Goal: Task Accomplishment & Management: Complete application form

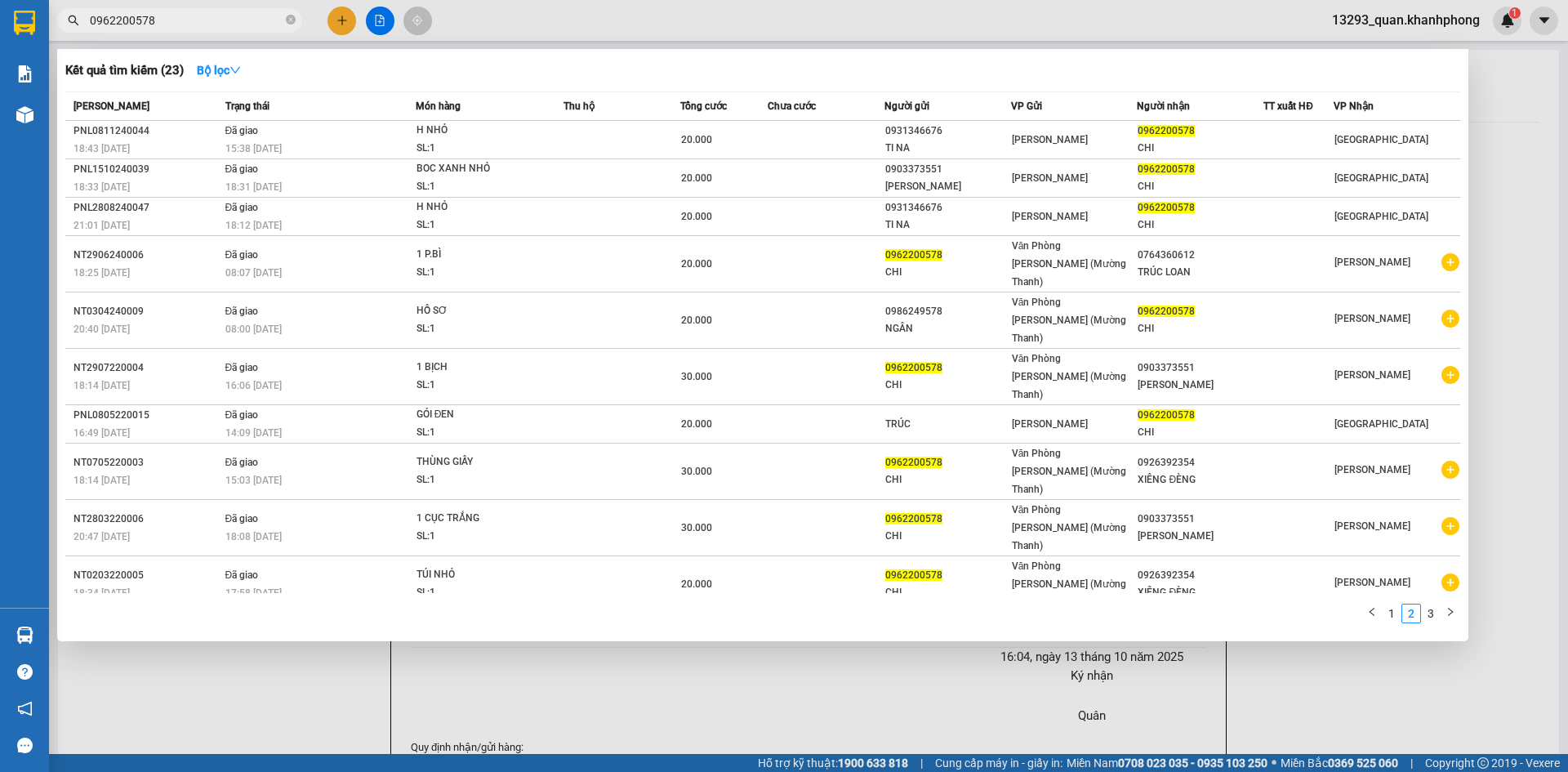
click at [345, 15] on div at bounding box center [784, 386] width 1568 height 772
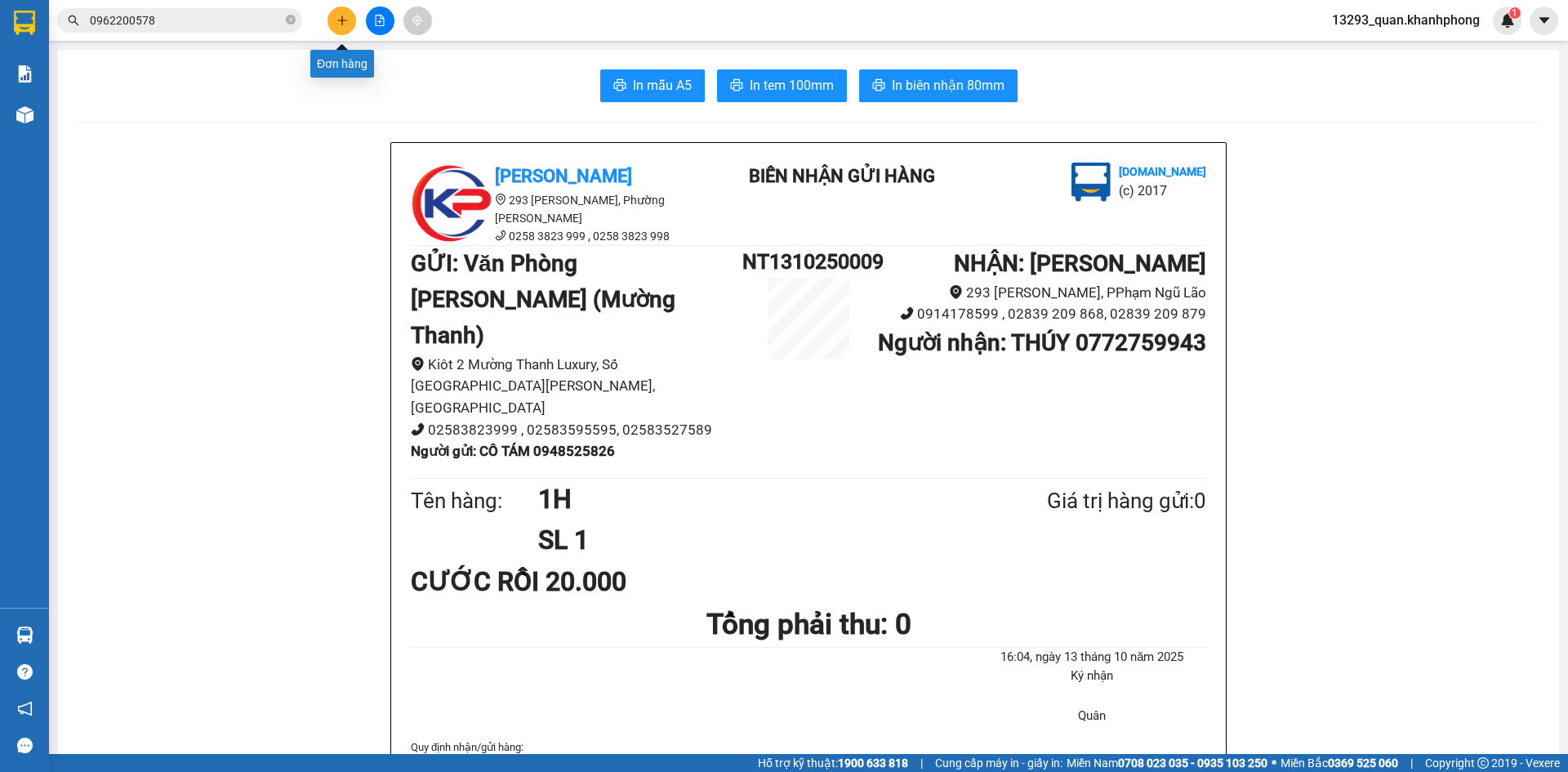
click at [339, 19] on icon "plus" at bounding box center [343, 20] width 12 height 12
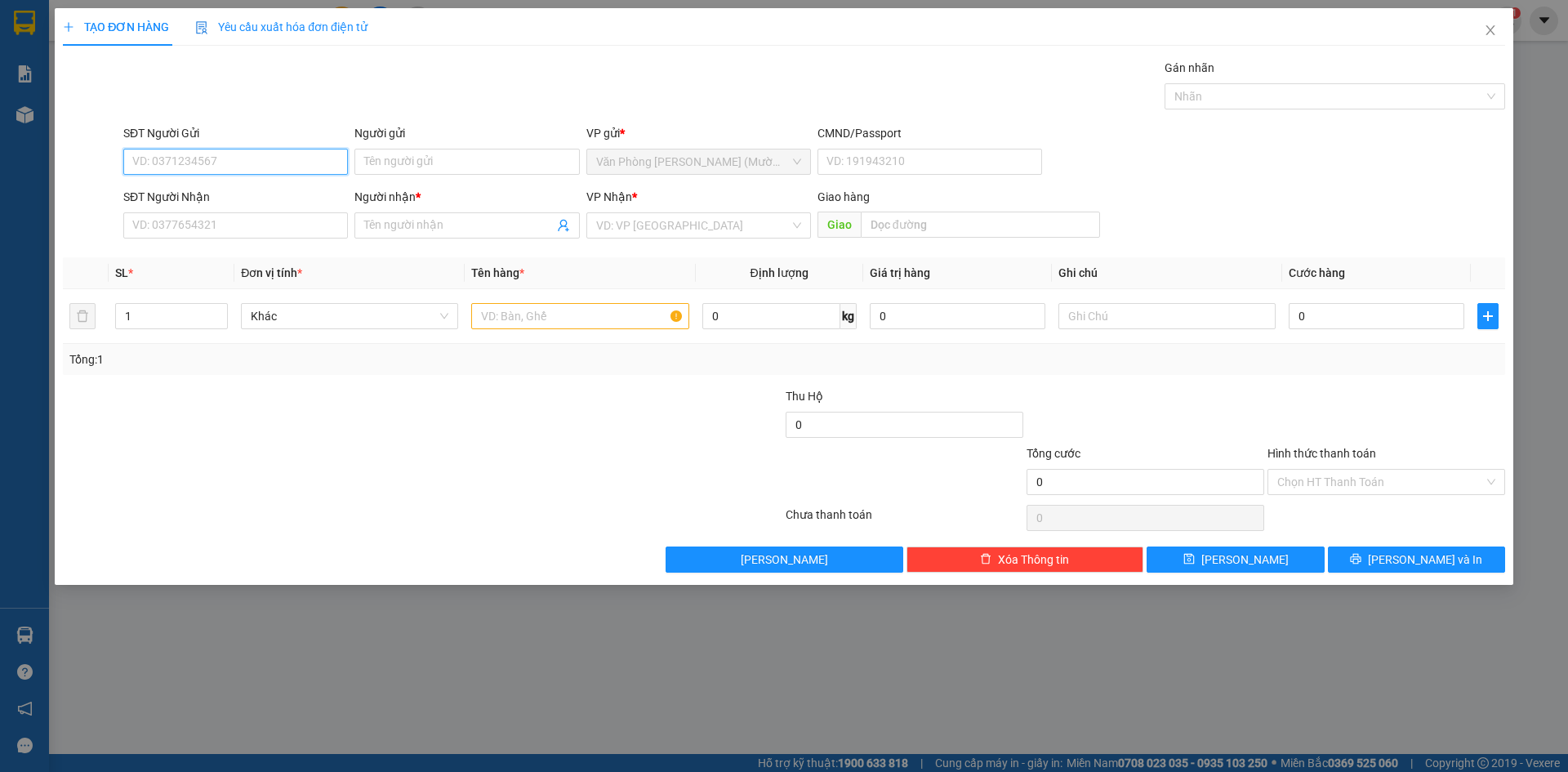
click at [220, 169] on input "SĐT Người Gửi" at bounding box center [235, 161] width 224 height 26
type input "0387279965"
click at [403, 169] on input "Người gửi" at bounding box center [466, 161] width 224 height 26
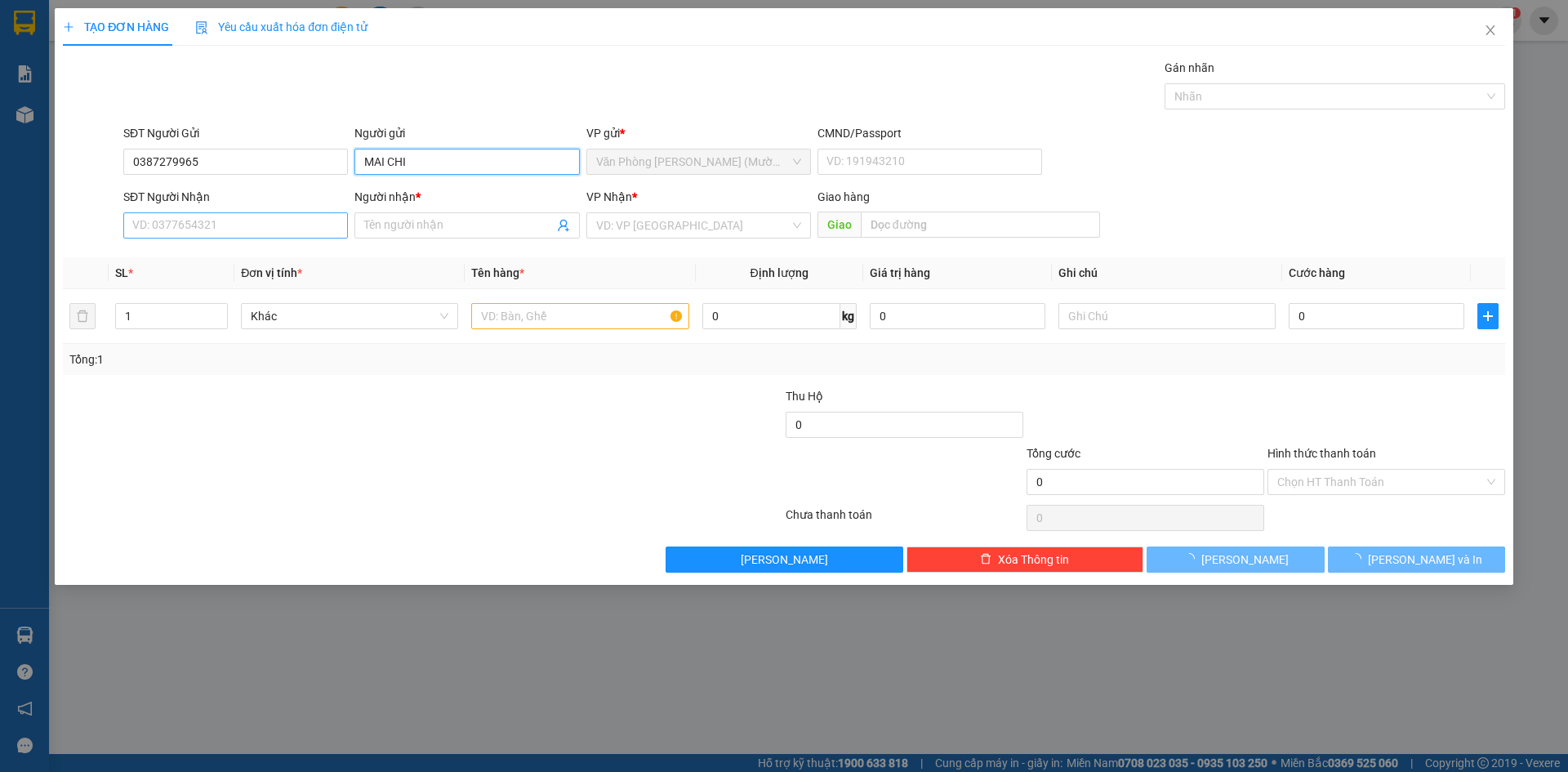
type input "MAI CHI"
click at [238, 222] on input "SĐT Người Nhận" at bounding box center [235, 225] width 224 height 26
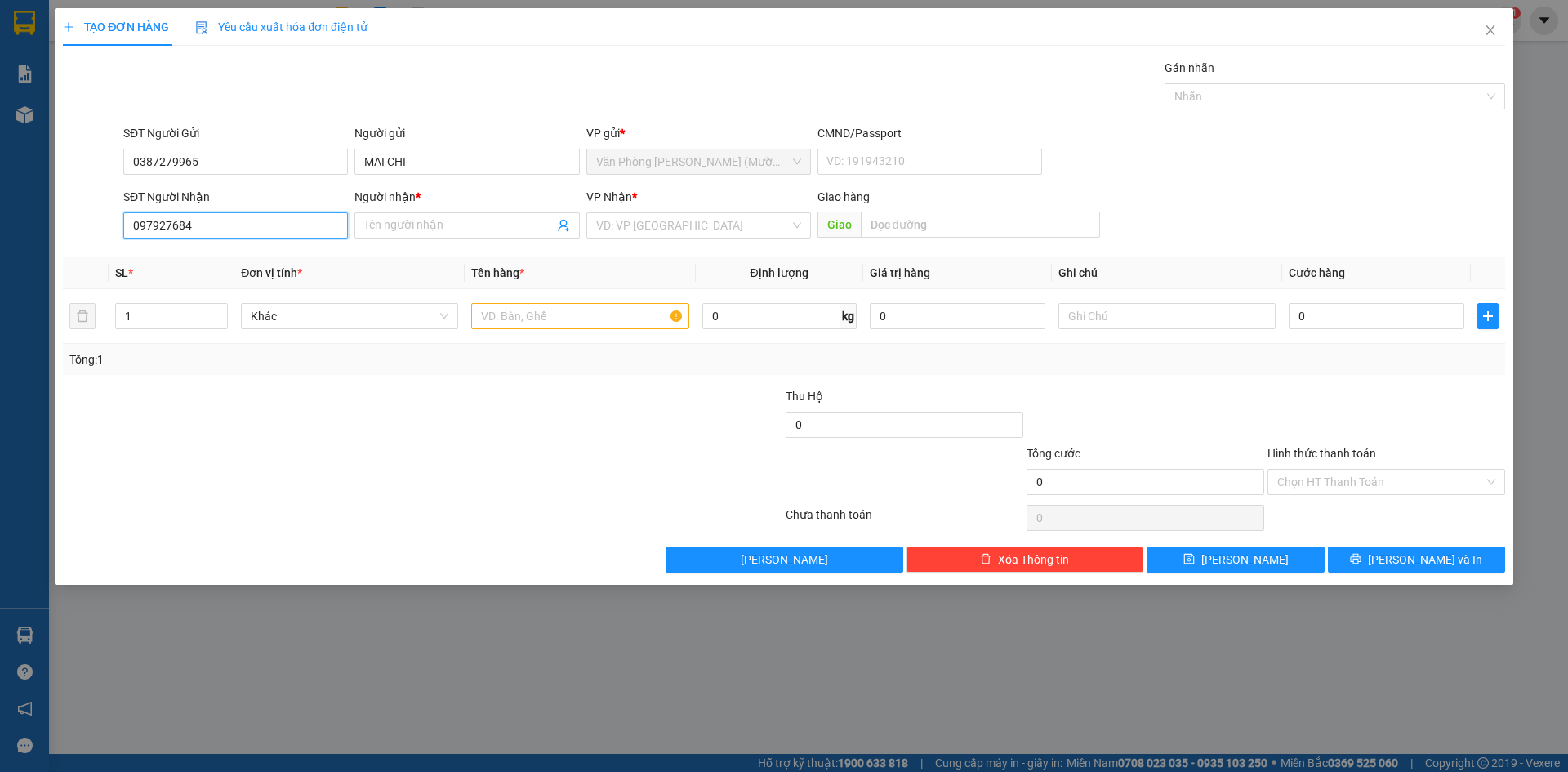
type input "0979276844"
click at [269, 251] on div "0979276844 - [PERSON_NAME]" at bounding box center [235, 258] width 205 height 18
type input "[PERSON_NAME]"
type input "0979276844"
drag, startPoint x: 676, startPoint y: 70, endPoint x: 692, endPoint y: 65, distance: 16.8
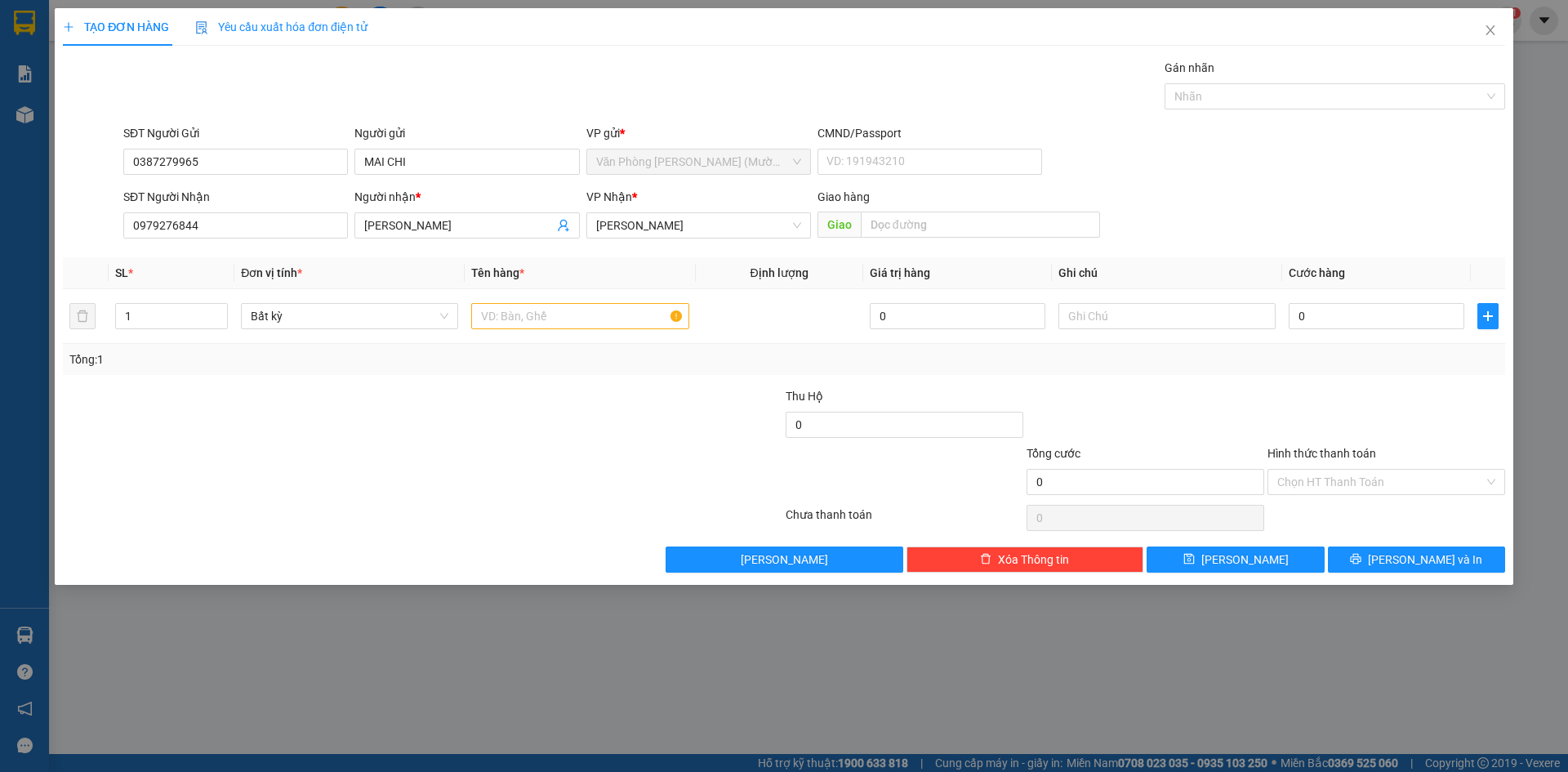
click at [685, 65] on div "Gói vận chuyển * Tiêu chuẩn Gán nhãn Nhãn" at bounding box center [814, 87] width 1388 height 57
click at [671, 70] on div "Gói vận chuyển * Tiêu chuẩn Gán nhãn Nhãn" at bounding box center [814, 87] width 1388 height 57
click at [553, 332] on td at bounding box center [579, 316] width 230 height 55
click at [559, 307] on input "text" at bounding box center [580, 316] width 218 height 26
type input "1 HS"
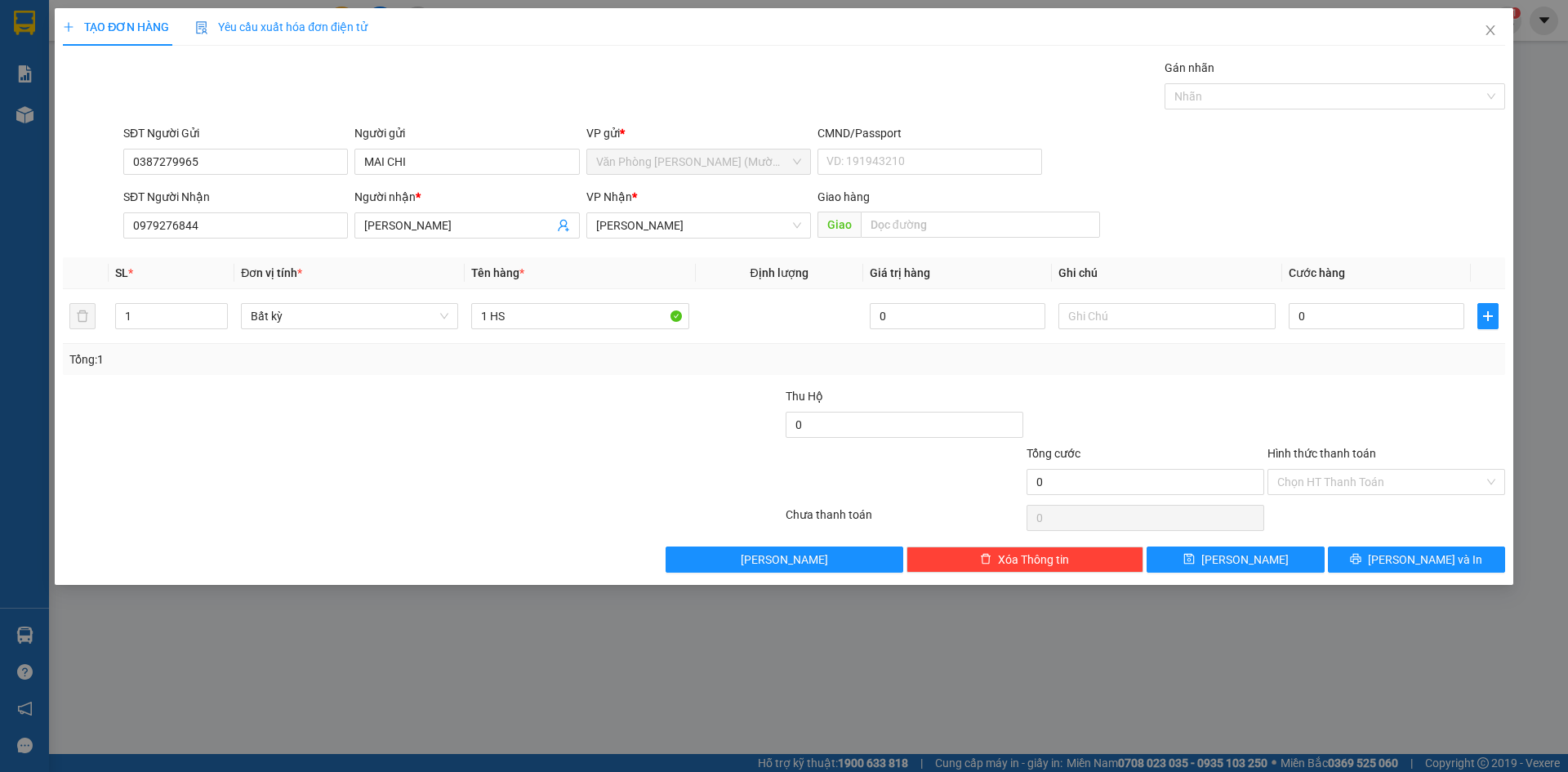
click at [1356, 207] on div "SĐT Người Nhận 0979276844 Người nhận * [PERSON_NAME] VP Nhận * [PERSON_NAME] [P…" at bounding box center [814, 216] width 1388 height 57
click at [1381, 323] on input "0" at bounding box center [1376, 316] width 175 height 26
type input "2"
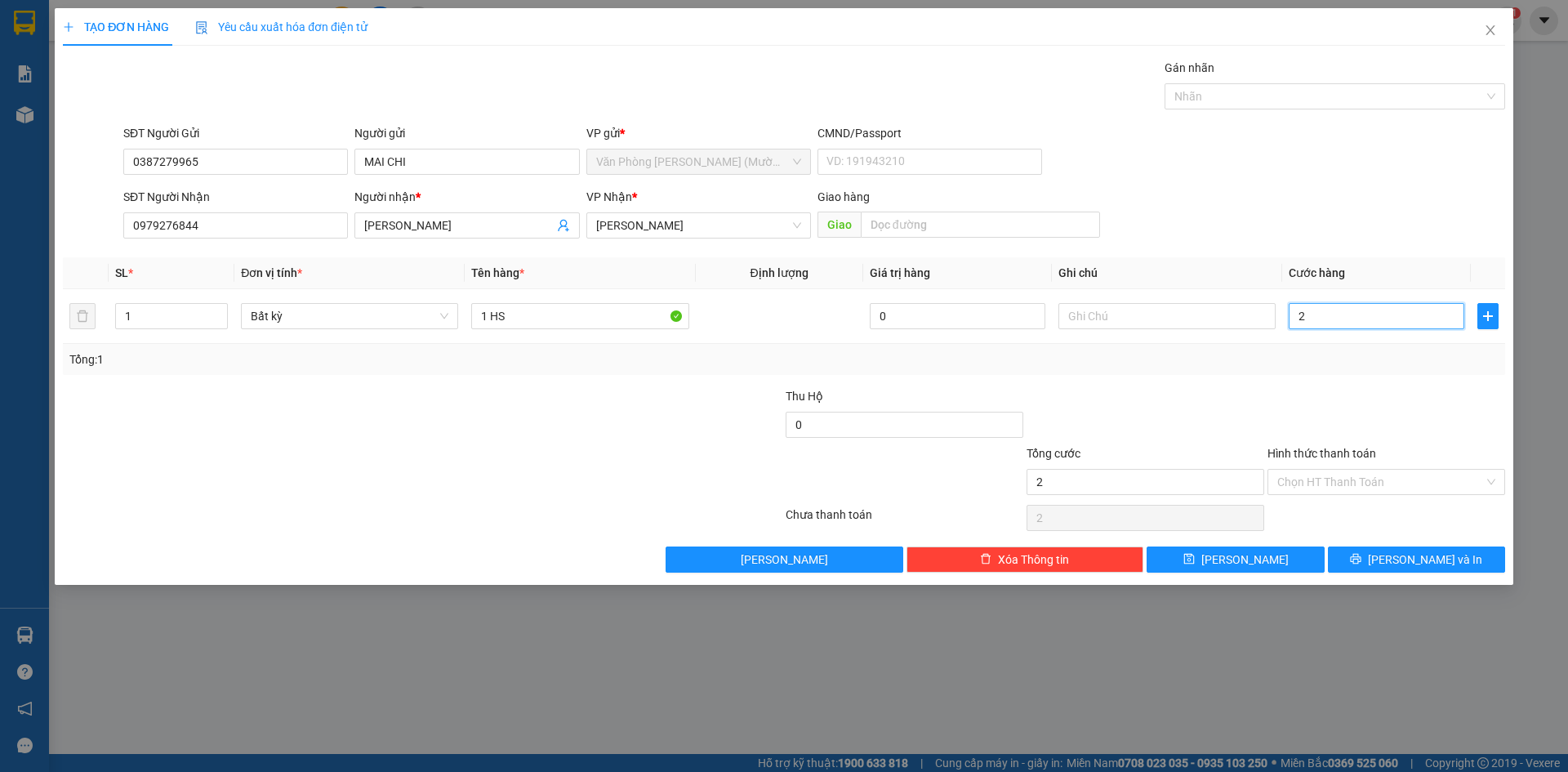
type input "20"
type input "20.000"
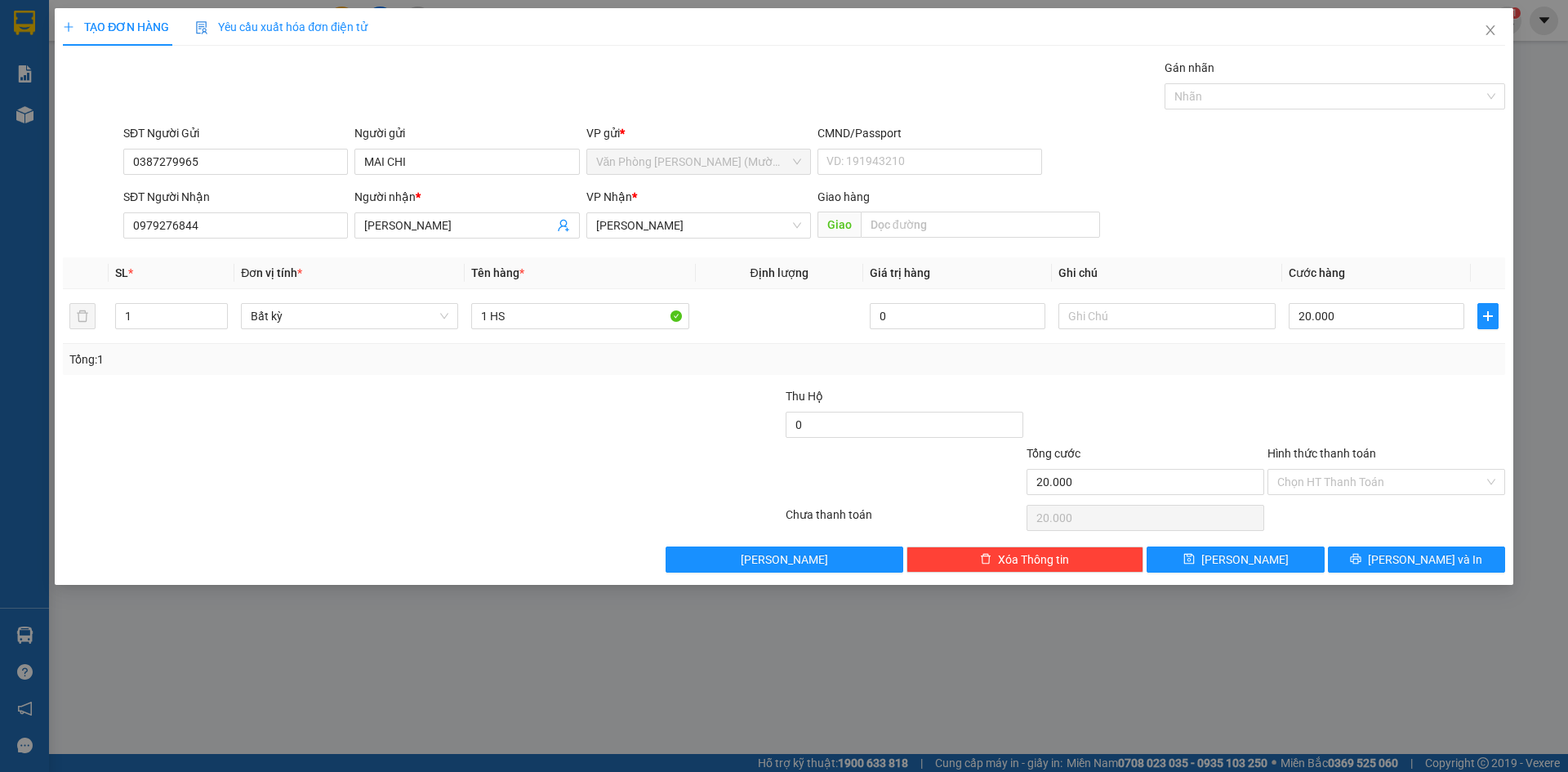
click at [1398, 201] on div "SĐT Người Nhận 0979276844 Người nhận * [PERSON_NAME] VP Nhận * [PERSON_NAME] [P…" at bounding box center [814, 216] width 1388 height 57
click at [1432, 374] on div "Tổng: 1" at bounding box center [784, 359] width 1442 height 31
drag, startPoint x: 1382, startPoint y: 476, endPoint x: 1376, endPoint y: 503, distance: 27.7
click at [1382, 478] on input "Hình thức thanh toán" at bounding box center [1380, 481] width 207 height 24
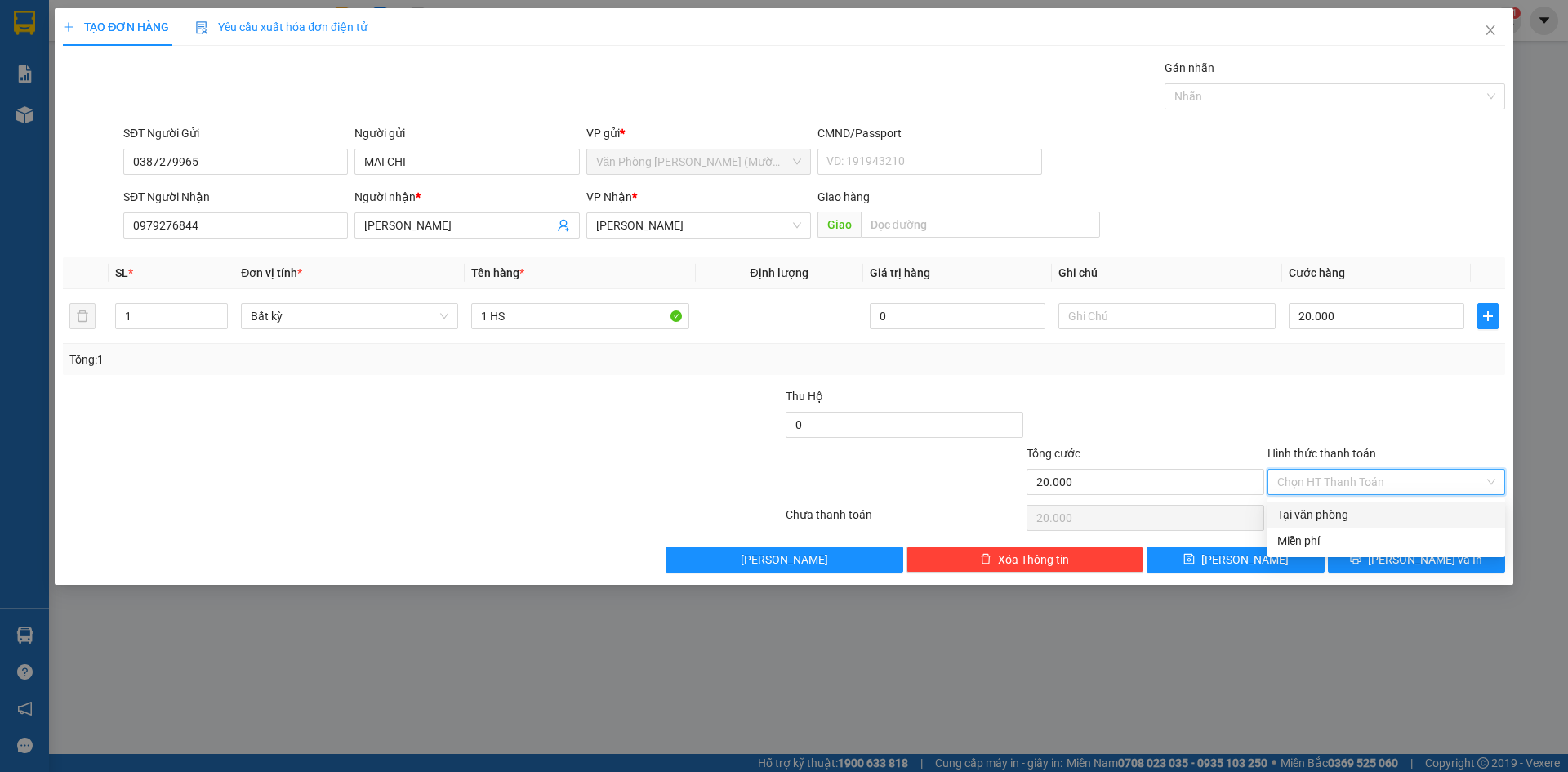
drag, startPoint x: 1367, startPoint y: 515, endPoint x: 1370, endPoint y: 504, distance: 11.4
click at [1366, 515] on div "Tại văn phòng" at bounding box center [1386, 514] width 218 height 18
type input "0"
click at [1393, 448] on div "Hình thức thanh toán" at bounding box center [1386, 456] width 238 height 24
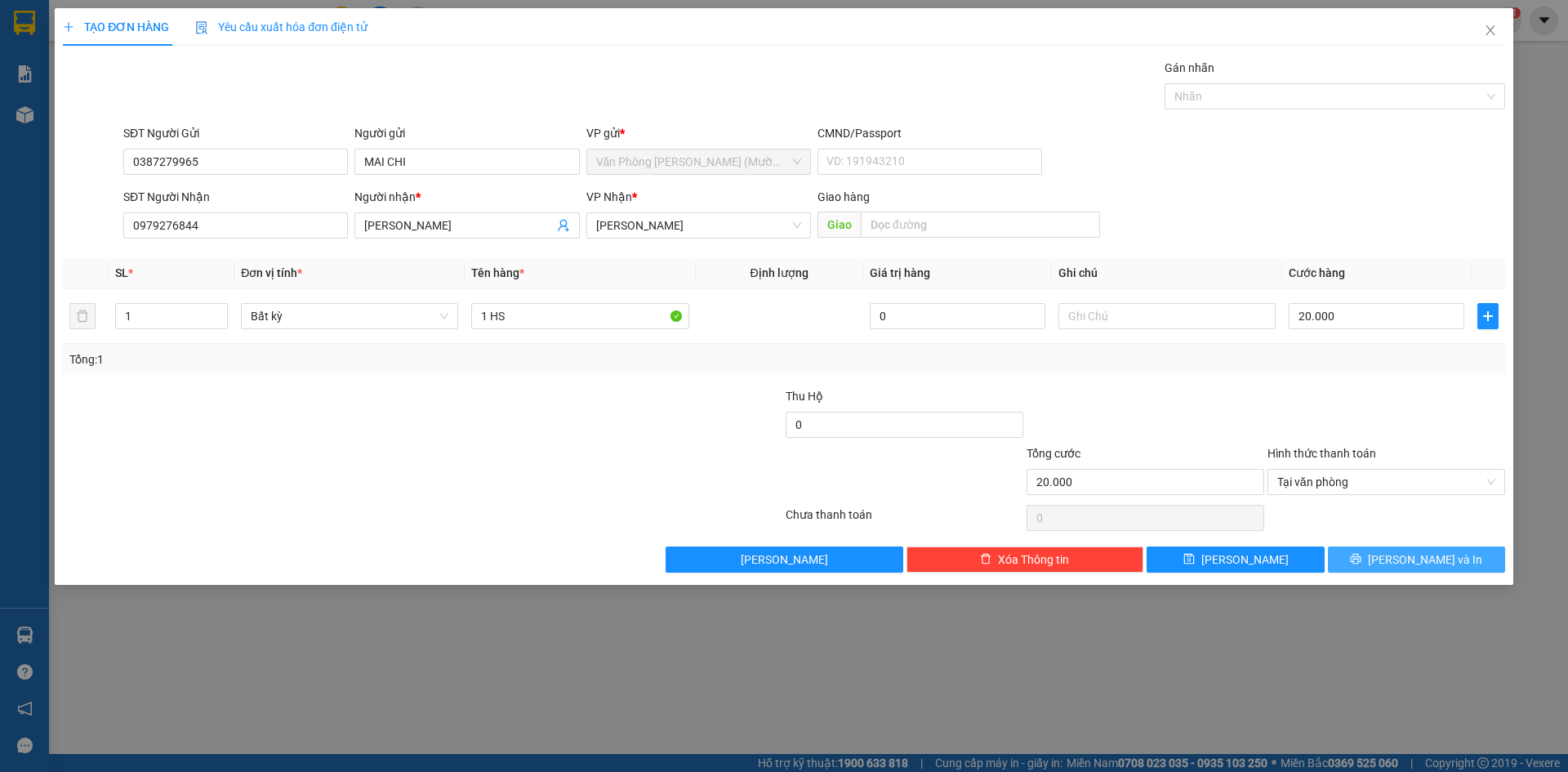
click at [1408, 551] on button "[PERSON_NAME] và In" at bounding box center [1417, 559] width 177 height 26
click at [1409, 553] on span "[PERSON_NAME] và In" at bounding box center [1425, 559] width 115 height 18
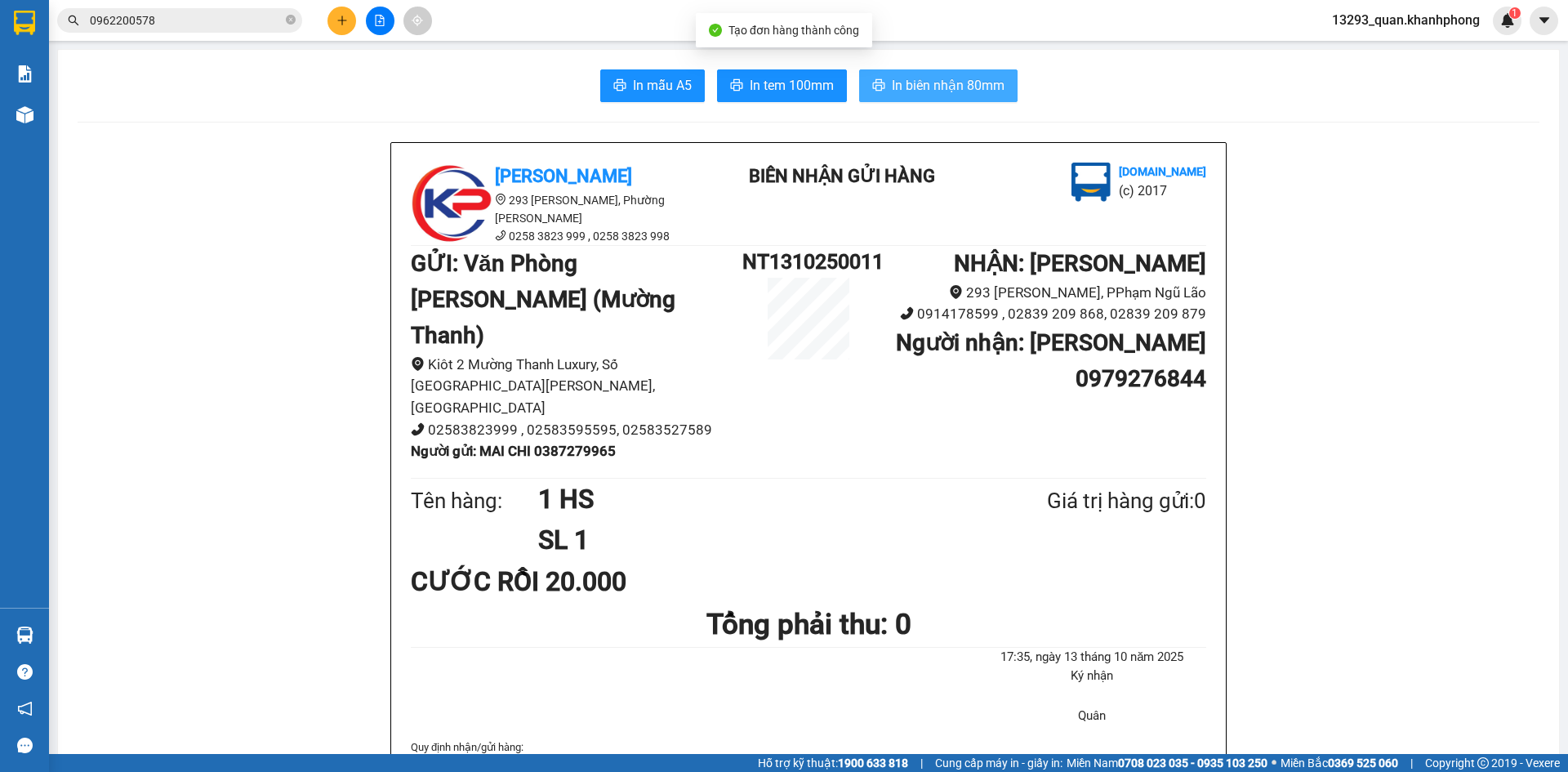
click at [949, 94] on span "In biên nhận 80mm" at bounding box center [947, 85] width 113 height 20
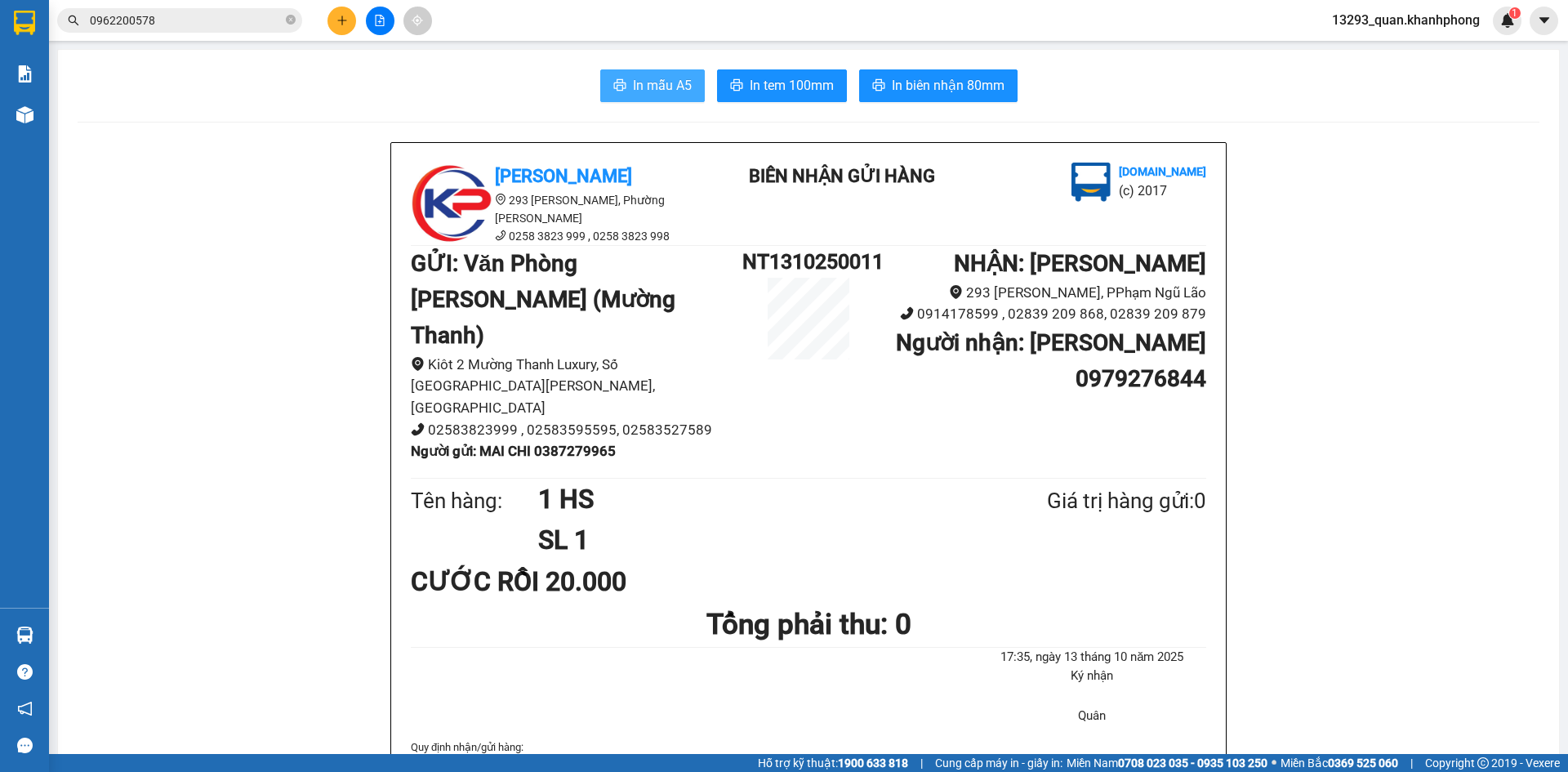
click at [665, 90] on span "In mẫu A5" at bounding box center [662, 85] width 59 height 20
click at [337, 20] on icon "plus" at bounding box center [343, 20] width 12 height 12
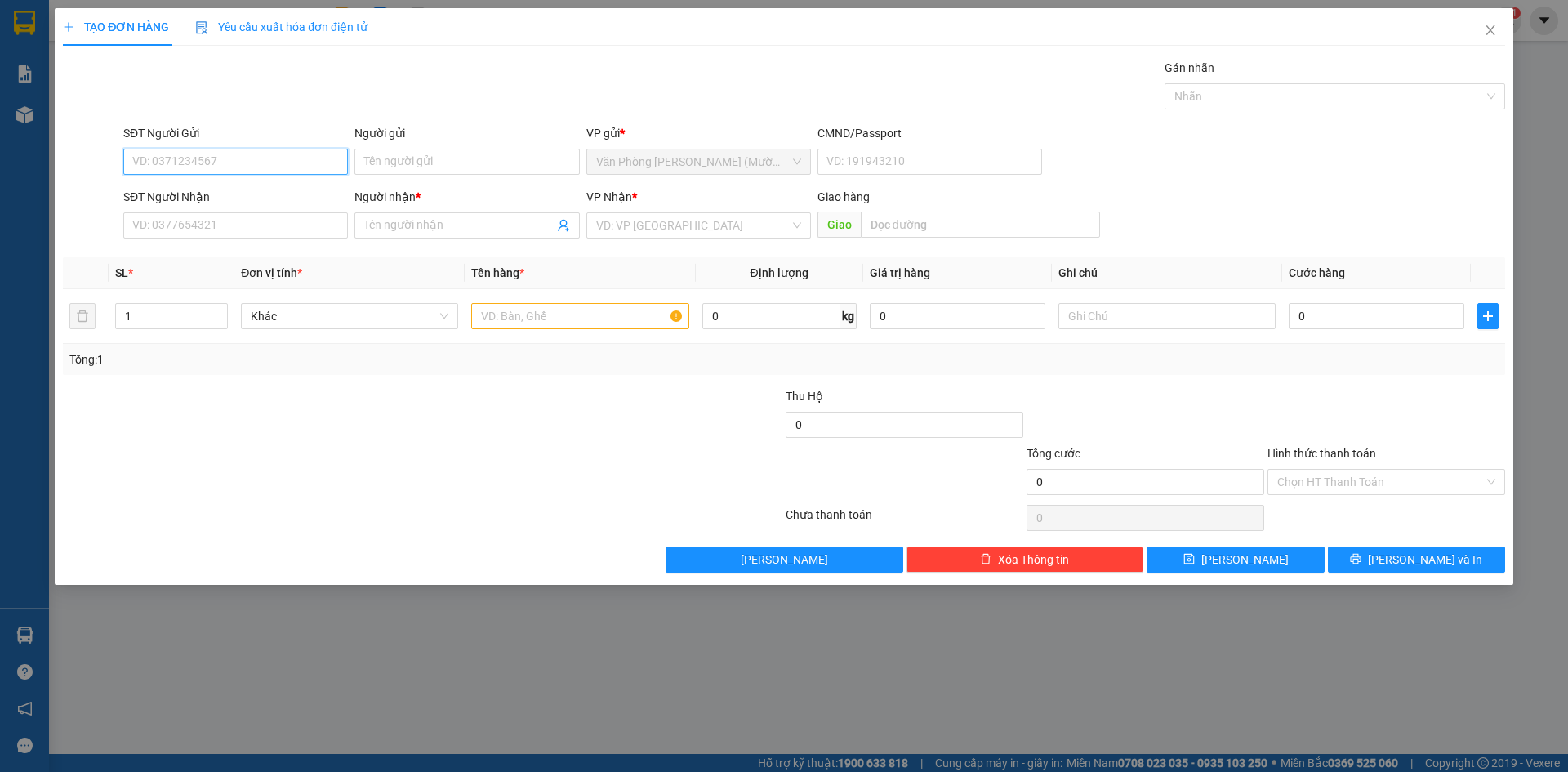
click at [230, 167] on input "SĐT Người Gửi" at bounding box center [235, 161] width 224 height 26
type input "0903629484"
click at [225, 201] on div "0903629484 - HUY" at bounding box center [235, 194] width 205 height 18
type input "HUY"
type input "0903629484"
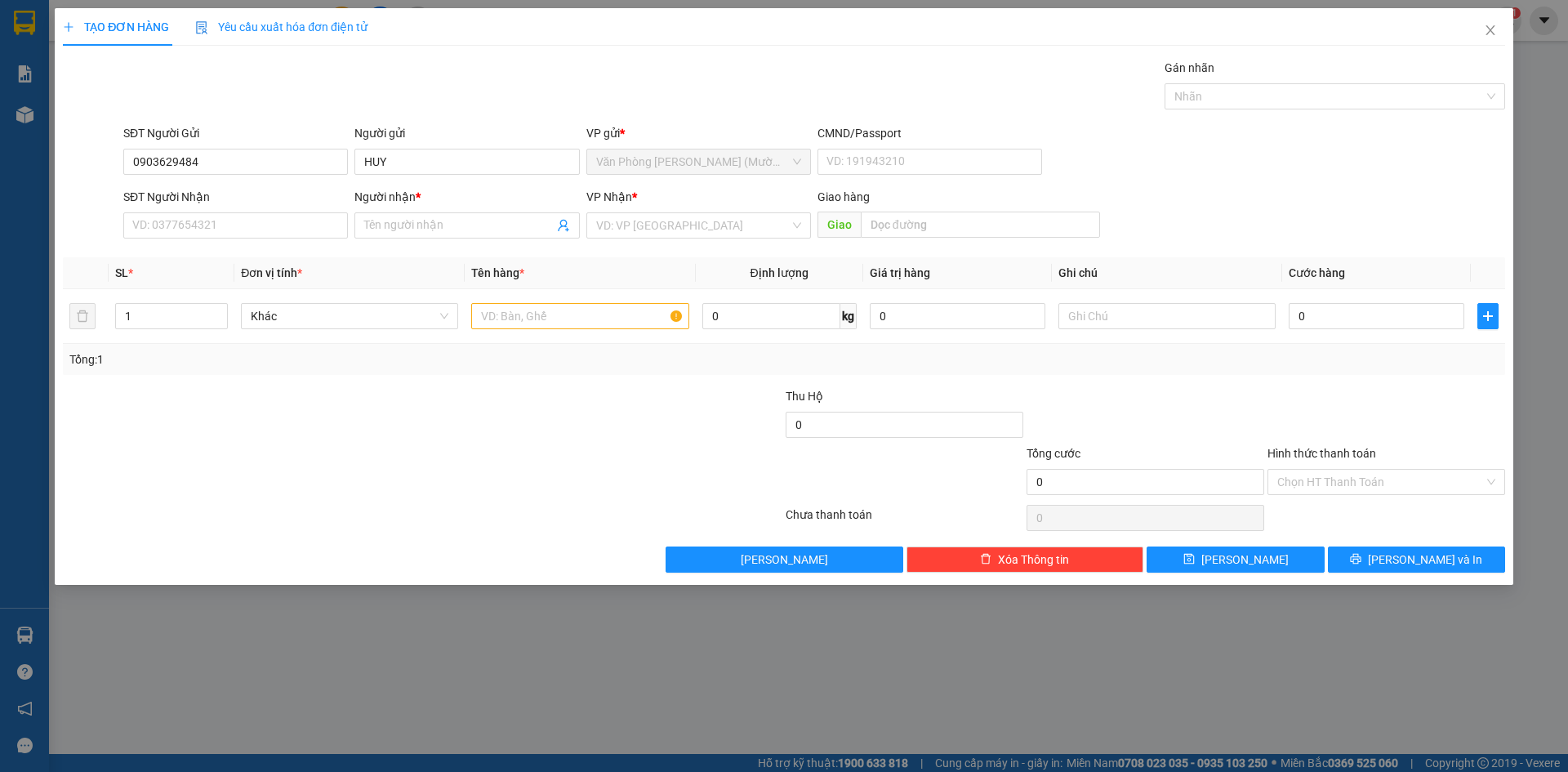
click at [240, 85] on div "Gói vận chuyển * Tiêu chuẩn Gán nhãn Nhãn" at bounding box center [814, 87] width 1388 height 57
click at [270, 226] on input "SĐT Người Nhận" at bounding box center [235, 225] width 224 height 26
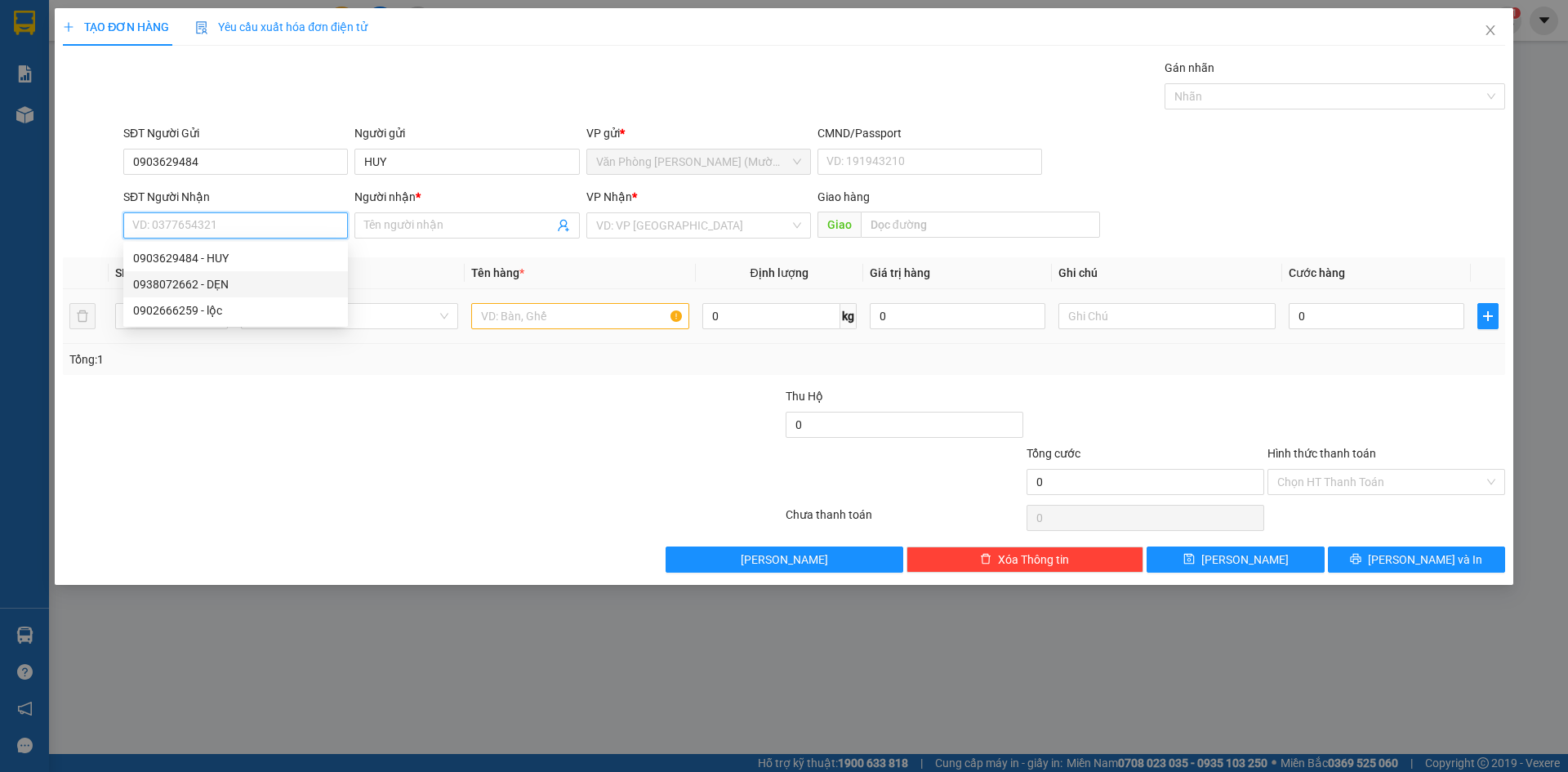
click at [230, 295] on div "0938072662 - DẸN" at bounding box center [235, 284] width 224 height 26
type input "0938072662"
type input "DẸN"
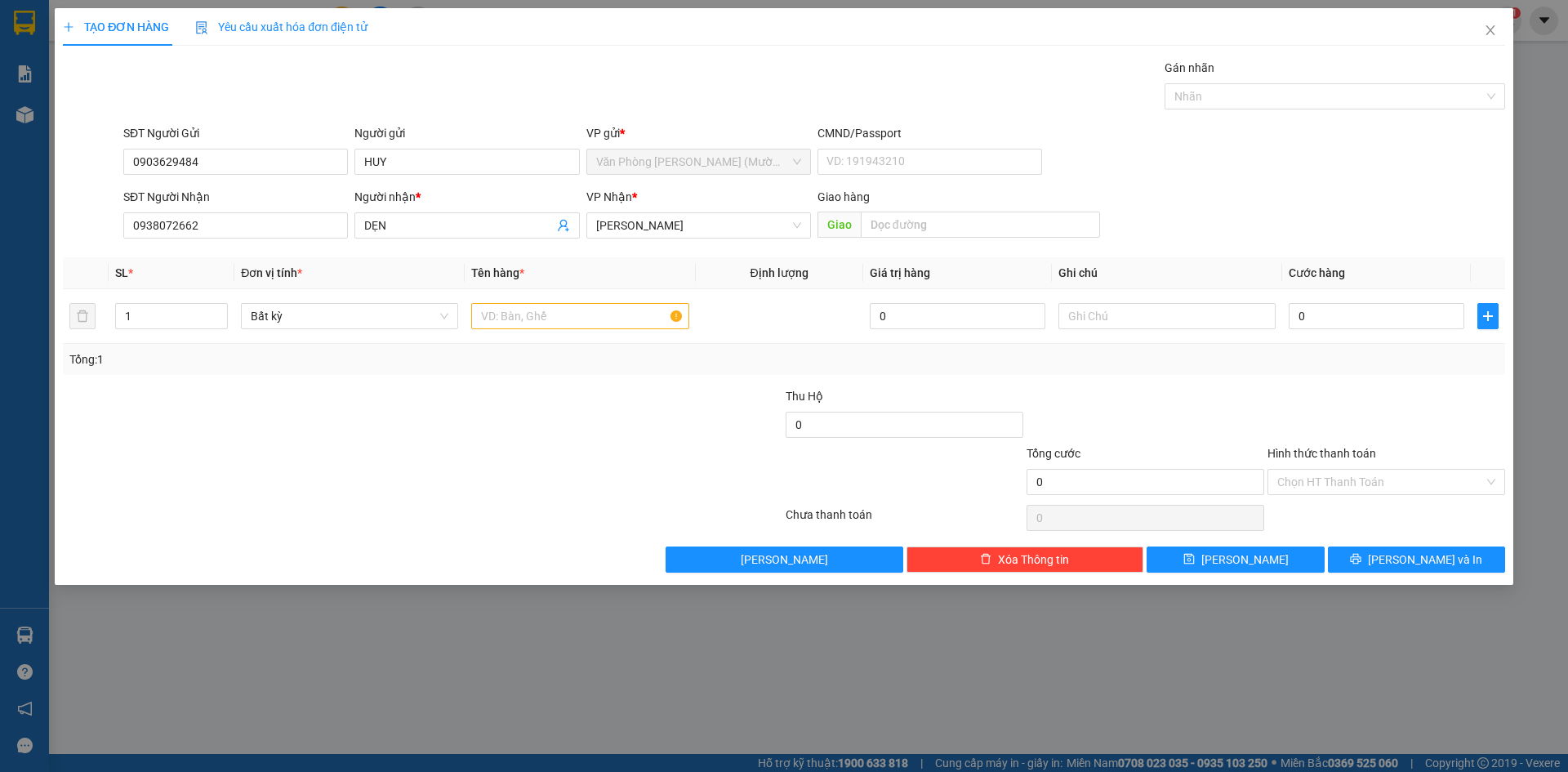
click at [536, 62] on div "Gói vận chuyển * Tiêu chuẩn Gán nhãn Nhãn" at bounding box center [814, 87] width 1388 height 57
click at [518, 321] on input "text" at bounding box center [580, 316] width 218 height 26
type input "1TX"
click at [1409, 320] on input "0" at bounding box center [1376, 316] width 175 height 26
type input "6"
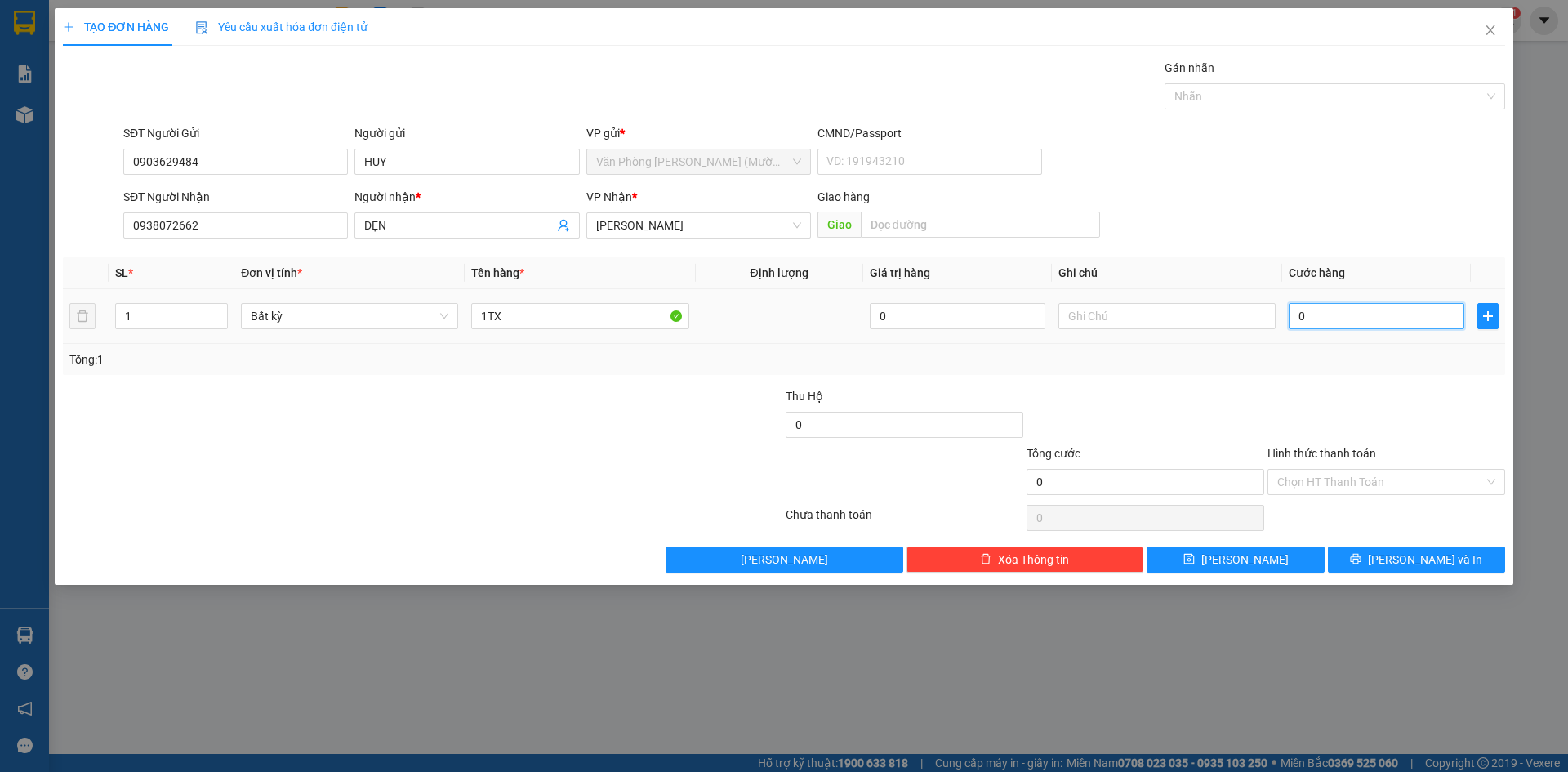
type input "6"
type input "60"
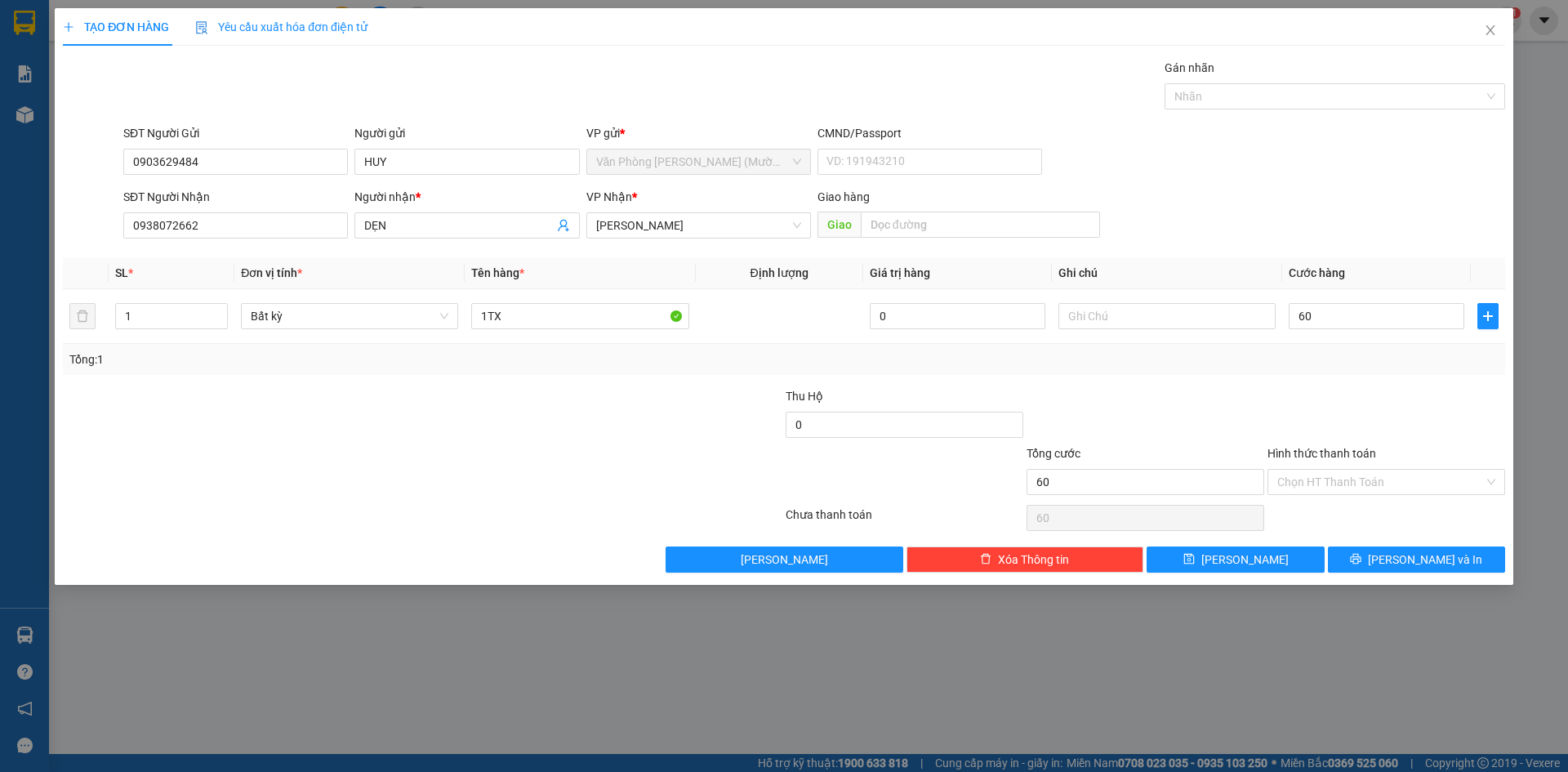
type input "60.000"
click at [1312, 167] on div "SĐT Người Gửi 0903629484 Người gửi HUY VP gửi * Văn Phòng [PERSON_NAME] ([PERSO…" at bounding box center [814, 152] width 1388 height 57
drag, startPoint x: 1384, startPoint y: 351, endPoint x: 1387, endPoint y: 412, distance: 61.1
click at [1382, 356] on div "Tổng: 1" at bounding box center [784, 359] width 1429 height 18
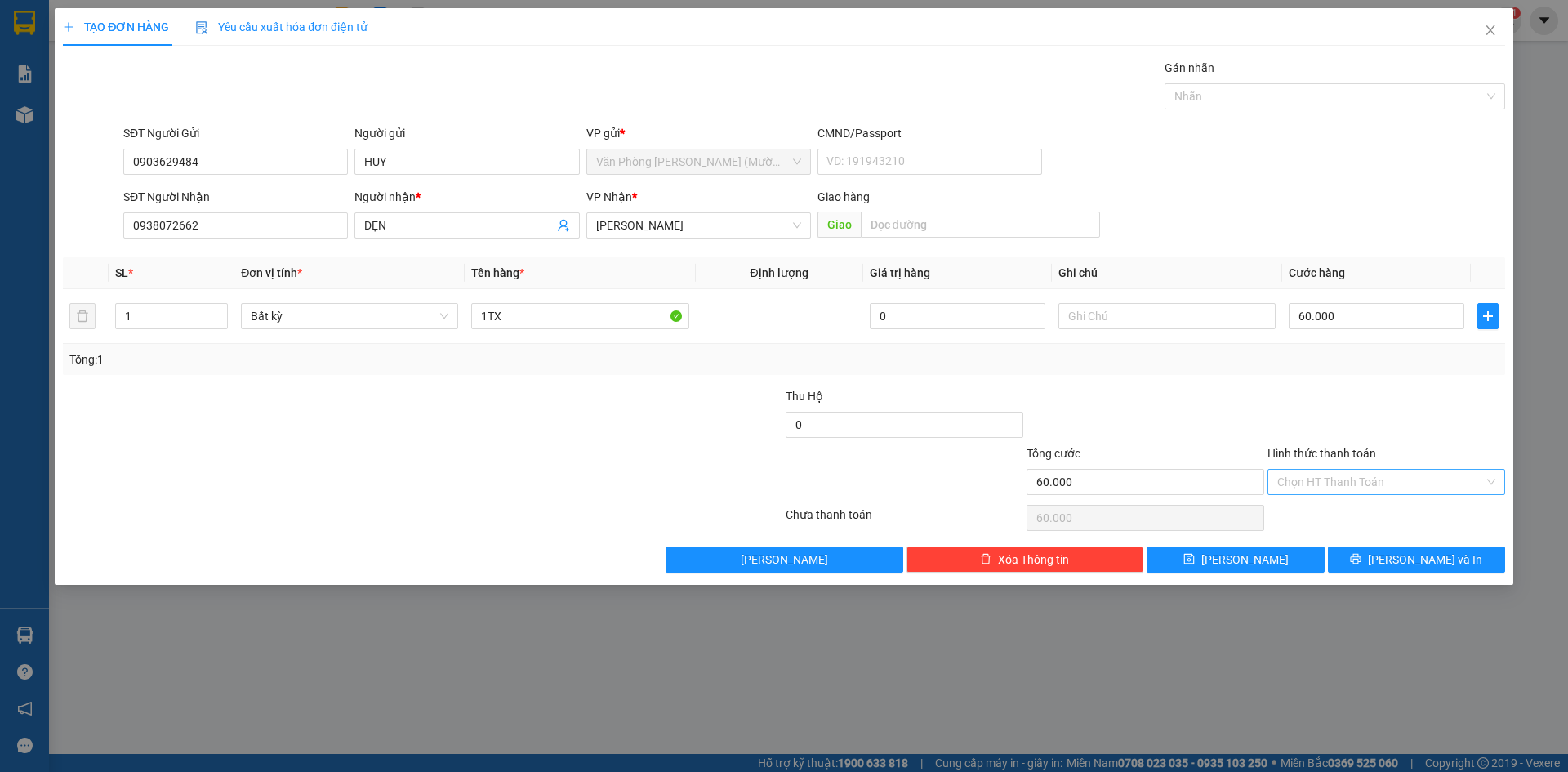
click at [1386, 472] on input "Hình thức thanh toán" at bounding box center [1380, 481] width 207 height 24
click at [1370, 515] on div "Tại văn phòng" at bounding box center [1386, 514] width 218 height 18
type input "0"
drag, startPoint x: 1401, startPoint y: 425, endPoint x: 1425, endPoint y: 542, distance: 119.4
click at [1401, 426] on div at bounding box center [1386, 415] width 241 height 57
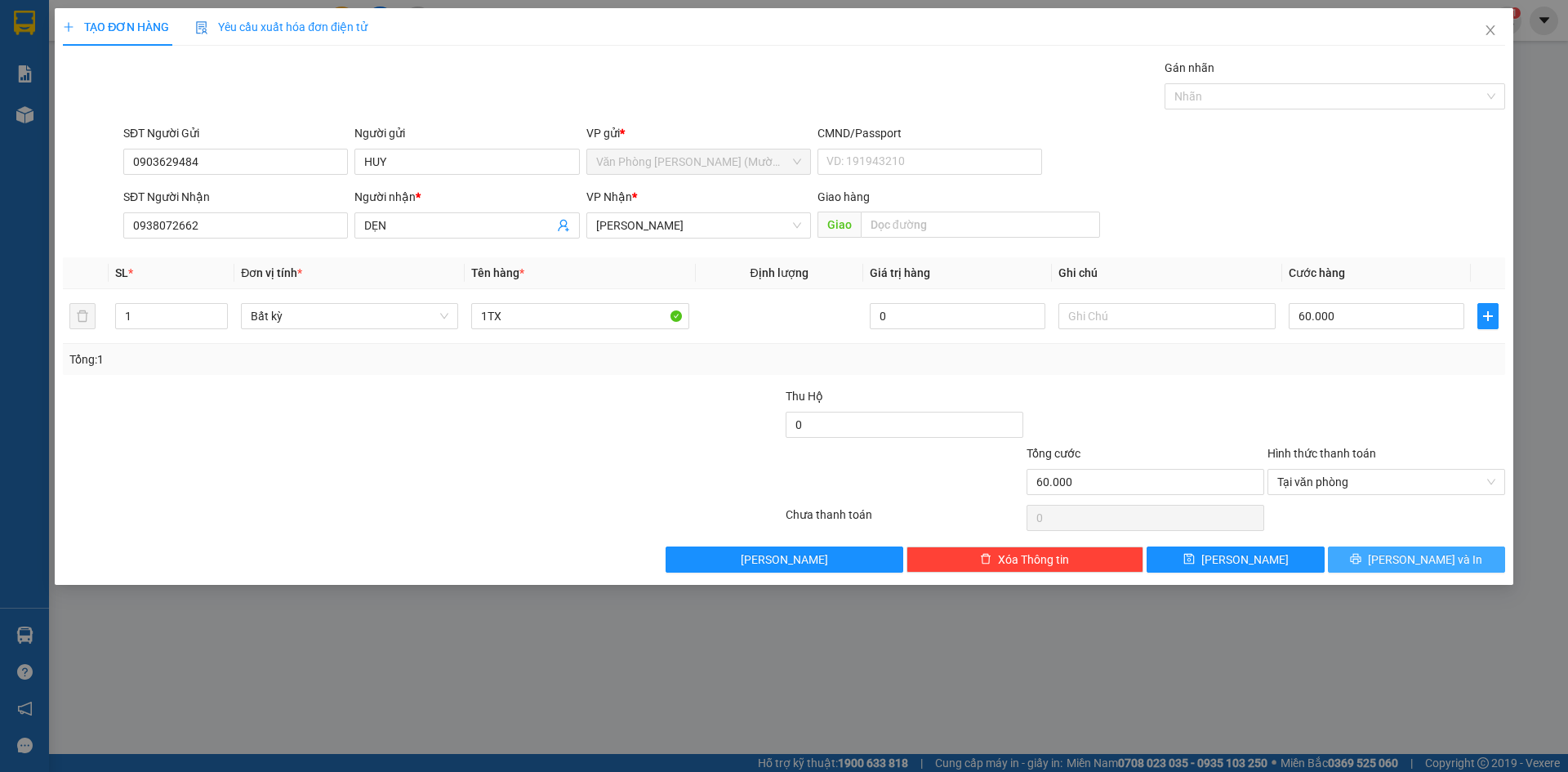
click at [1425, 569] on button "[PERSON_NAME] và In" at bounding box center [1417, 559] width 177 height 26
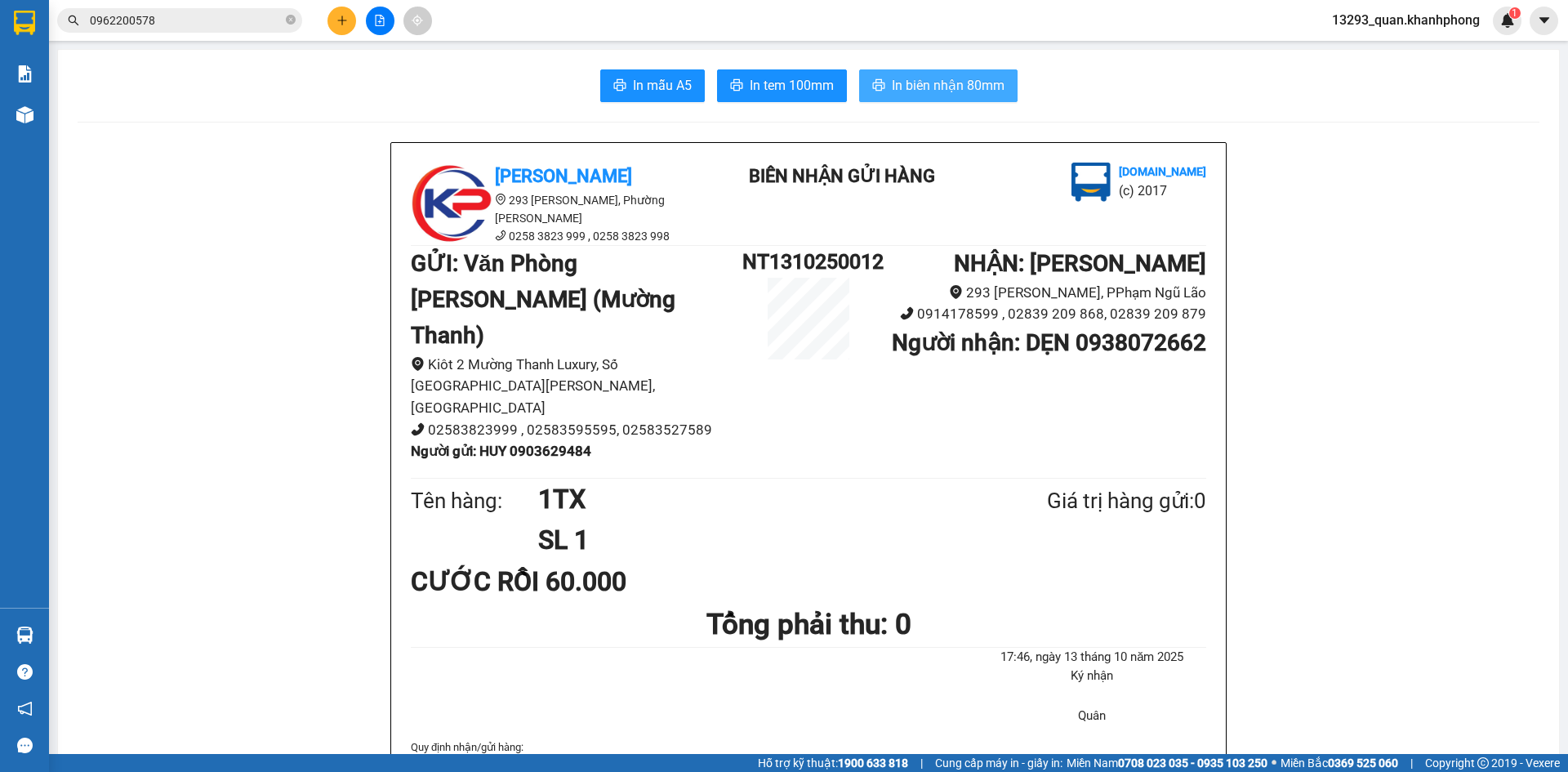
click at [951, 84] on span "In biên nhận 80mm" at bounding box center [947, 85] width 113 height 20
click at [660, 78] on span "In mẫu A5" at bounding box center [662, 85] width 59 height 20
drag, startPoint x: 306, startPoint y: 315, endPoint x: 326, endPoint y: 229, distance: 88.3
drag, startPoint x: 236, startPoint y: 260, endPoint x: 310, endPoint y: 113, distance: 164.6
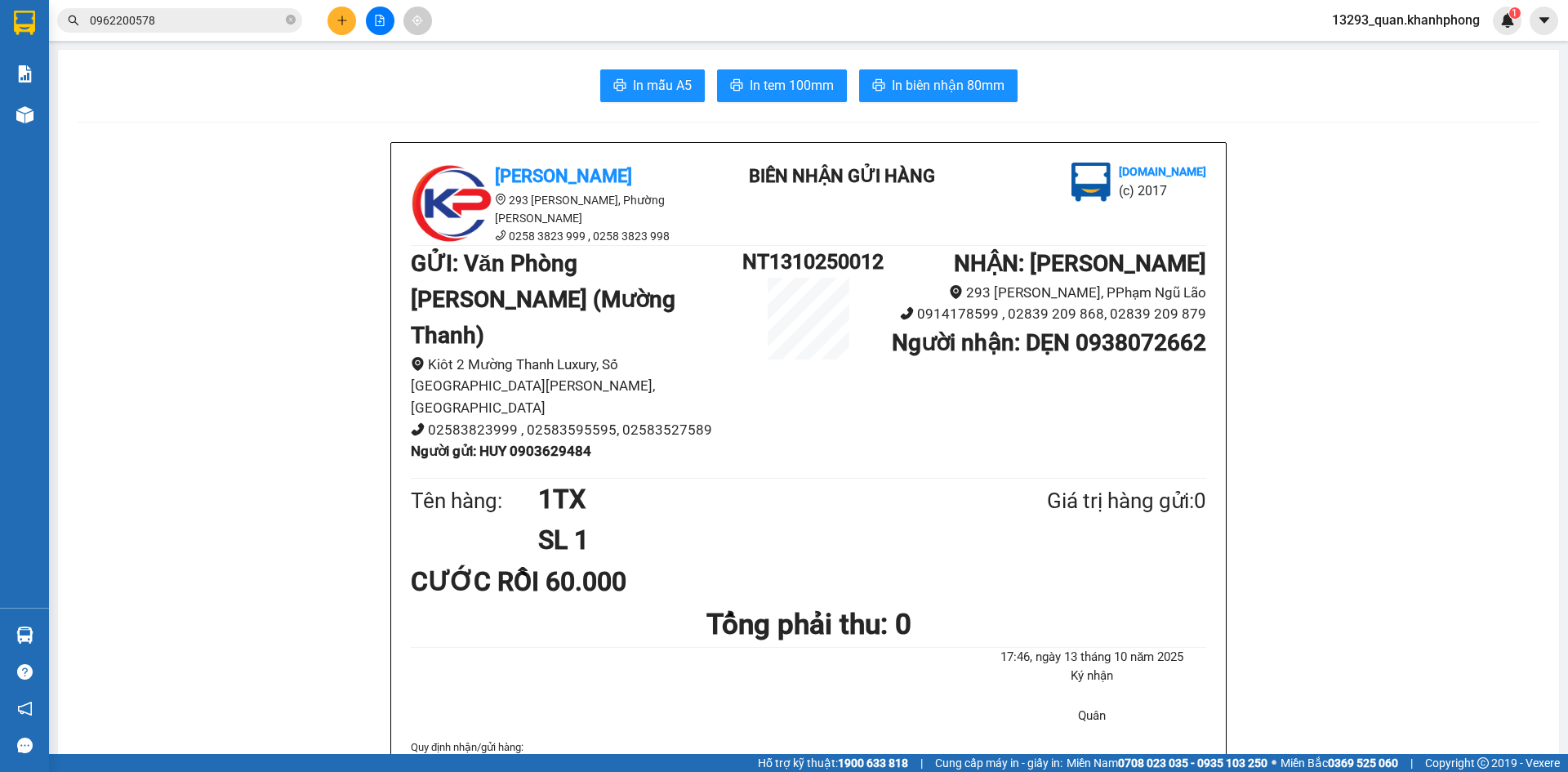
click at [337, 28] on button at bounding box center [342, 21] width 29 height 29
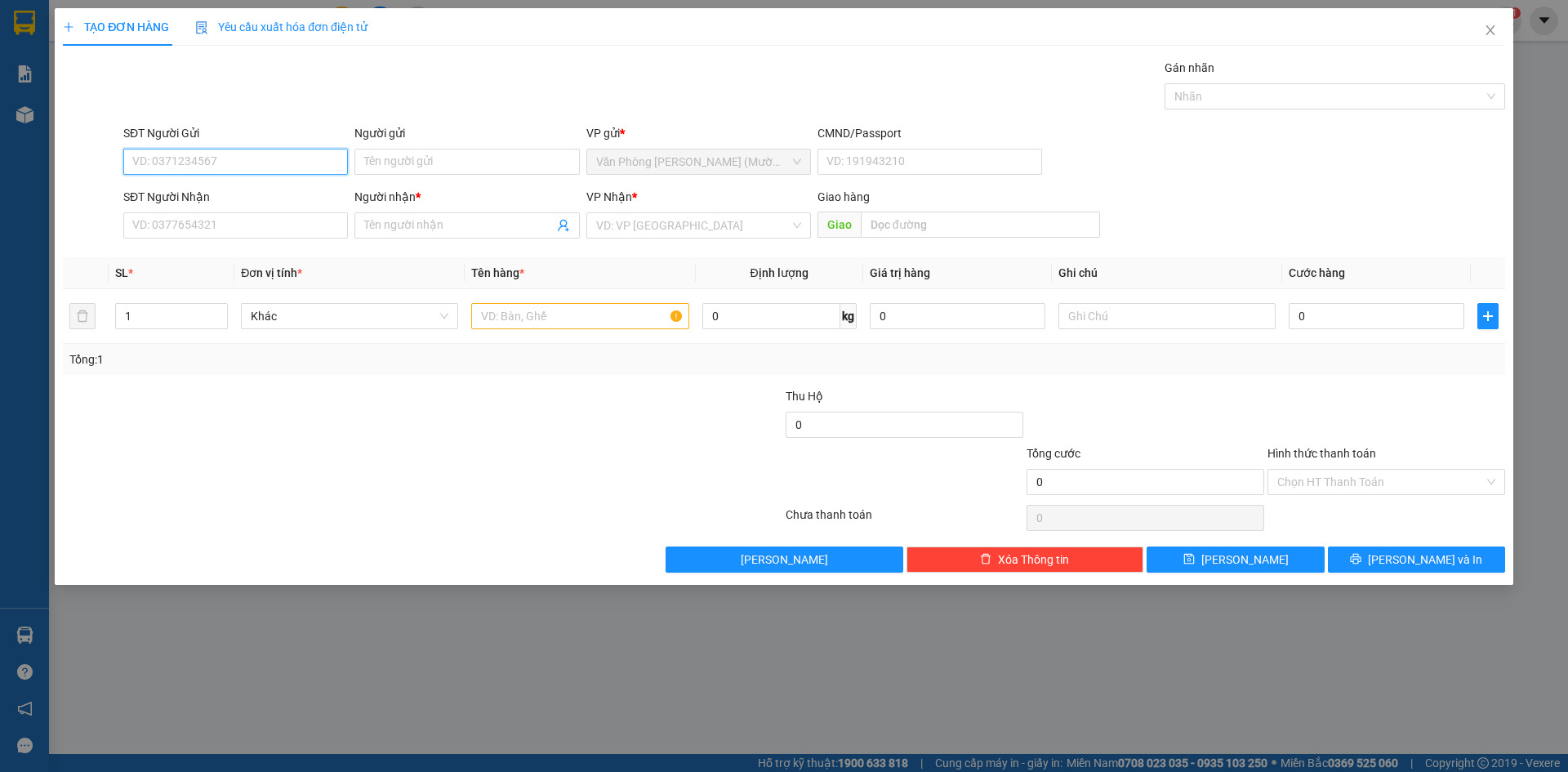
click at [270, 156] on input "SĐT Người Gửi" at bounding box center [235, 161] width 224 height 26
type input "0905617610"
drag, startPoint x: 269, startPoint y: 200, endPoint x: 279, endPoint y: 197, distance: 10.4
click at [269, 199] on div "0905617610 - THIỆN" at bounding box center [235, 194] width 205 height 18
type input "THIỆN"
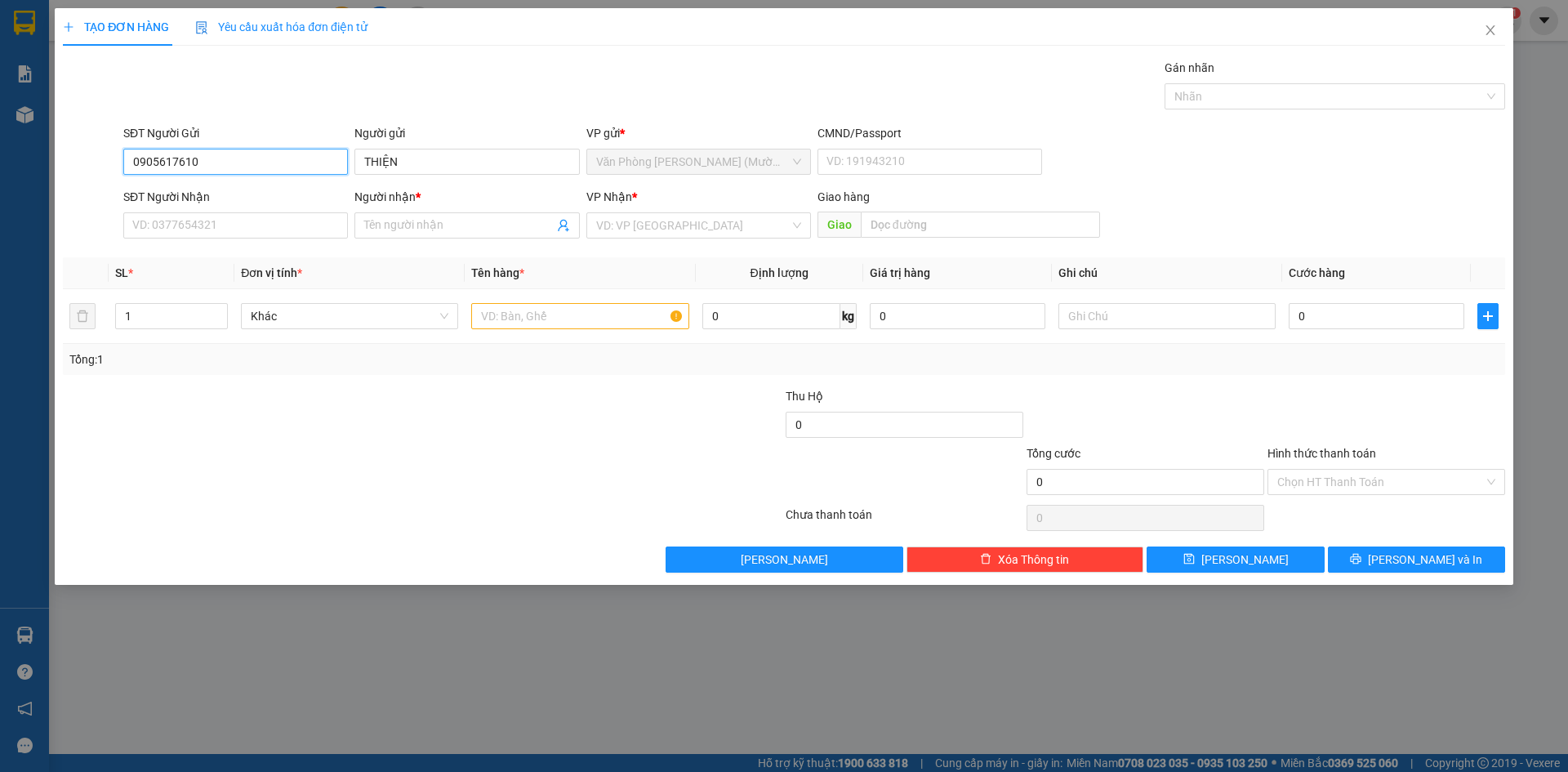
type input "0905617610"
click at [254, 101] on div "Gói vận chuyển * Tiêu chuẩn Gán nhãn Nhãn" at bounding box center [814, 87] width 1388 height 57
click at [240, 227] on input "SĐT Người Nhận" at bounding box center [235, 225] width 224 height 26
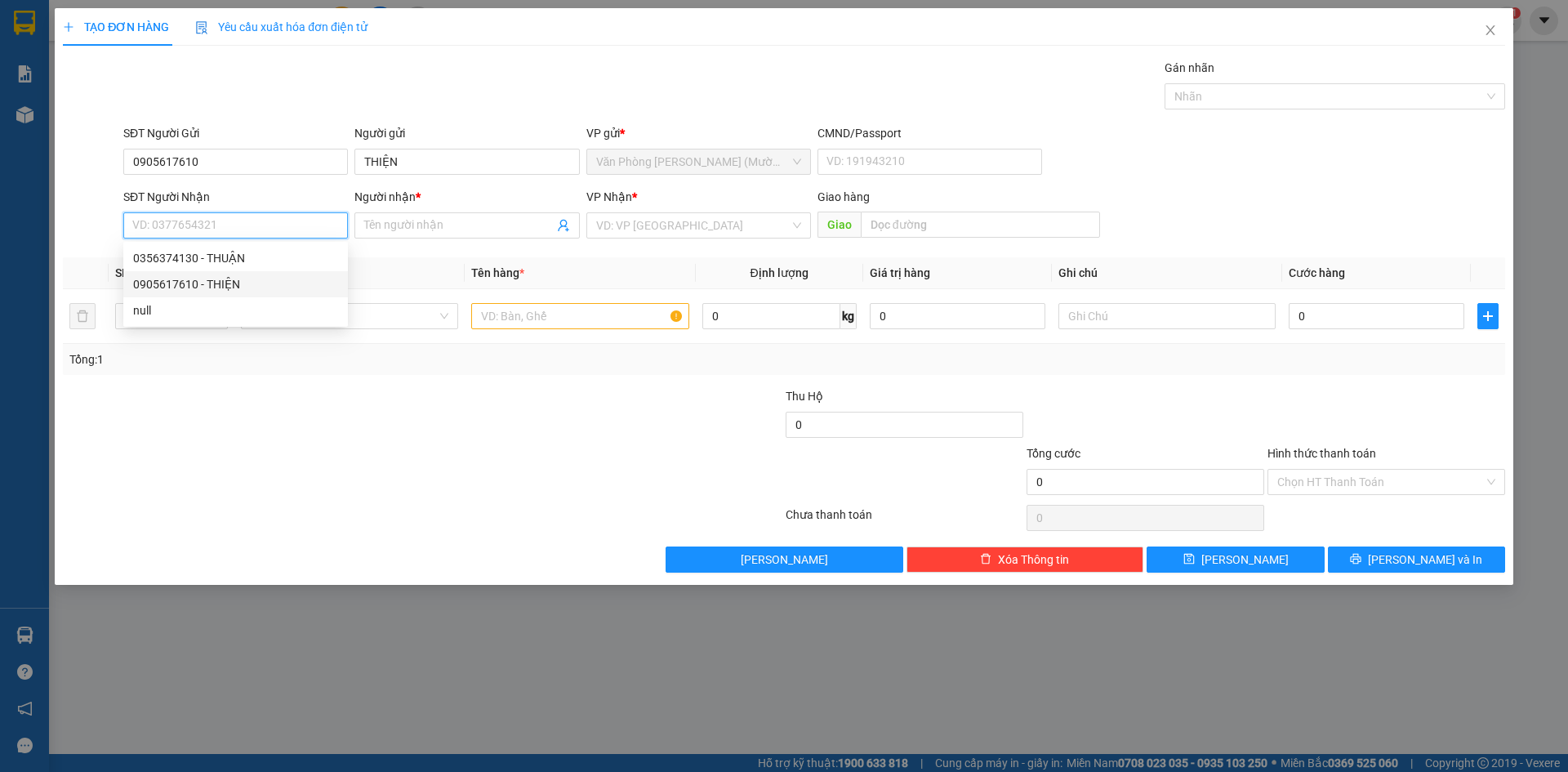
click at [235, 286] on div "0905617610 - THIỆN" at bounding box center [235, 284] width 205 height 18
type input "0905617610"
type input "THIỆN"
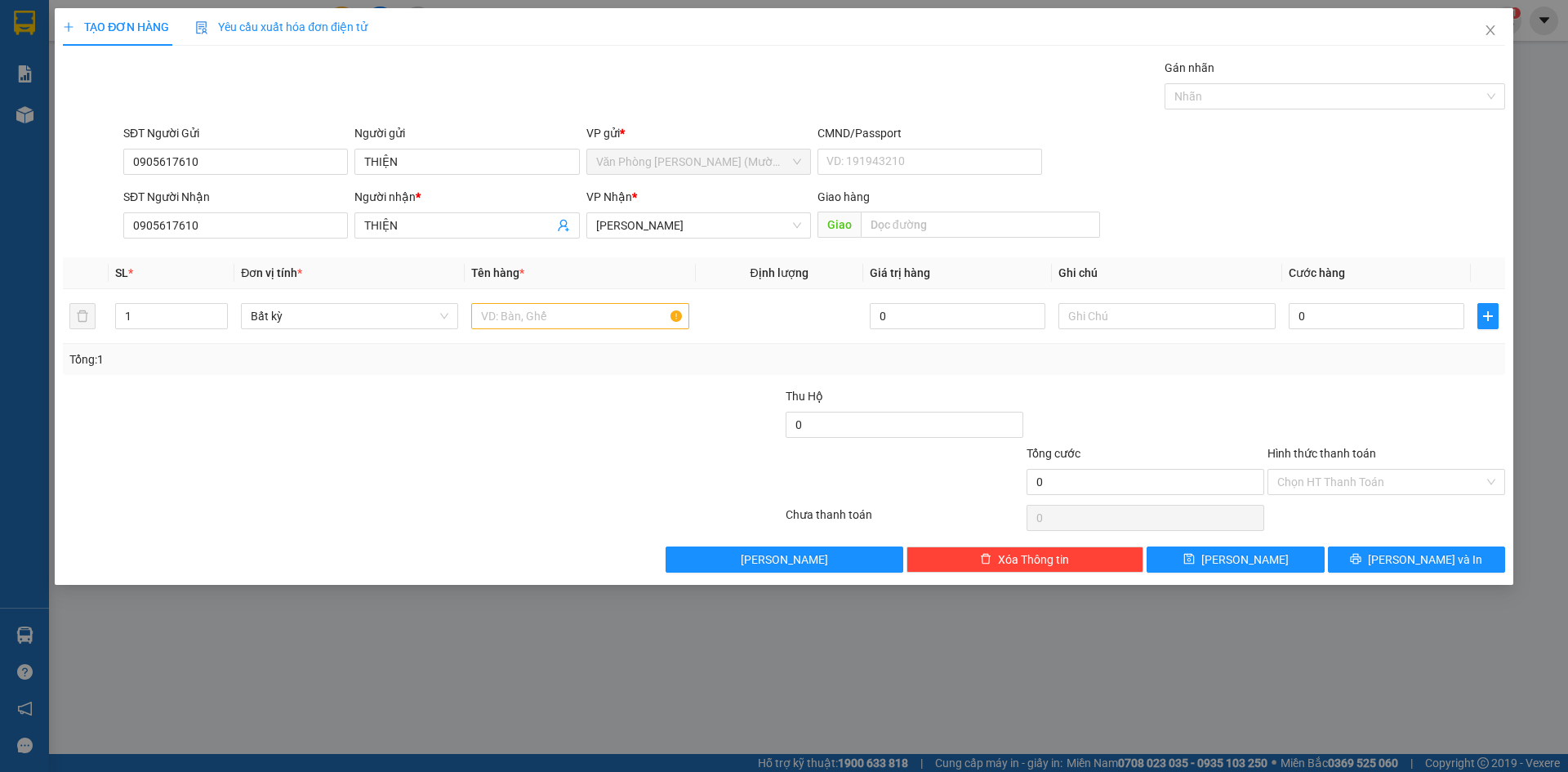
click at [384, 73] on div "Gói vận chuyển * Tiêu chuẩn Gán nhãn Nhãn" at bounding box center [814, 87] width 1388 height 57
click at [88, 320] on tr "1 Bất kỳ 0 0" at bounding box center [784, 316] width 1442 height 55
drag, startPoint x: 540, startPoint y: 316, endPoint x: 540, endPoint y: 303, distance: 13.0
click at [540, 310] on input "text" at bounding box center [580, 316] width 218 height 26
type input "2 BAO ĐEN"
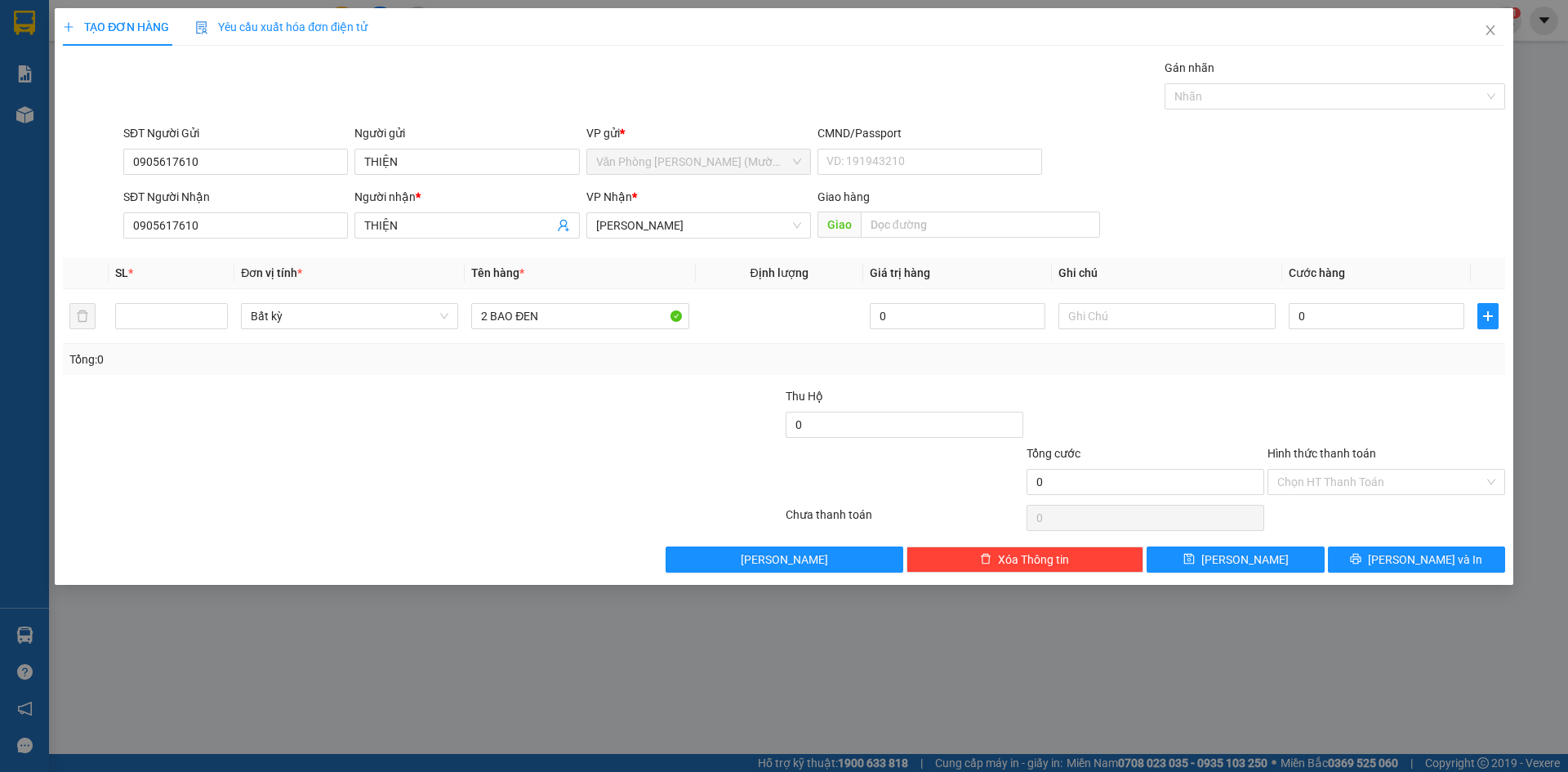
drag, startPoint x: 1342, startPoint y: 192, endPoint x: 1335, endPoint y: 183, distance: 11.4
click at [1335, 183] on form "SĐT Người Gửi 0905617610 Người gửi THIỆN VP gửi * Văn Phòng [PERSON_NAME] ([PER…" at bounding box center [784, 185] width 1442 height 121
click at [1332, 322] on input "0" at bounding box center [1376, 316] width 175 height 26
type input "8"
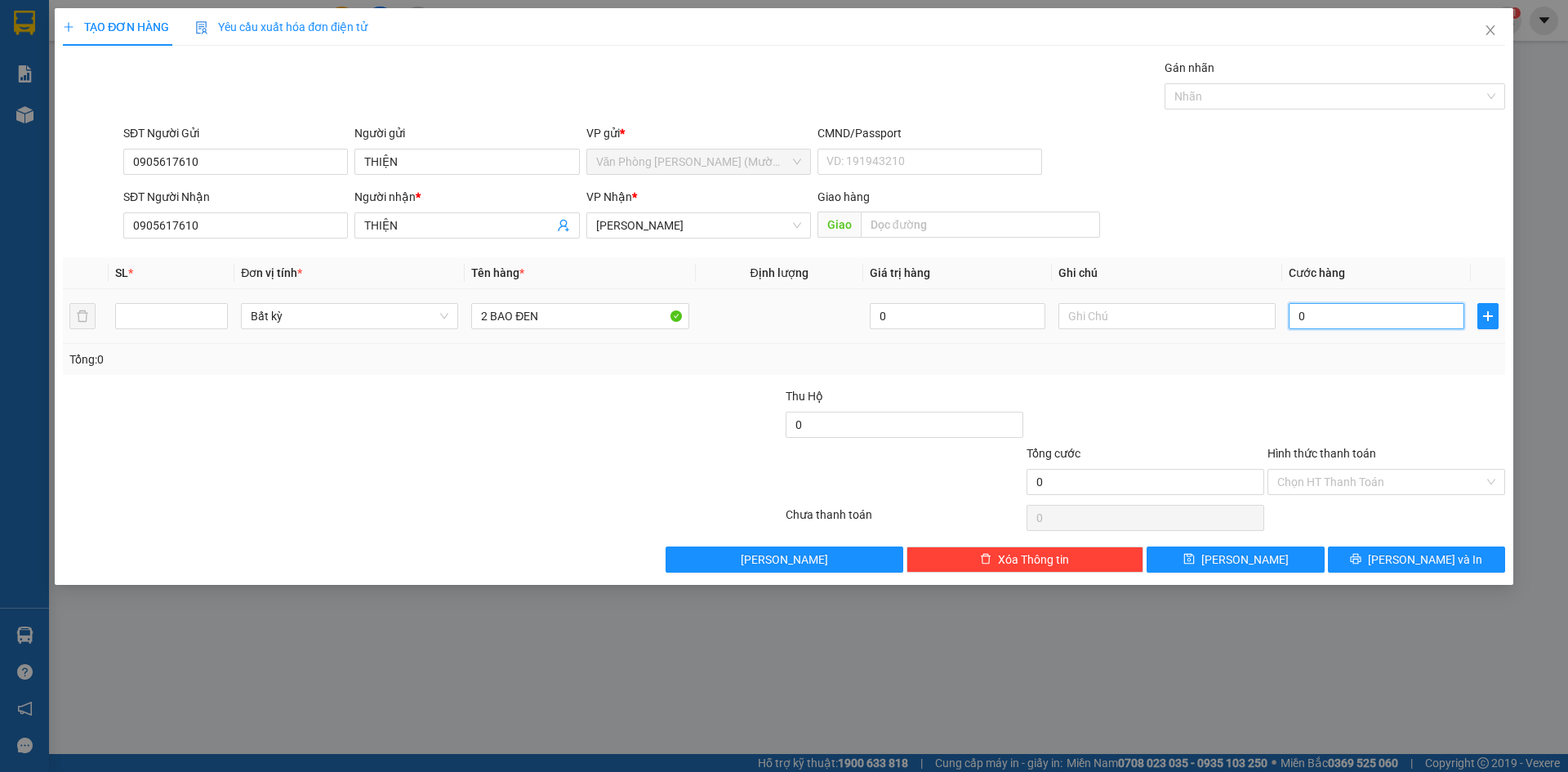
type input "8"
type input "80"
type input "80.000"
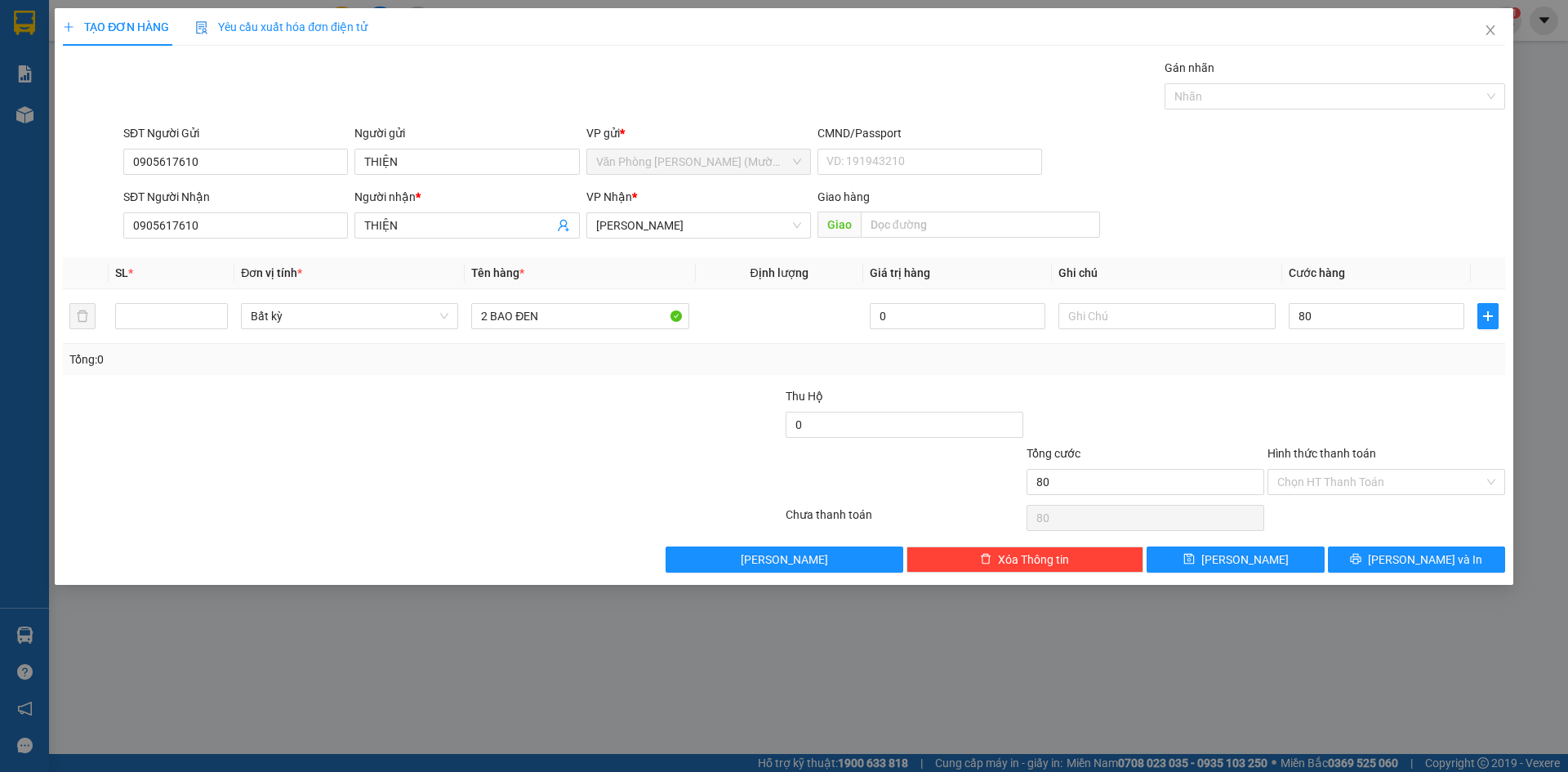
type input "80.000"
click at [1356, 176] on div "SĐT Người Gửi 0905617610 Người gửi THIỆN VP gửi * Văn Phòng [PERSON_NAME] ([PER…" at bounding box center [814, 152] width 1388 height 57
drag, startPoint x: 1406, startPoint y: 404, endPoint x: 1379, endPoint y: 479, distance: 79.7
click at [1404, 416] on div at bounding box center [1386, 415] width 241 height 57
click at [1366, 483] on input "Hình thức thanh toán" at bounding box center [1380, 481] width 207 height 24
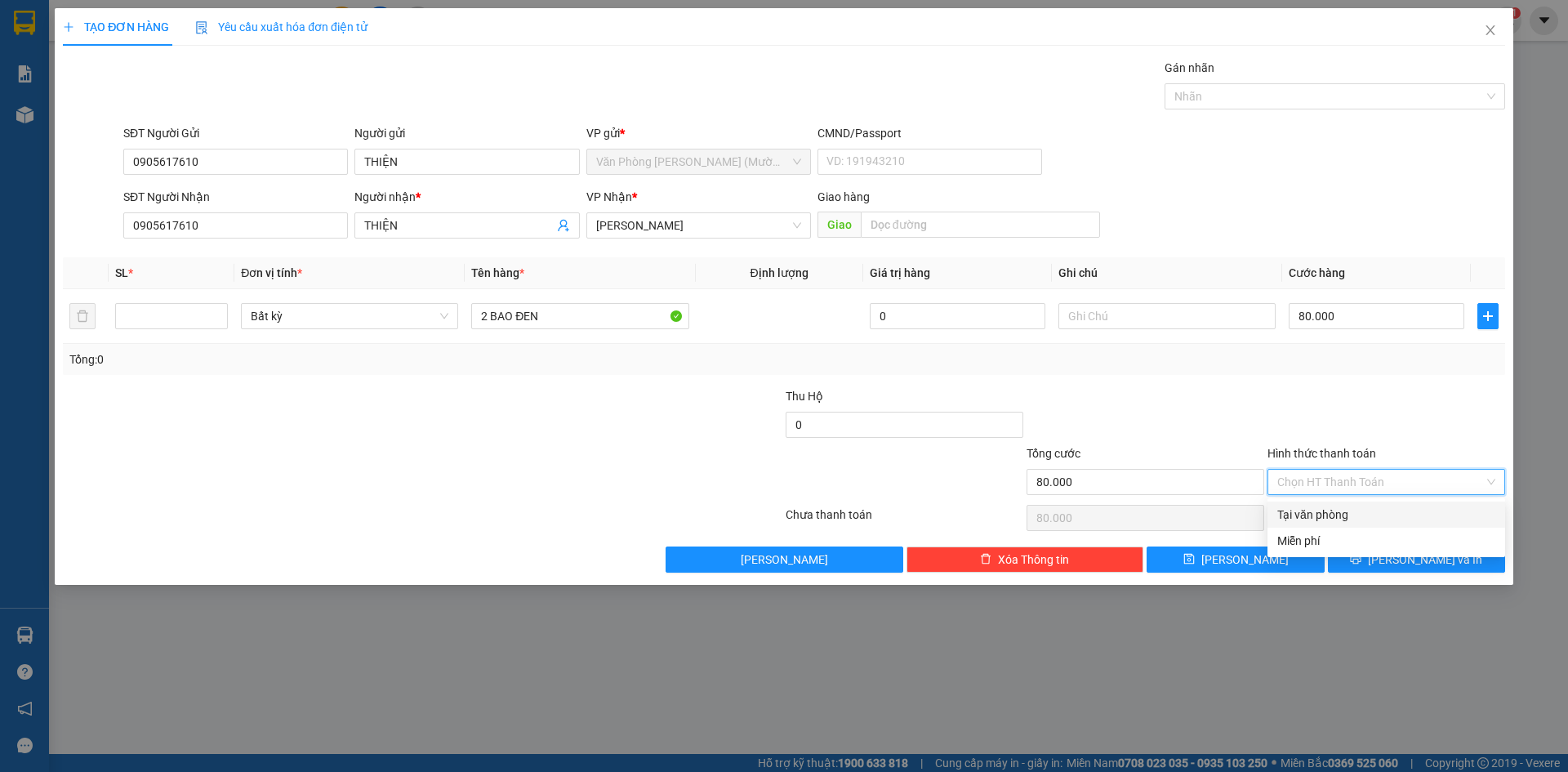
drag, startPoint x: 1370, startPoint y: 509, endPoint x: 1377, endPoint y: 510, distance: 7.1
click at [1371, 510] on div "Tại văn phòng" at bounding box center [1386, 514] width 218 height 18
type input "0"
click at [1408, 436] on div at bounding box center [1386, 415] width 241 height 57
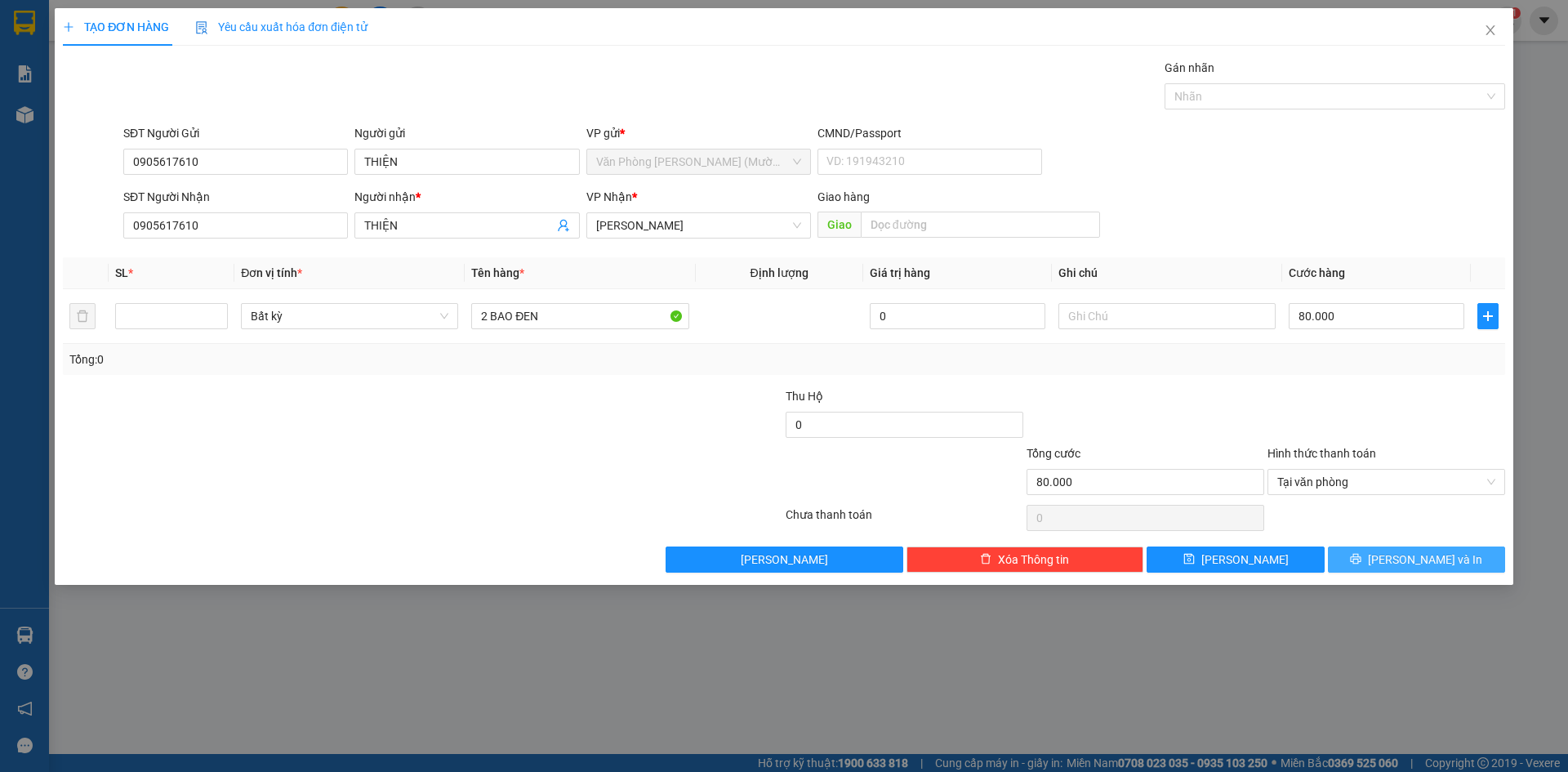
click at [1420, 562] on span "[PERSON_NAME] và In" at bounding box center [1425, 559] width 115 height 18
click at [156, 327] on input "number" at bounding box center [170, 316] width 111 height 24
type input "2"
click at [1344, 147] on div "SĐT Người Gửi 0905617610 Người gửi THIỆN VP gửi * Văn Phòng [PERSON_NAME] ([PER…" at bounding box center [814, 152] width 1388 height 57
type input "0"
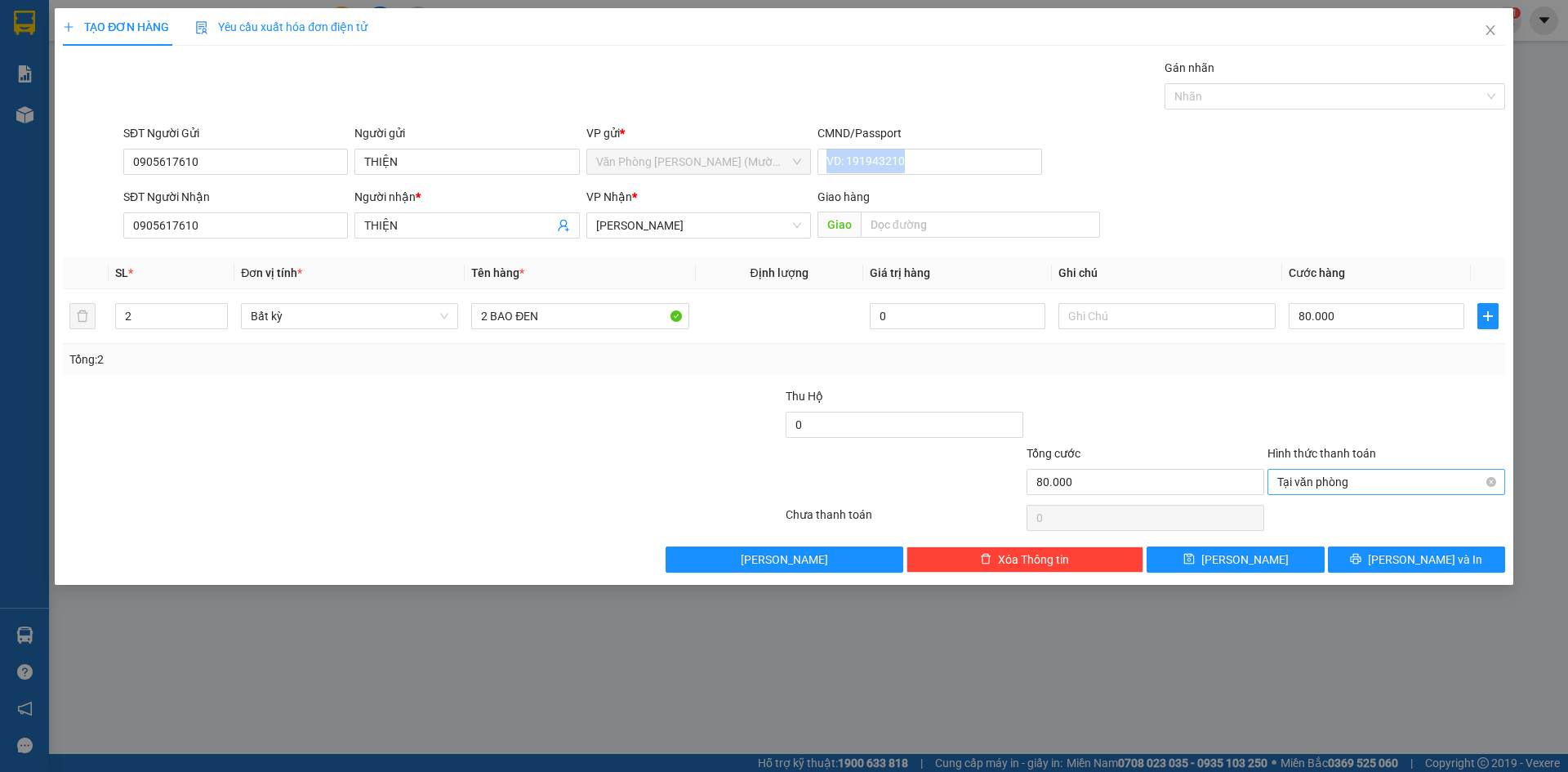
type input "0"
click at [1417, 557] on span "[PERSON_NAME] và In" at bounding box center [1425, 559] width 115 height 18
click at [1422, 112] on div "Gán nhãn Nhãn" at bounding box center [1335, 87] width 341 height 57
drag, startPoint x: 1369, startPoint y: 296, endPoint x: 1374, endPoint y: 325, distance: 29.4
click at [1370, 296] on td "0" at bounding box center [1376, 316] width 189 height 55
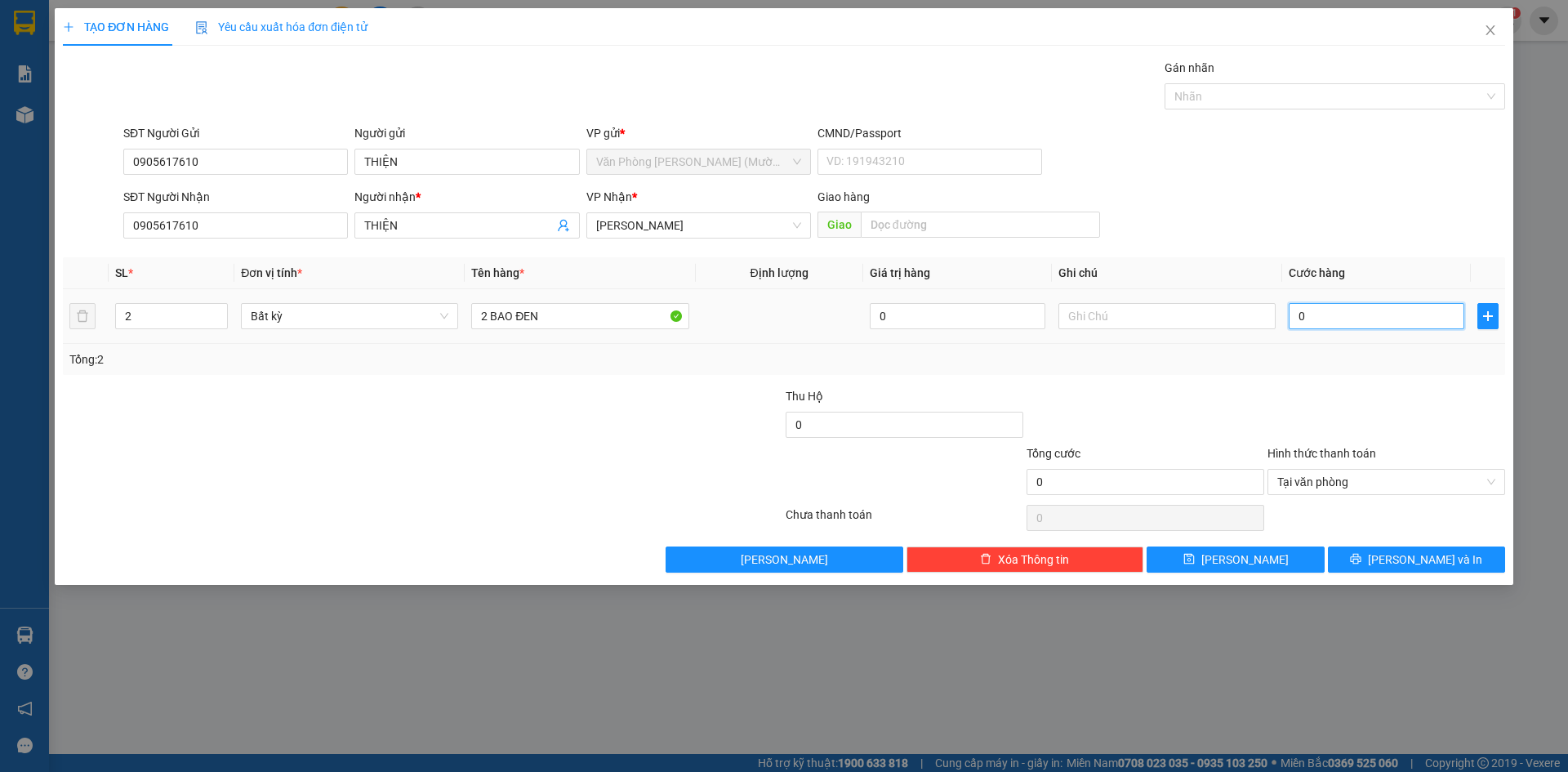
click at [1374, 326] on input "0" at bounding box center [1376, 316] width 175 height 26
type input "8"
type input "80"
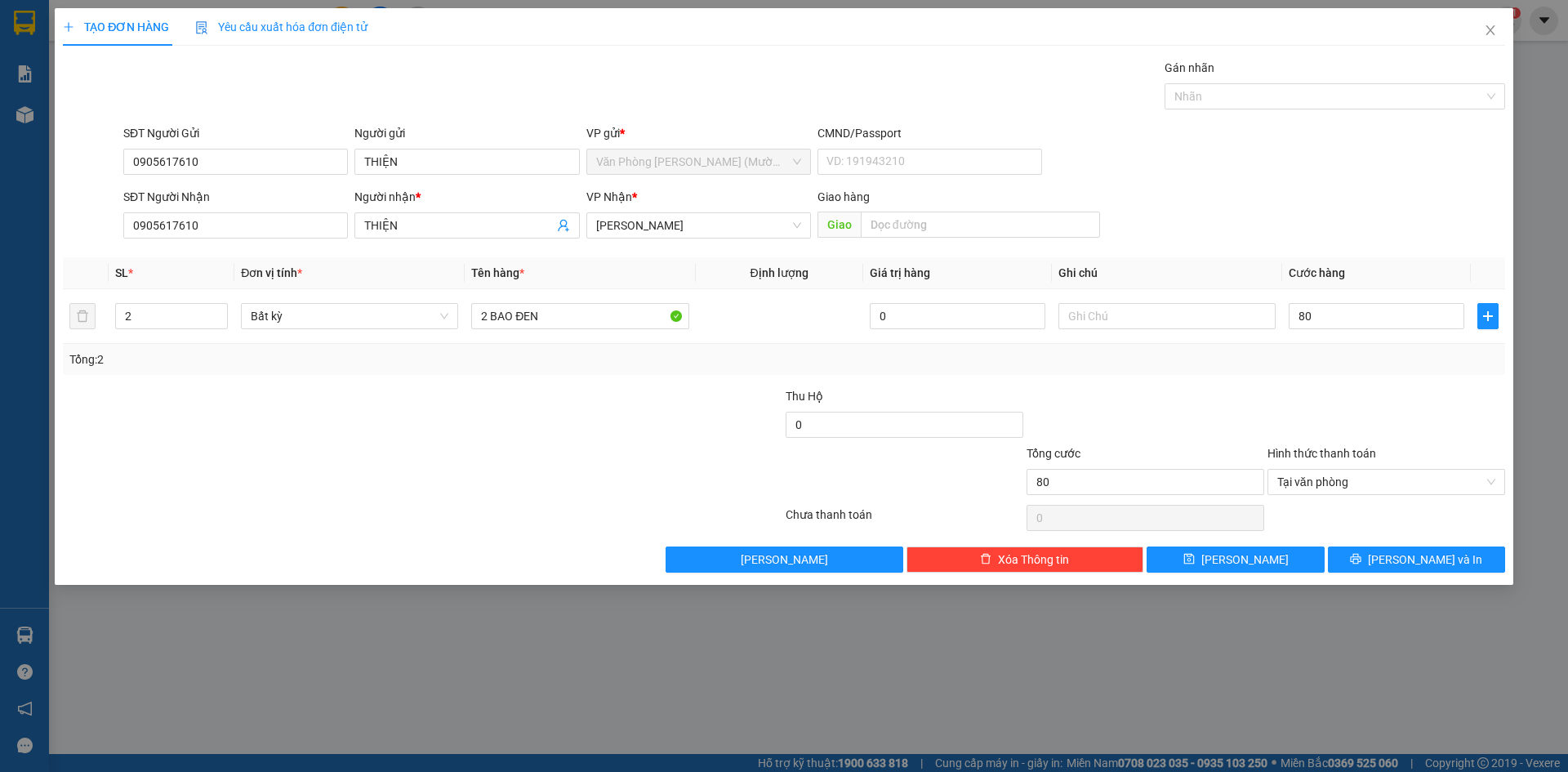
type input "80.000"
drag, startPoint x: 1363, startPoint y: 149, endPoint x: 1376, endPoint y: 200, distance: 52.6
click at [1363, 150] on div "SĐT Người Gửi 0905617610 Người gửi THIỆN VP gửi * Văn Phòng [PERSON_NAME] ([PER…" at bounding box center [814, 152] width 1388 height 57
click at [1393, 415] on div at bounding box center [1386, 415] width 241 height 57
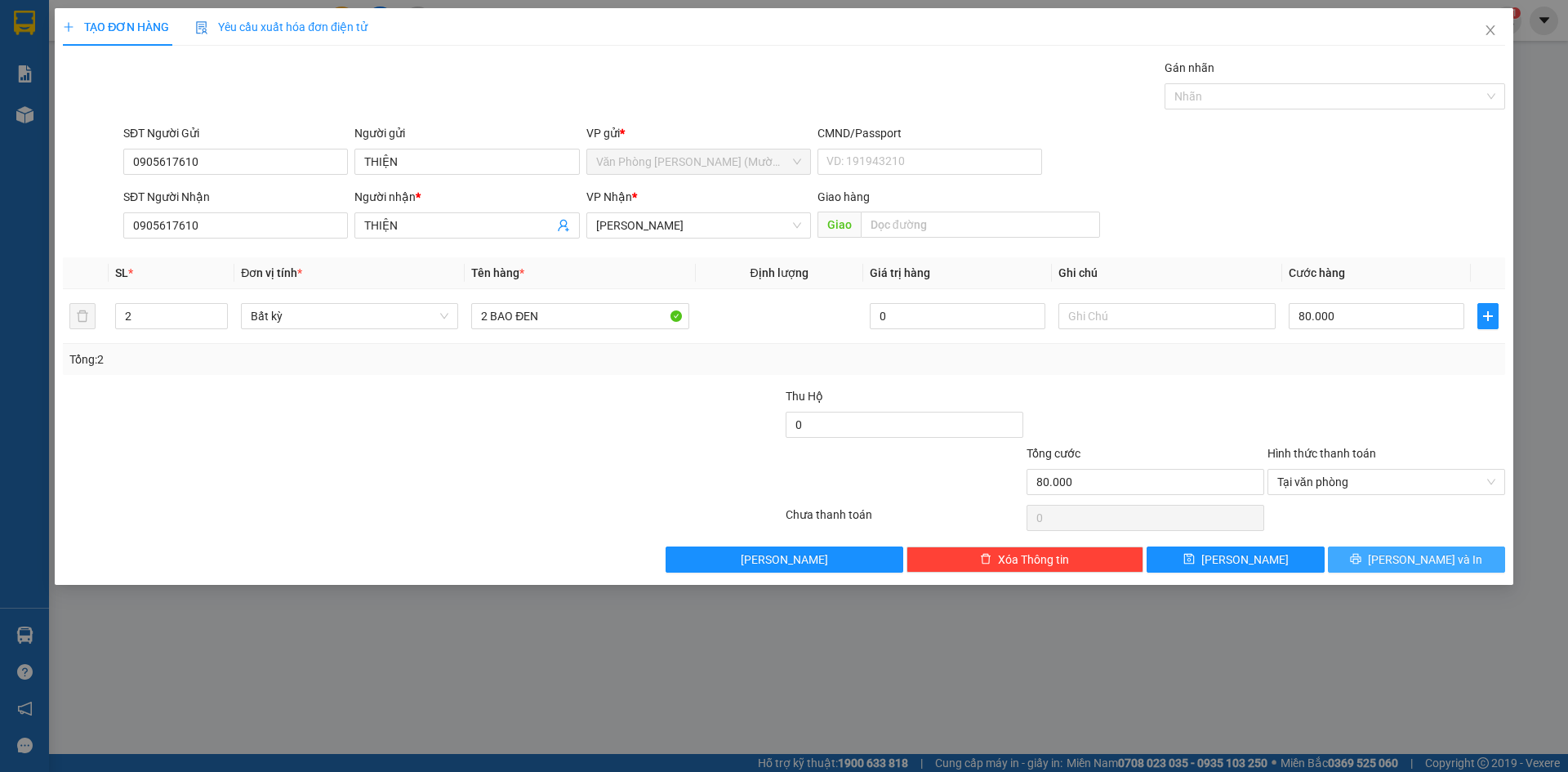
click at [1424, 549] on button "[PERSON_NAME] và In" at bounding box center [1417, 559] width 177 height 26
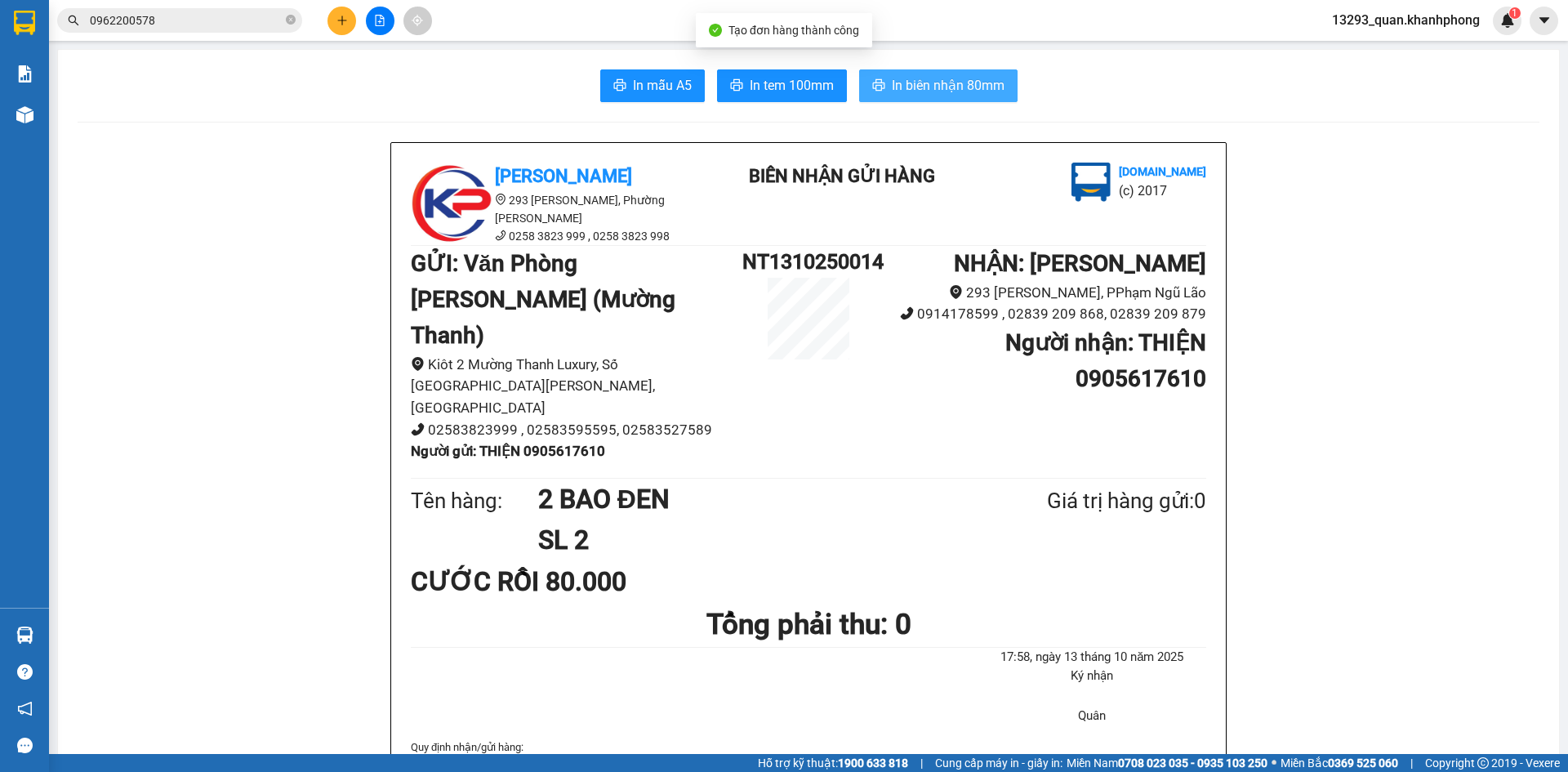
click at [943, 84] on span "In biên nhận 80mm" at bounding box center [947, 85] width 113 height 20
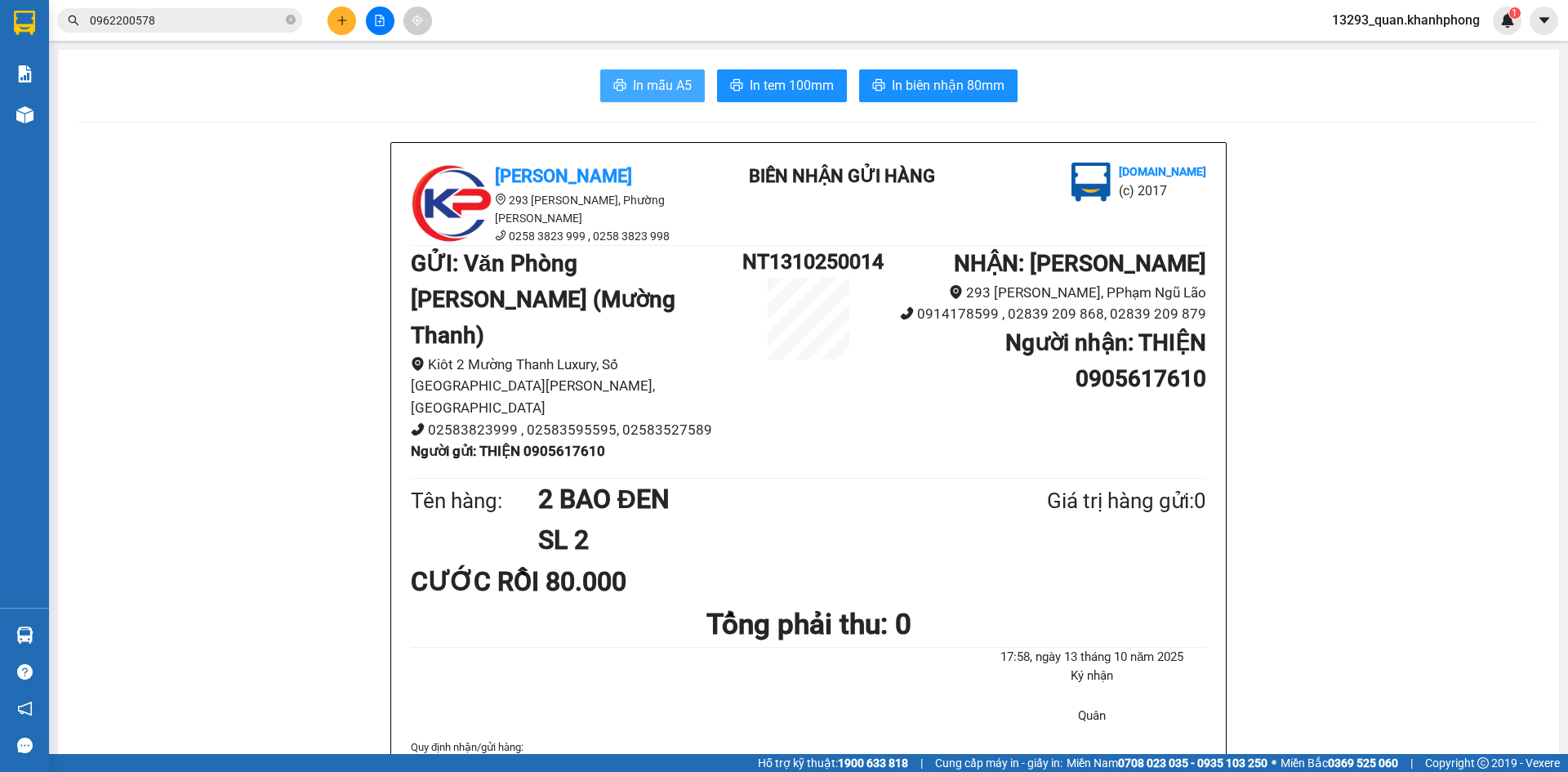
click at [662, 88] on span "In mẫu A5" at bounding box center [662, 85] width 59 height 20
drag, startPoint x: 1532, startPoint y: 172, endPoint x: 1548, endPoint y: 165, distance: 17.5
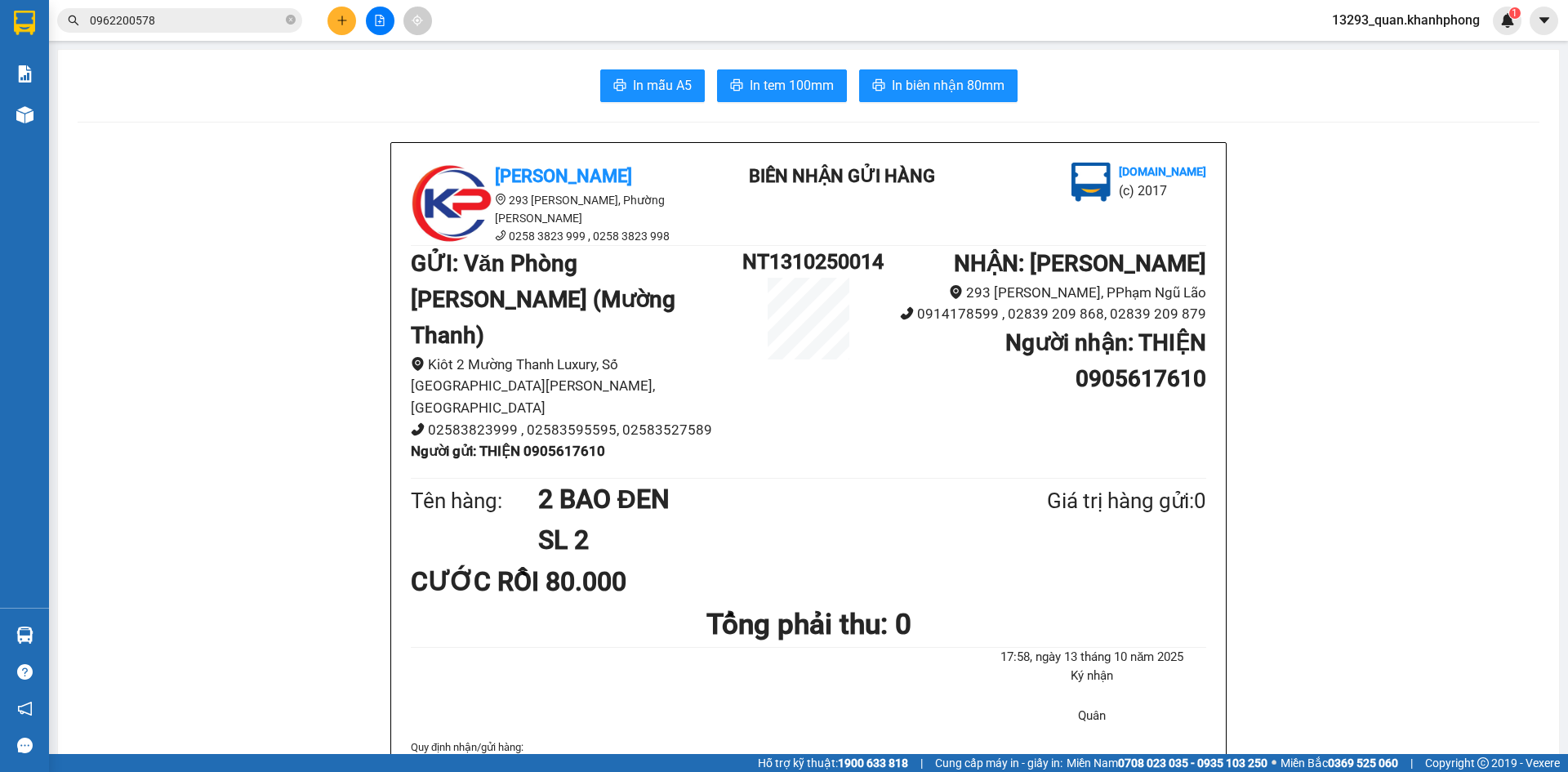
drag, startPoint x: 299, startPoint y: 184, endPoint x: 346, endPoint y: 60, distance: 132.6
click at [342, 20] on icon "plus" at bounding box center [341, 19] width 9 height 1
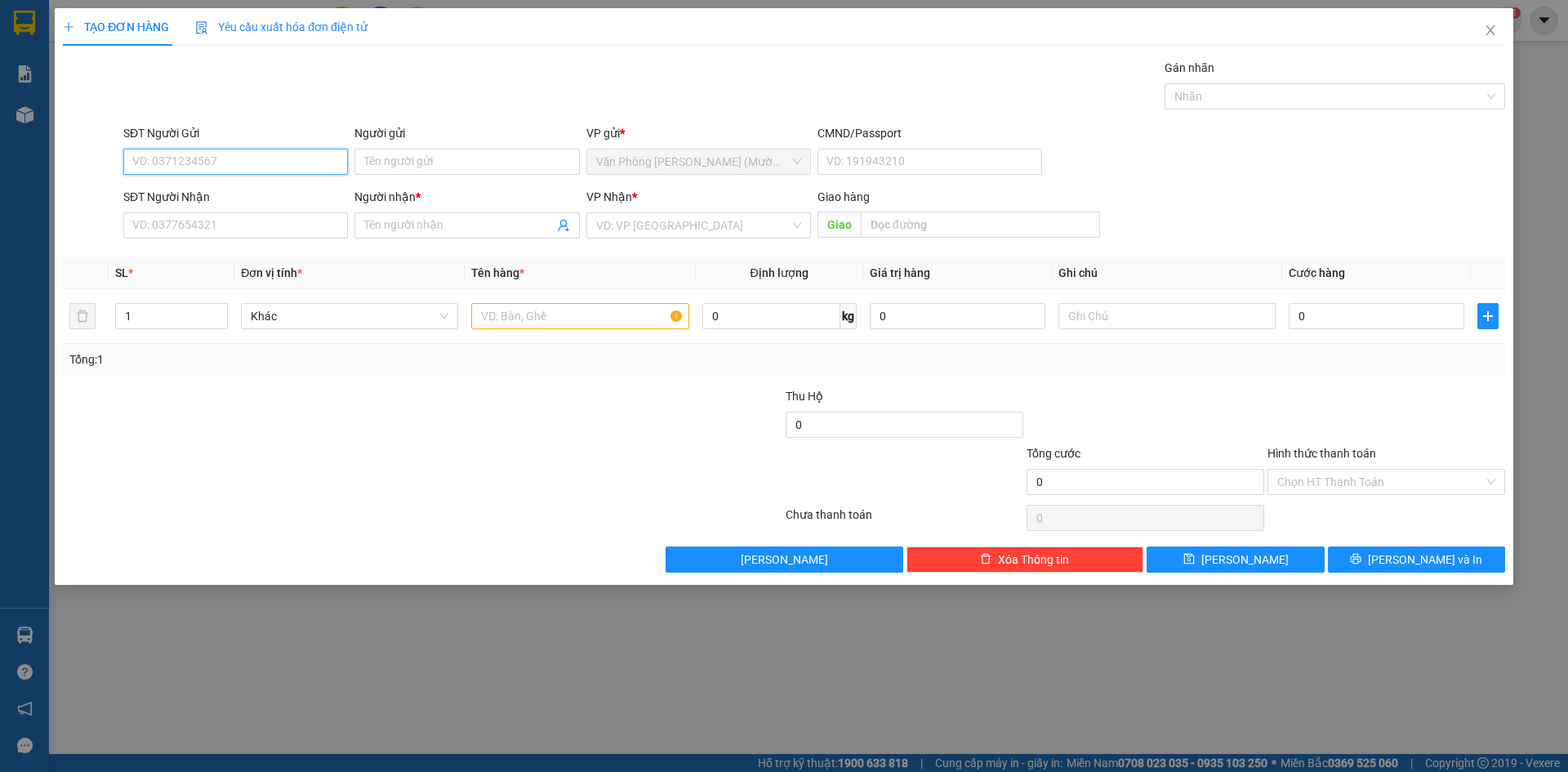
click at [264, 165] on input "SĐT Người Gửi" at bounding box center [235, 161] width 224 height 26
click at [276, 169] on input "SĐT Người Gửi" at bounding box center [235, 161] width 224 height 26
click at [288, 164] on input "SĐT Người Gửi" at bounding box center [235, 161] width 224 height 26
type input "0976265434"
click at [445, 89] on div "Gói vận chuyển * Tiêu chuẩn Gán nhãn Nhãn" at bounding box center [814, 87] width 1388 height 57
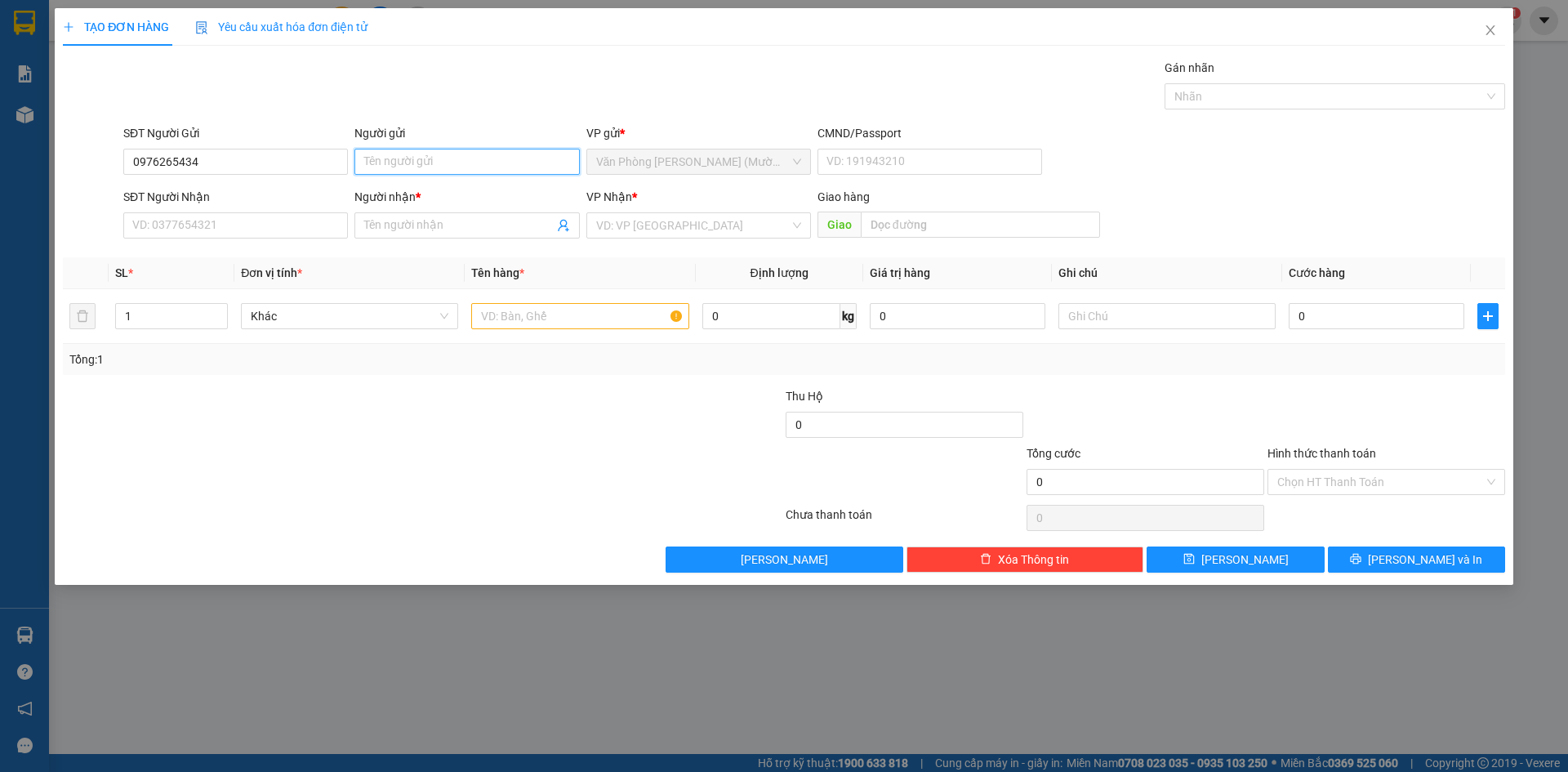
click at [436, 171] on input "Người gửi" at bounding box center [466, 161] width 224 height 26
drag, startPoint x: 455, startPoint y: 67, endPoint x: 462, endPoint y: 77, distance: 12.2
click at [462, 77] on div "Gói vận chuyển * Tiêu chuẩn Gán nhãn Nhãn" at bounding box center [814, 87] width 1388 height 57
drag, startPoint x: 450, startPoint y: 175, endPoint x: 450, endPoint y: 166, distance: 9.0
click at [450, 175] on div "Người gửi Tên người gửi" at bounding box center [466, 152] width 224 height 57
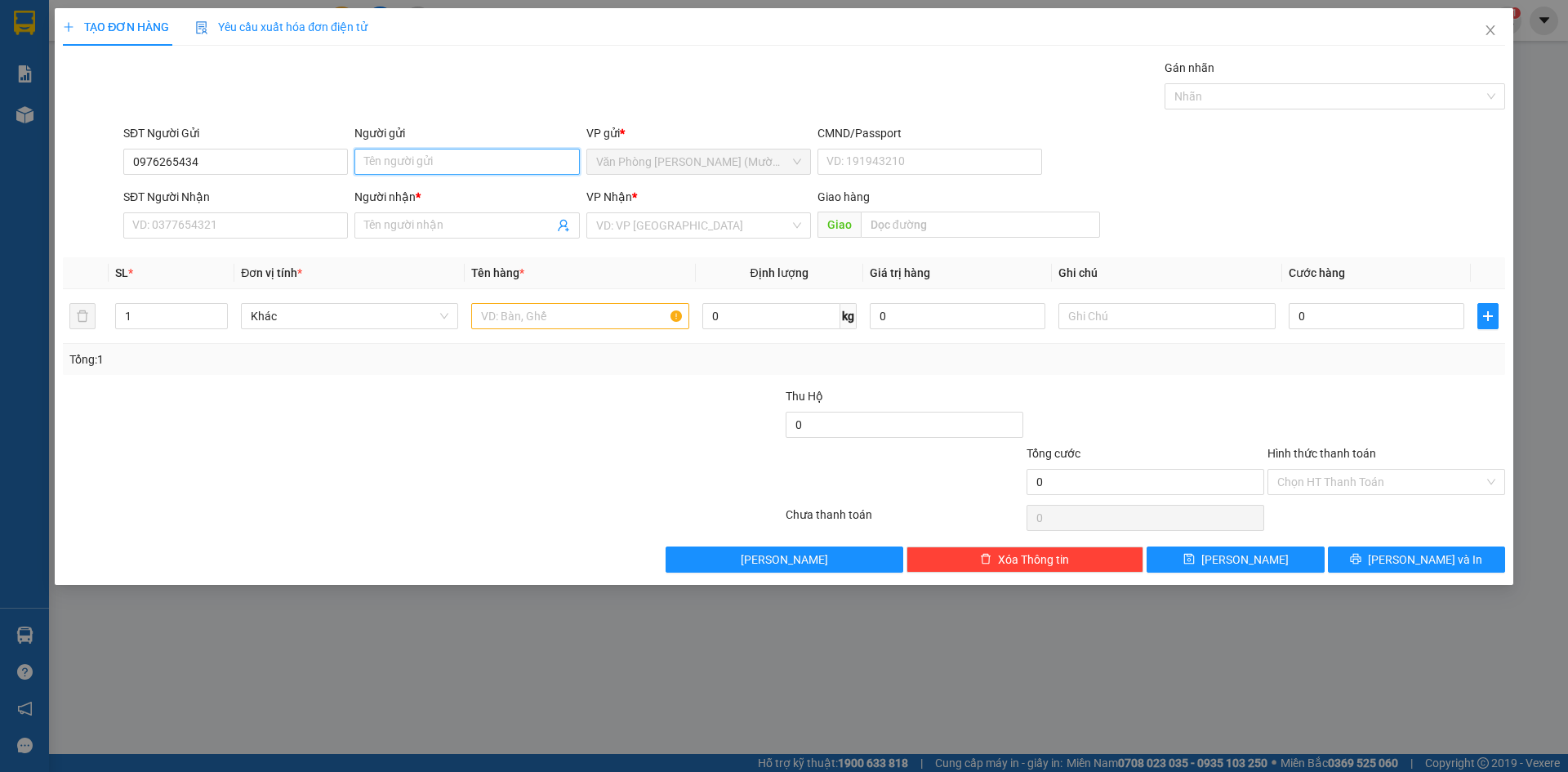
click at [450, 166] on input "Người gửi" at bounding box center [466, 161] width 224 height 26
click at [419, 158] on input "Người gửi" at bounding box center [466, 161] width 224 height 26
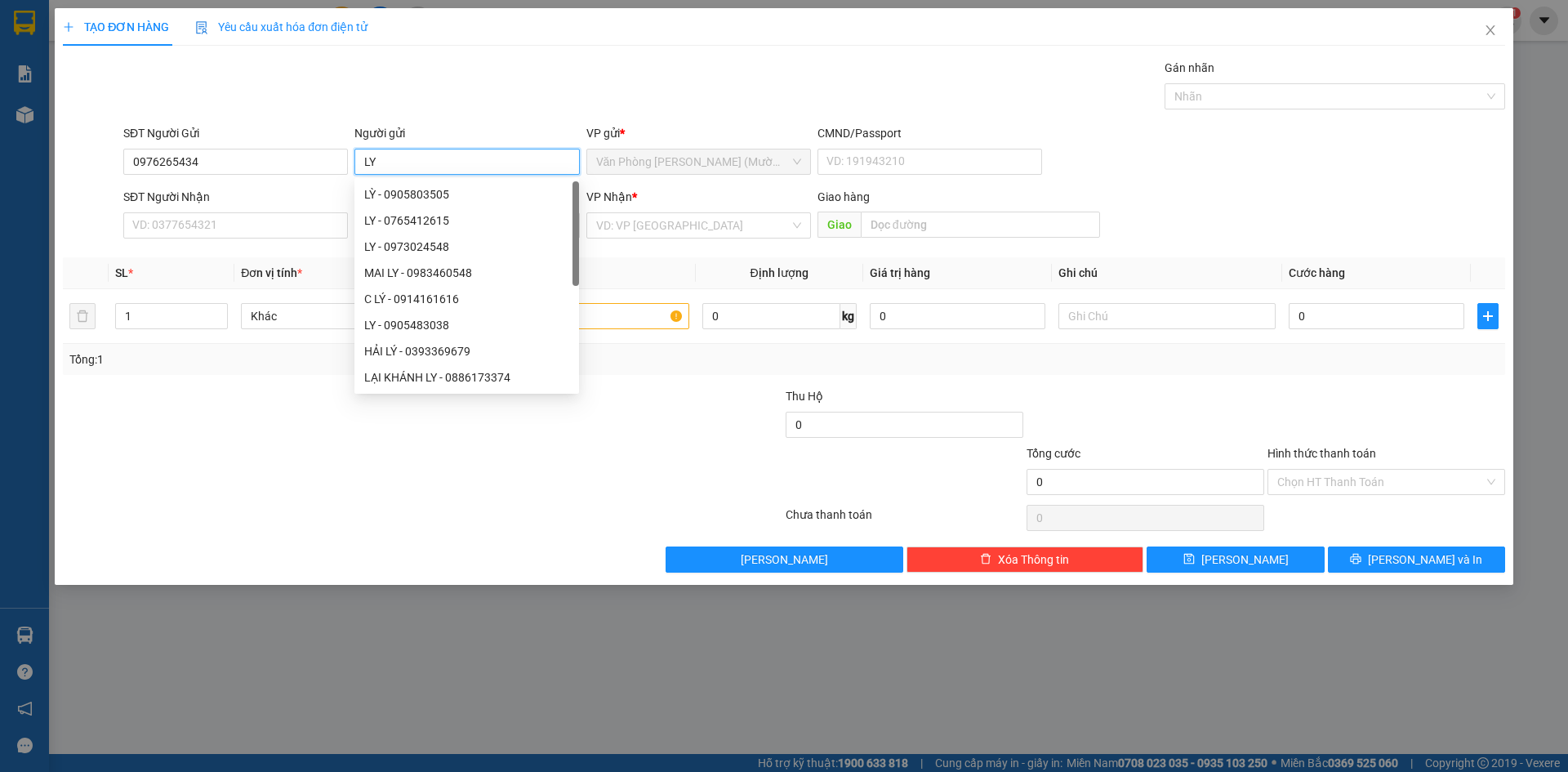
type input "LY"
click at [388, 91] on div "Gói vận chuyển * Tiêu chuẩn Gán nhãn Nhãn" at bounding box center [814, 87] width 1388 height 57
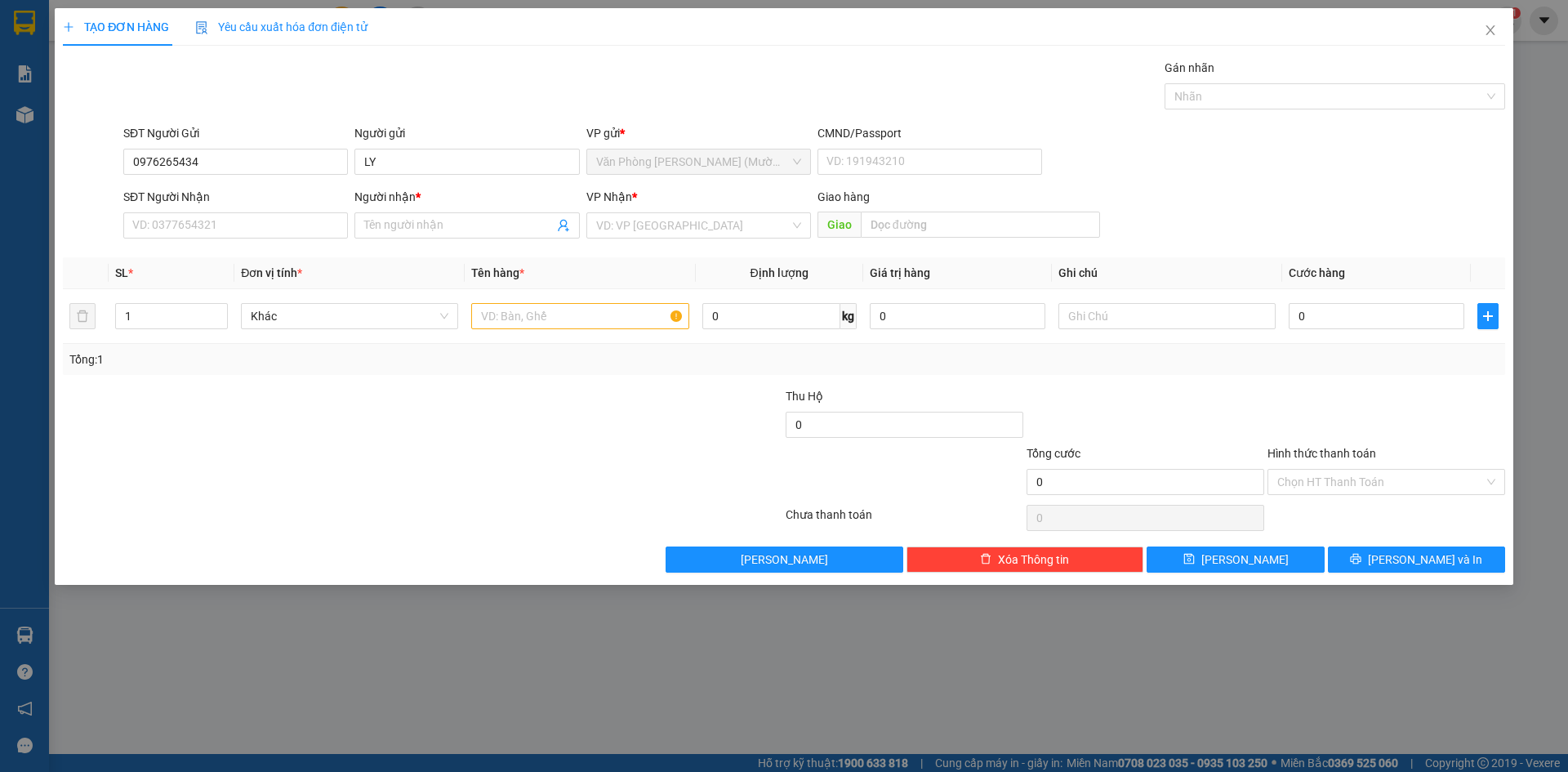
click at [315, 71] on div "Gói vận chuyển * Tiêu chuẩn Gán nhãn Nhãn" at bounding box center [814, 87] width 1388 height 57
click at [251, 231] on input "SĐT Người Nhận" at bounding box center [235, 225] width 224 height 26
click at [231, 226] on input "SĐT Người Nhận" at bounding box center [235, 225] width 224 height 26
type input "0933903906"
click at [410, 226] on input "Người nhận *" at bounding box center [458, 225] width 189 height 18
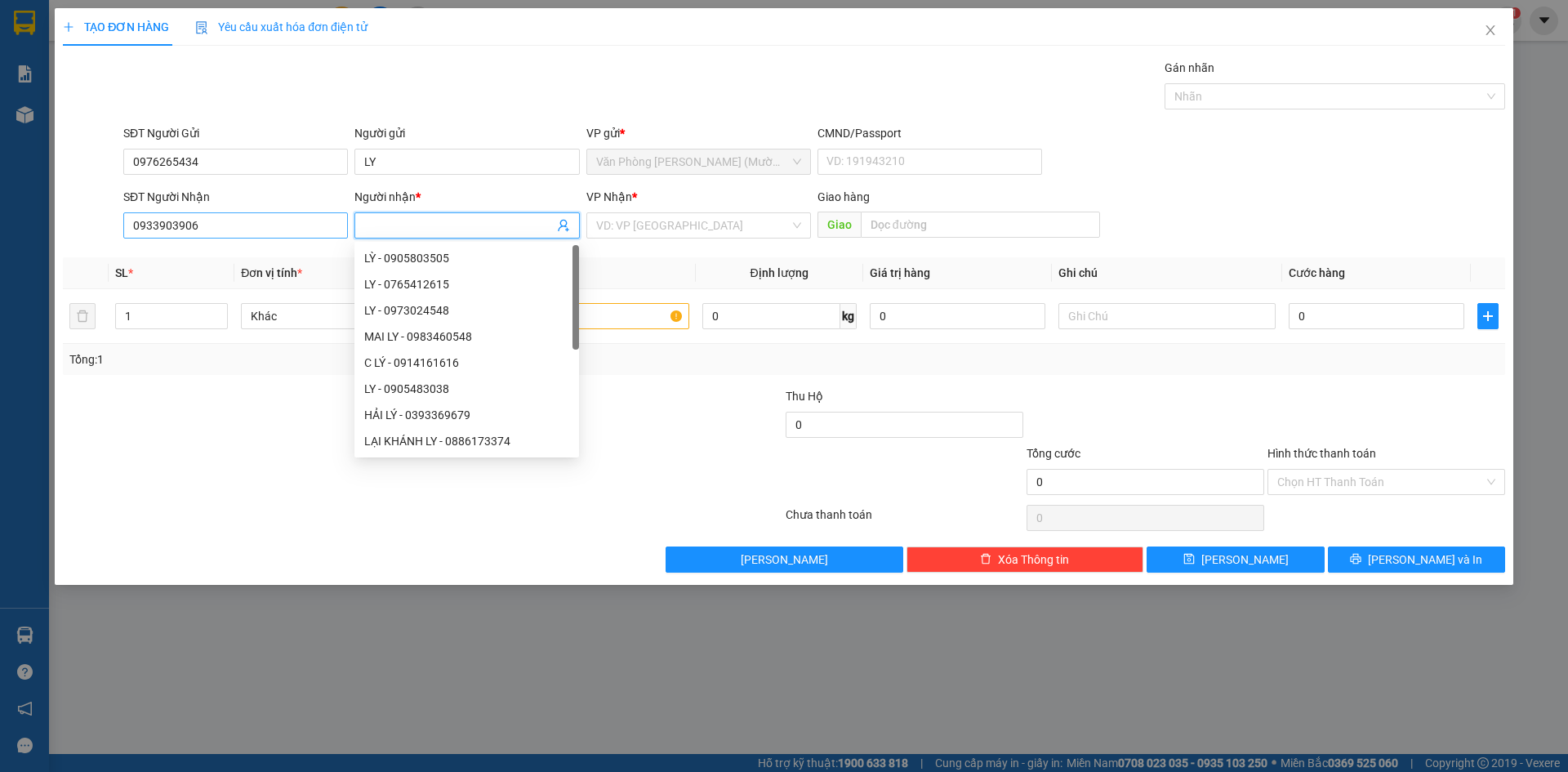
type input "D"
type input "ĐẠT"
click at [692, 229] on input "search" at bounding box center [692, 224] width 193 height 24
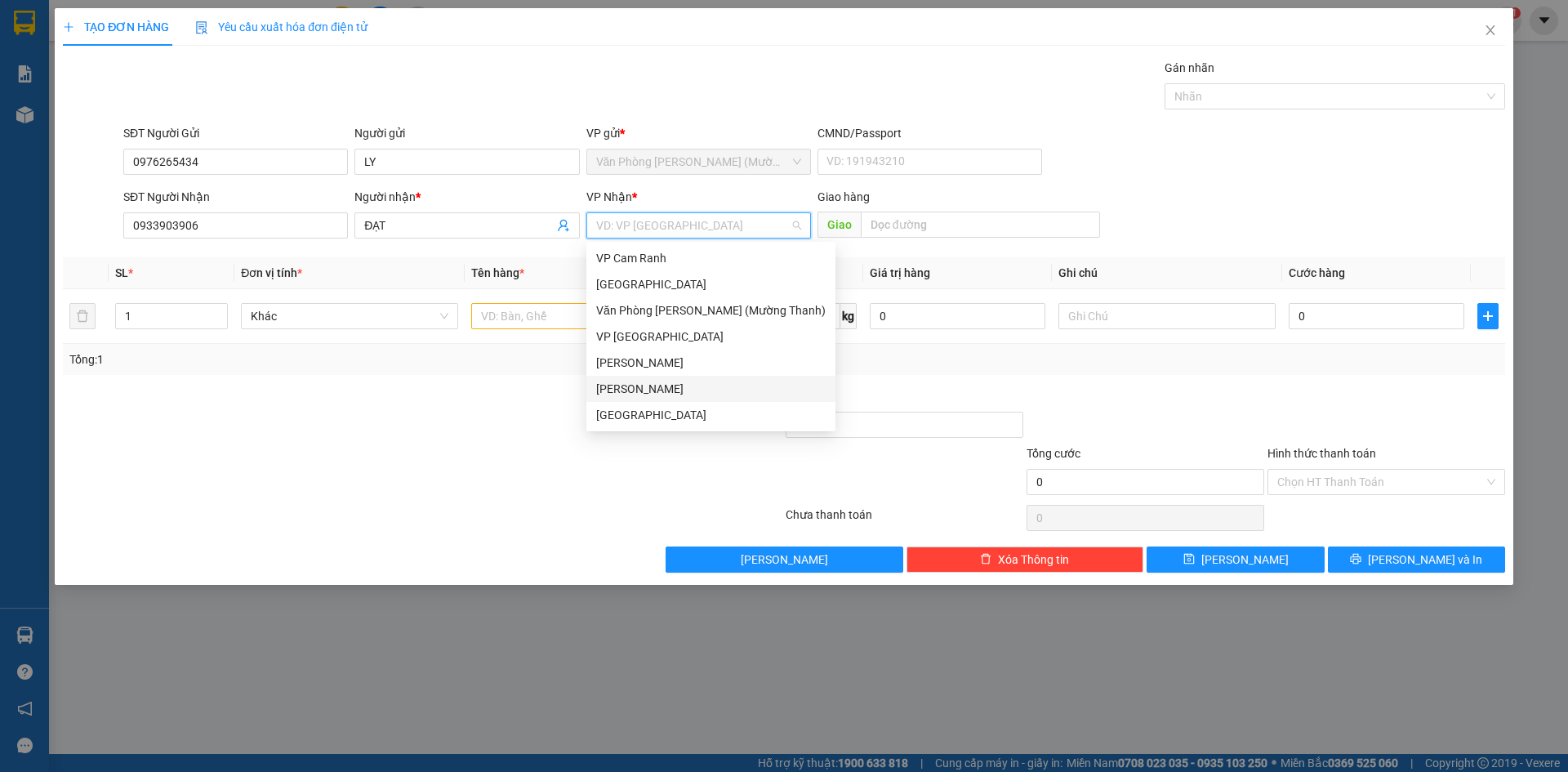
click at [676, 391] on div "[PERSON_NAME]" at bounding box center [710, 389] width 229 height 18
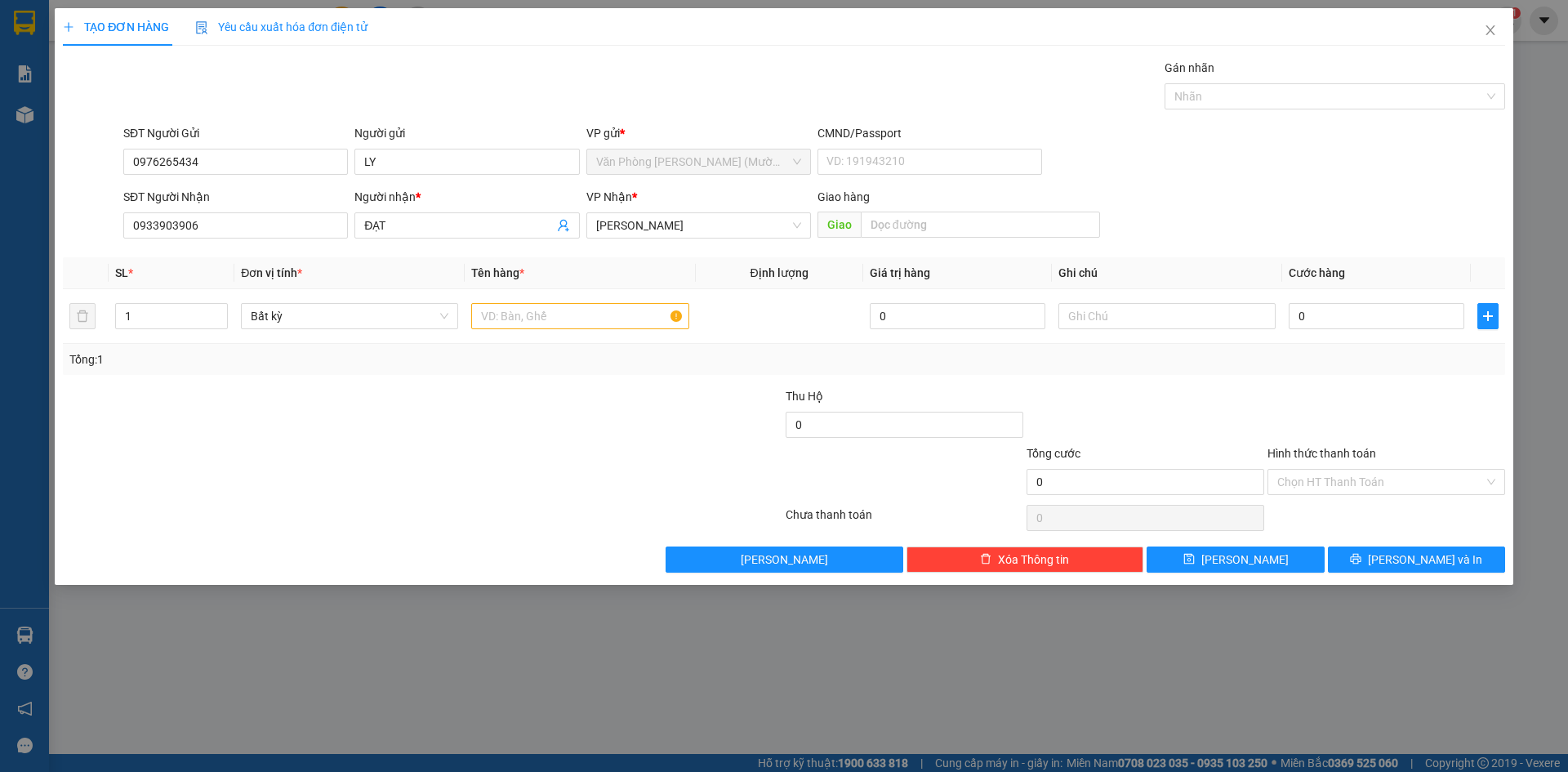
click at [1324, 196] on div "SĐT Người Nhận 0933903906 Người nhận * ĐẠT VP Nhận * [PERSON_NAME] hàng Giao" at bounding box center [814, 216] width 1388 height 57
click at [623, 310] on input "text" at bounding box center [580, 316] width 218 height 26
type input "1TG"
click at [1471, 179] on div "SĐT Người Gửi 0976265434 Người gửi LY VP gửi * Văn Phòng [PERSON_NAME] ([PERSON…" at bounding box center [814, 152] width 1388 height 57
click at [1382, 196] on div "SĐT Người Nhận 0933903906 Người nhận * ĐẠT VP Nhận * [PERSON_NAME] hàng Giao" at bounding box center [814, 216] width 1388 height 57
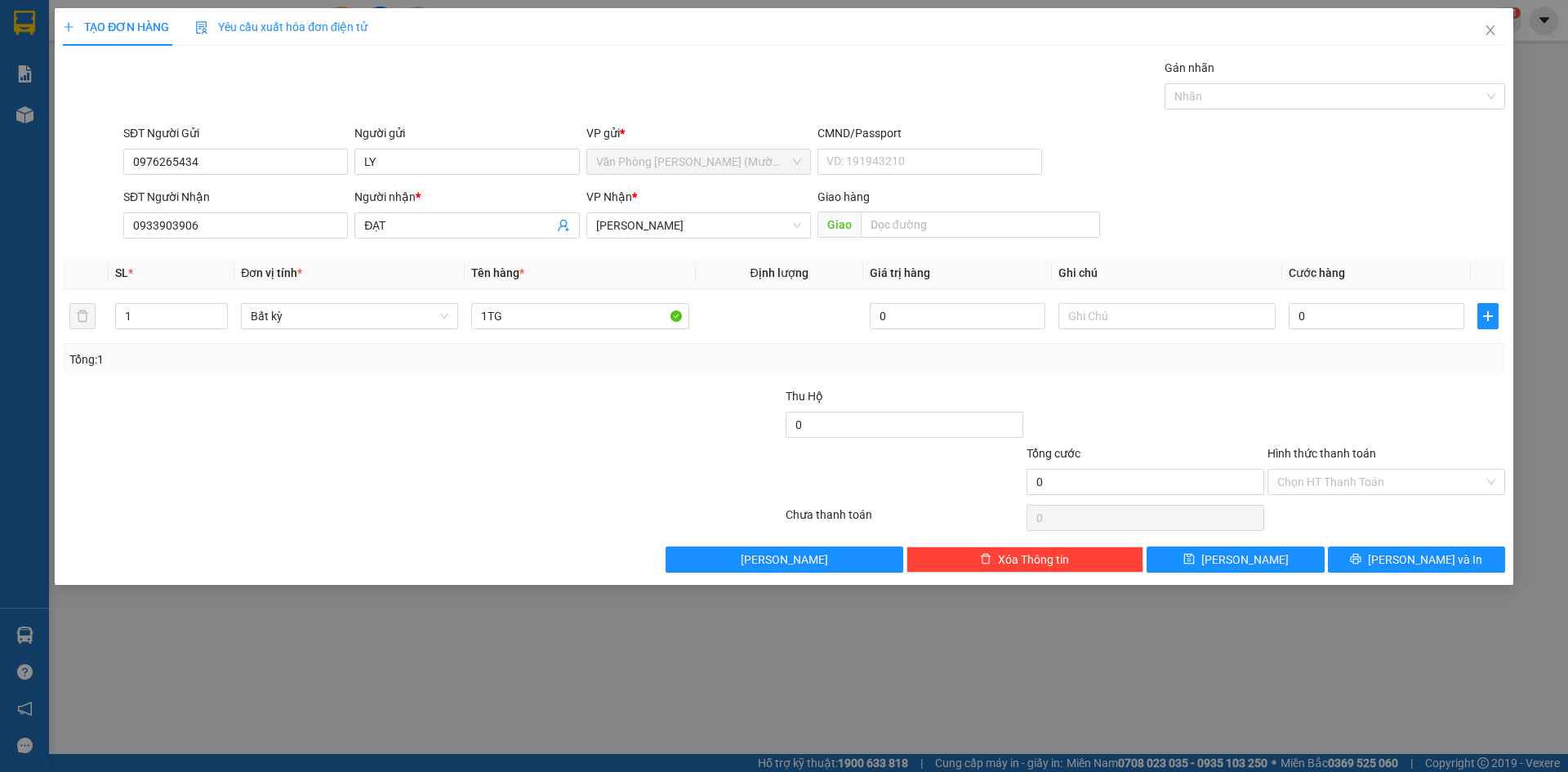
click at [1366, 159] on div "SĐT Người Gửi 0976265434 Người gửi LY VP gửi * Văn Phòng [PERSON_NAME] ([PERSON…" at bounding box center [814, 152] width 1388 height 57
click at [1326, 309] on input "0" at bounding box center [1376, 316] width 175 height 26
type input "3"
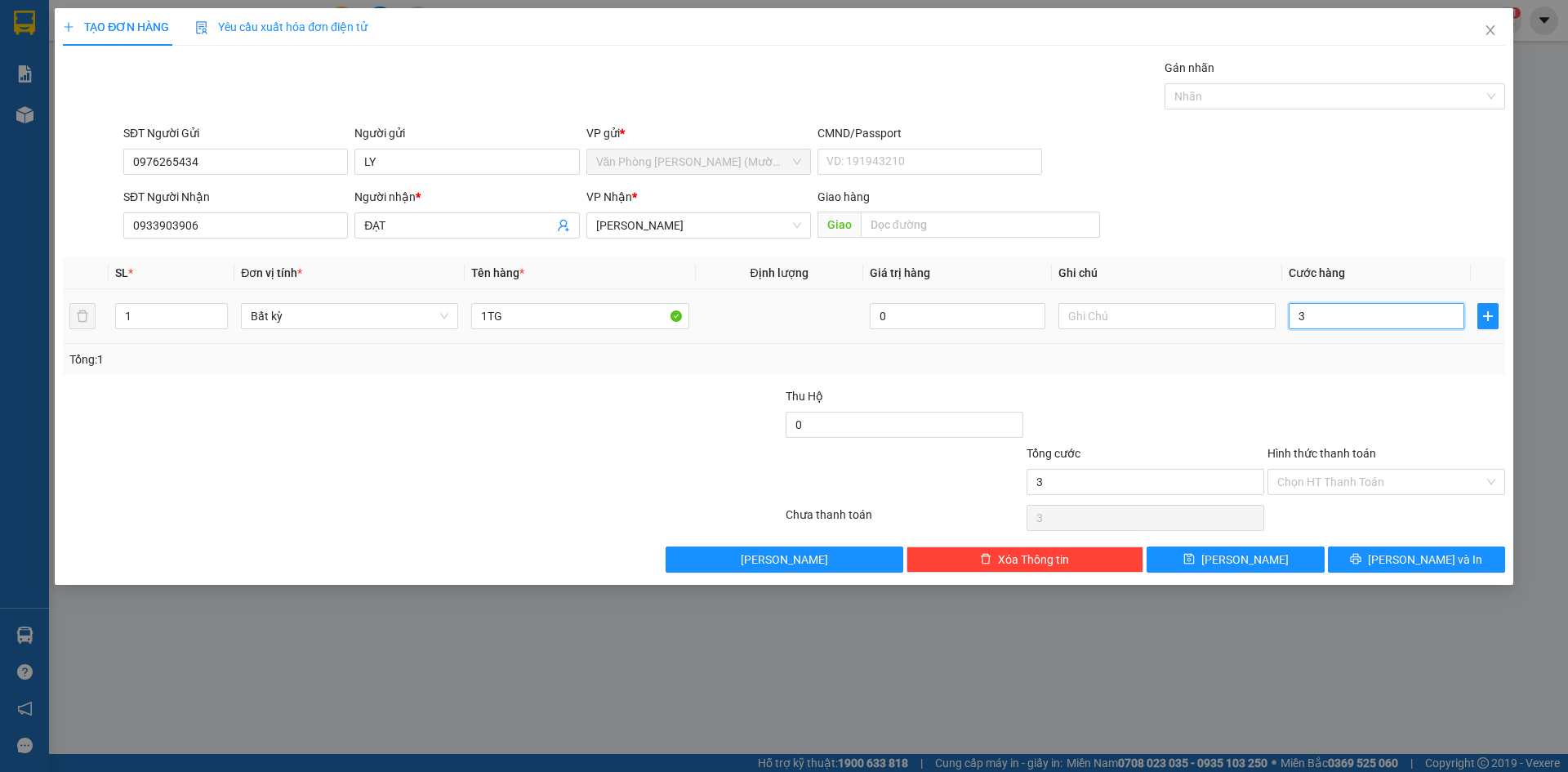
type input "30"
type input "30.000"
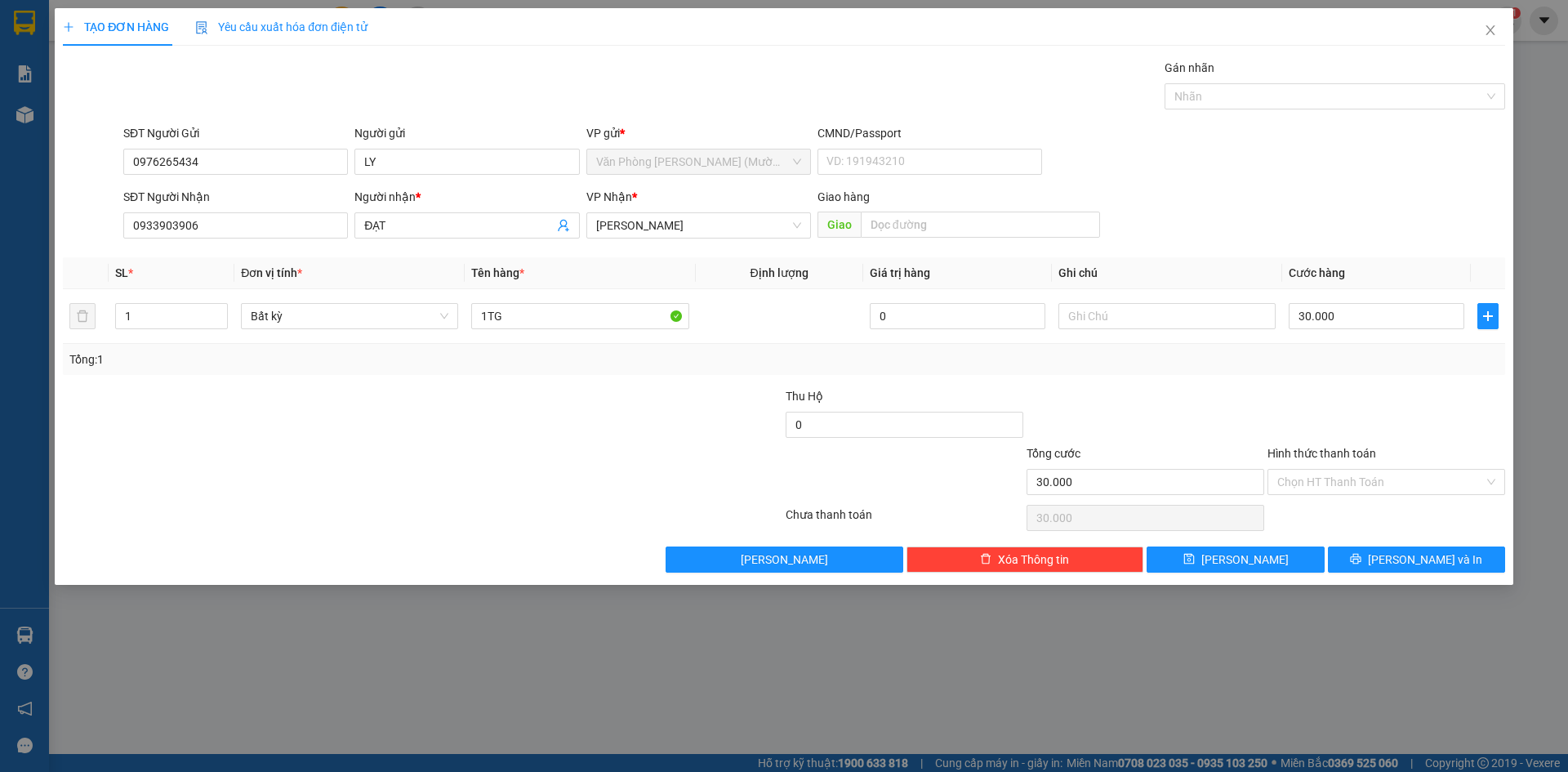
click at [1372, 192] on div "SĐT Người Nhận 0933903906 Người nhận * ĐẠT VP Nhận * [PERSON_NAME] hàng Giao" at bounding box center [814, 216] width 1388 height 57
click at [1376, 210] on div "SĐT Người Nhận 0933903906 Người nhận * ĐẠT VP Nhận * [PERSON_NAME] hàng Giao" at bounding box center [814, 216] width 1388 height 57
click at [1389, 405] on div at bounding box center [1386, 415] width 241 height 57
click at [1387, 423] on div at bounding box center [1386, 415] width 241 height 57
click at [1400, 242] on div "SĐT Người Nhận 0933903906 Người nhận * ĐẠT VP Nhận * [PERSON_NAME] hàng Giao" at bounding box center [814, 216] width 1388 height 57
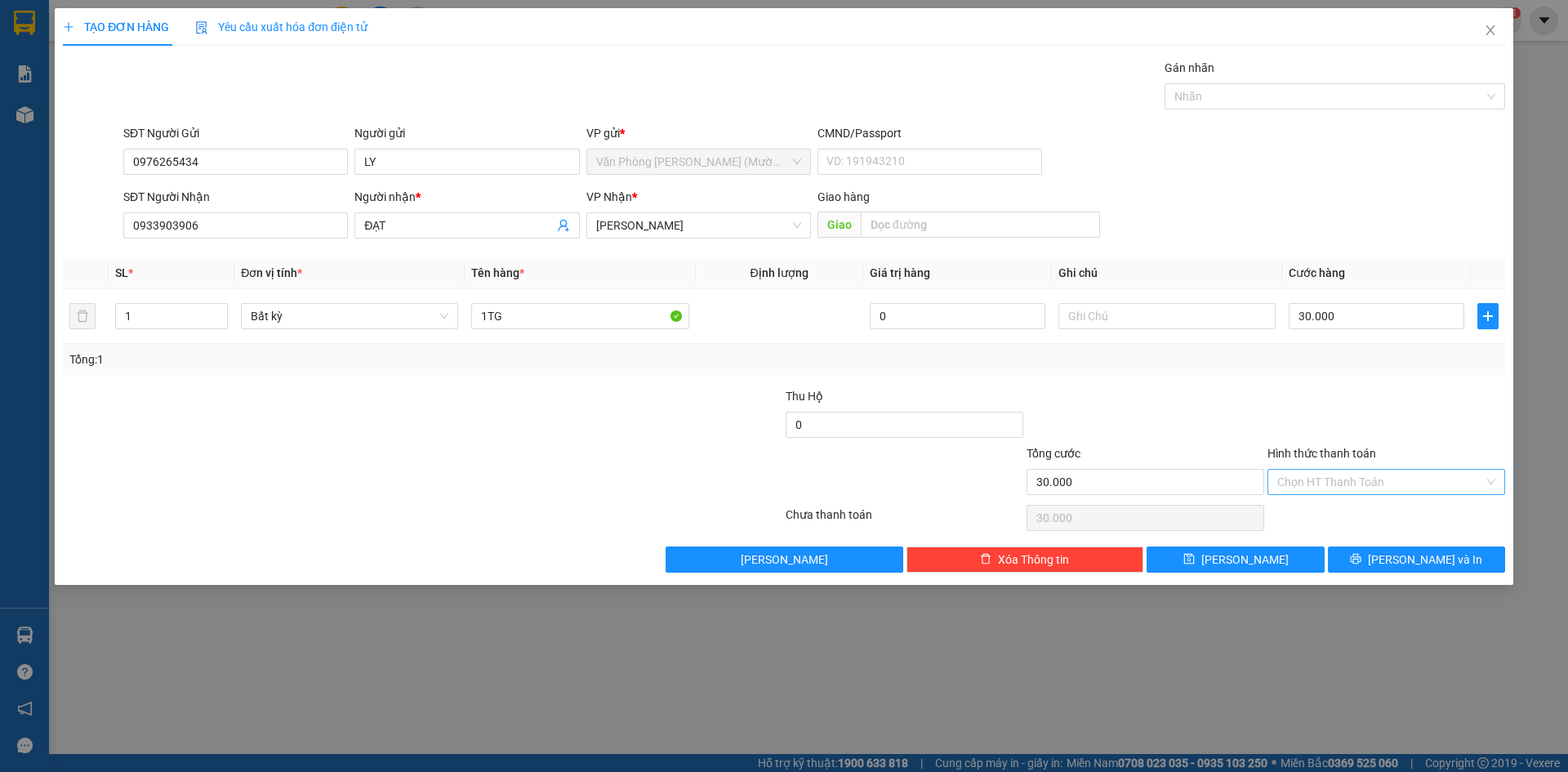
click at [1410, 476] on input "Hình thức thanh toán" at bounding box center [1380, 481] width 207 height 24
click at [1392, 522] on div "Tại văn phòng" at bounding box center [1386, 514] width 218 height 18
type input "0"
click at [1429, 416] on div at bounding box center [1386, 415] width 241 height 57
click at [1361, 562] on icon "printer" at bounding box center [1355, 558] width 11 height 11
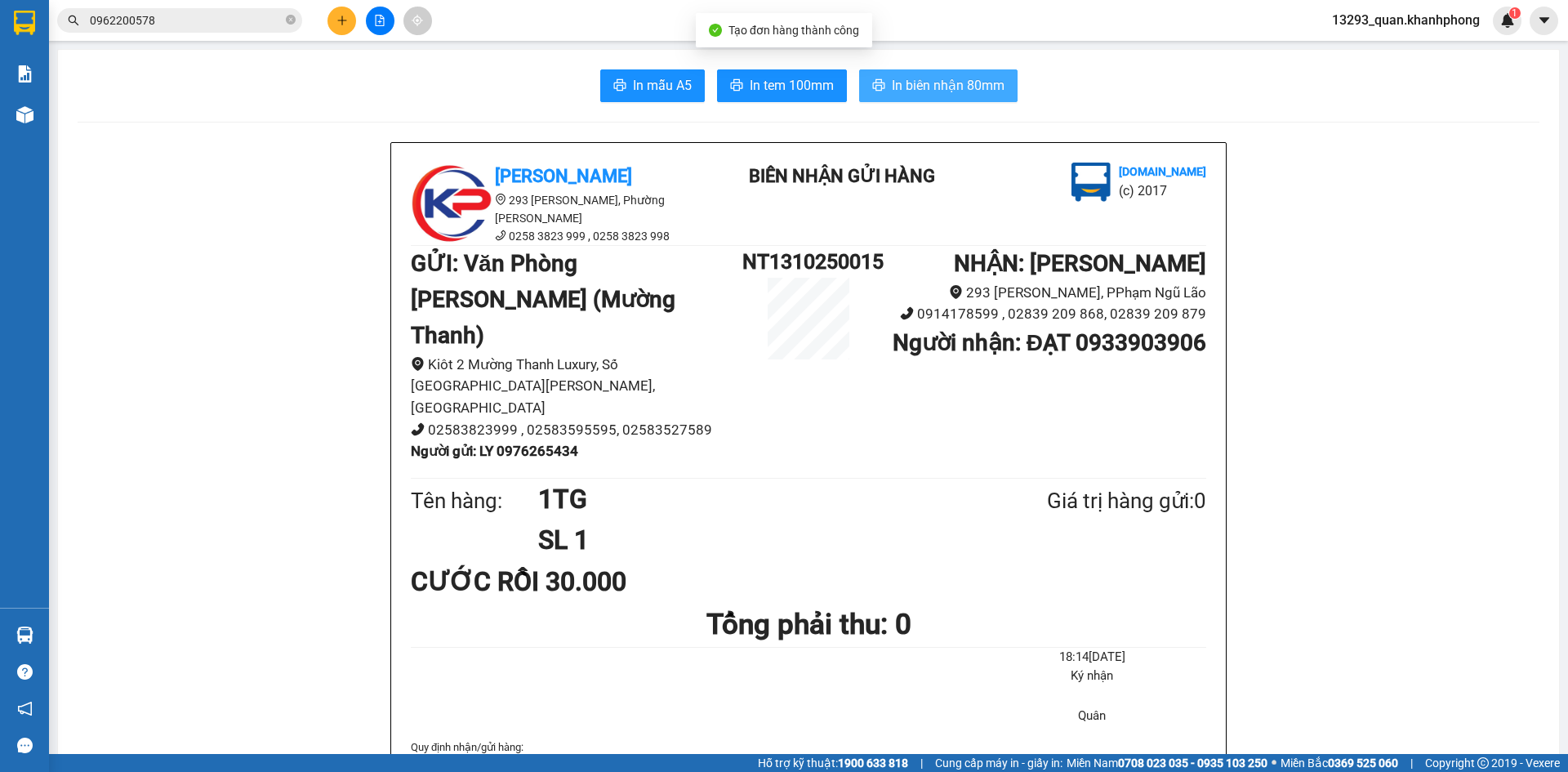
click at [972, 76] on span "In biên nhận 80mm" at bounding box center [947, 85] width 113 height 20
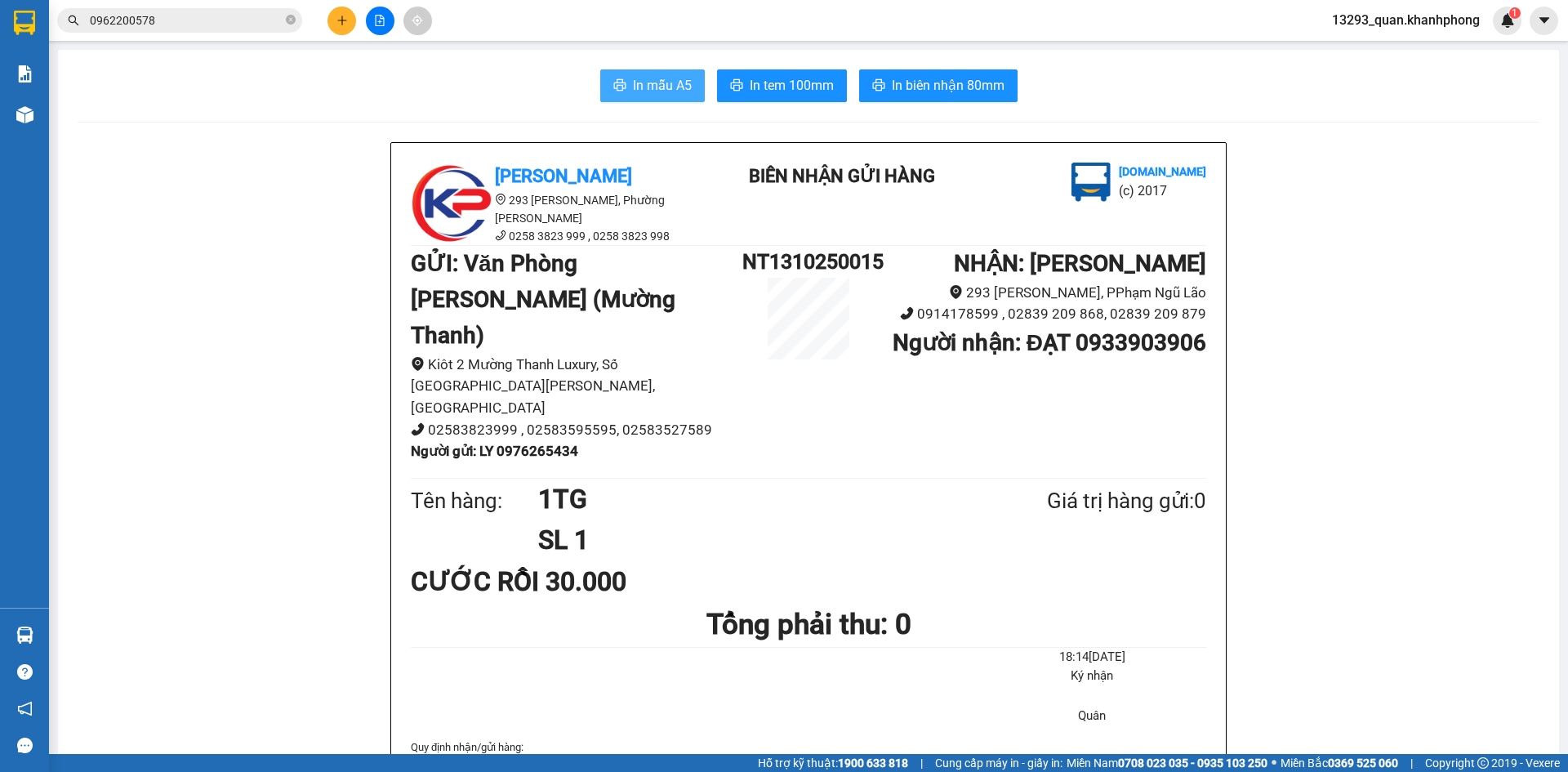
click at [655, 83] on span "In mẫu A5" at bounding box center [662, 85] width 59 height 20
click at [557, 443] on b "Người gửi : LY 0976265434" at bounding box center [495, 450] width 167 height 16
copy b "0976265434"
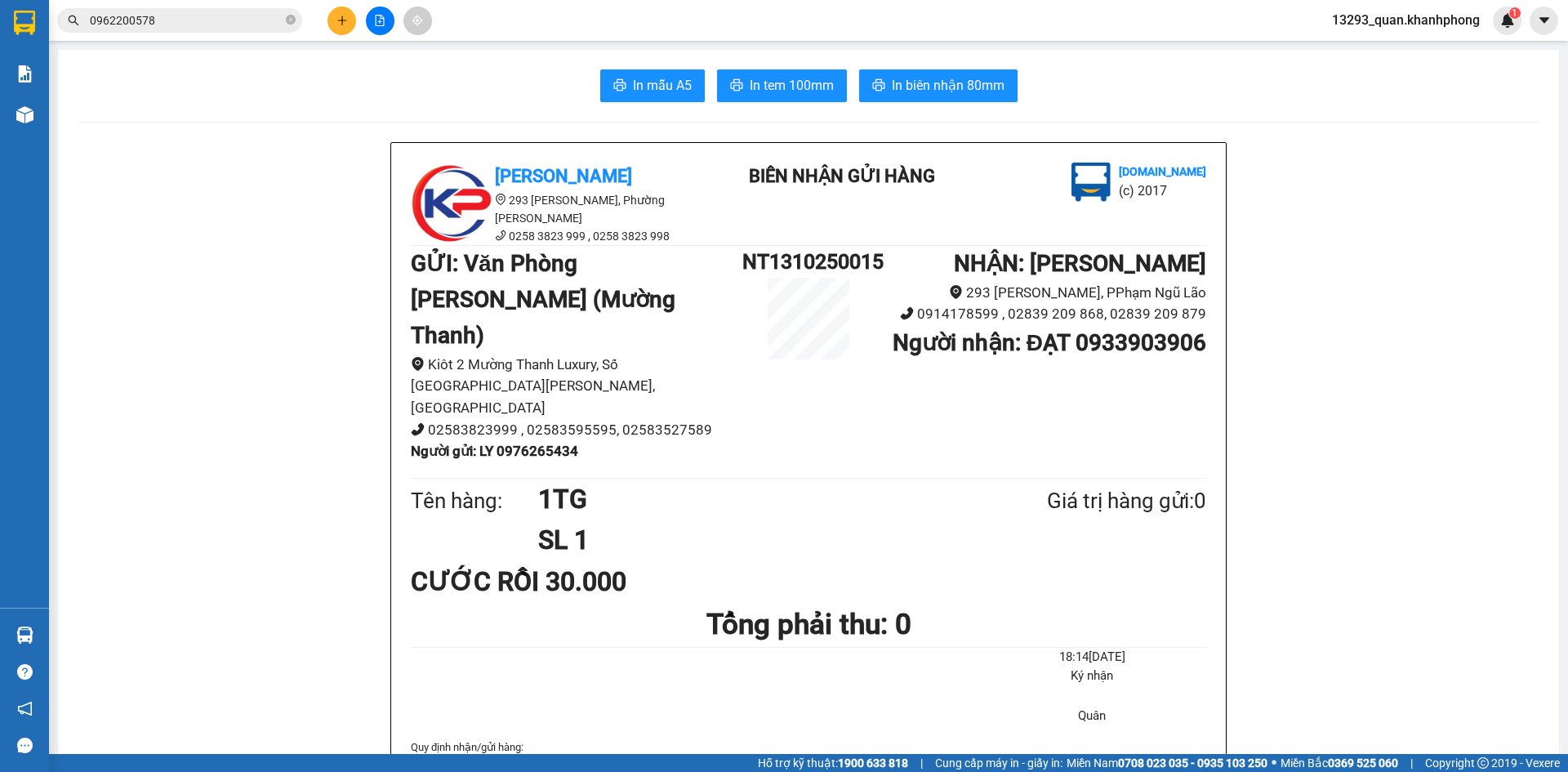
drag, startPoint x: 1451, startPoint y: 213, endPoint x: 1377, endPoint y: 214, distance: 74.0
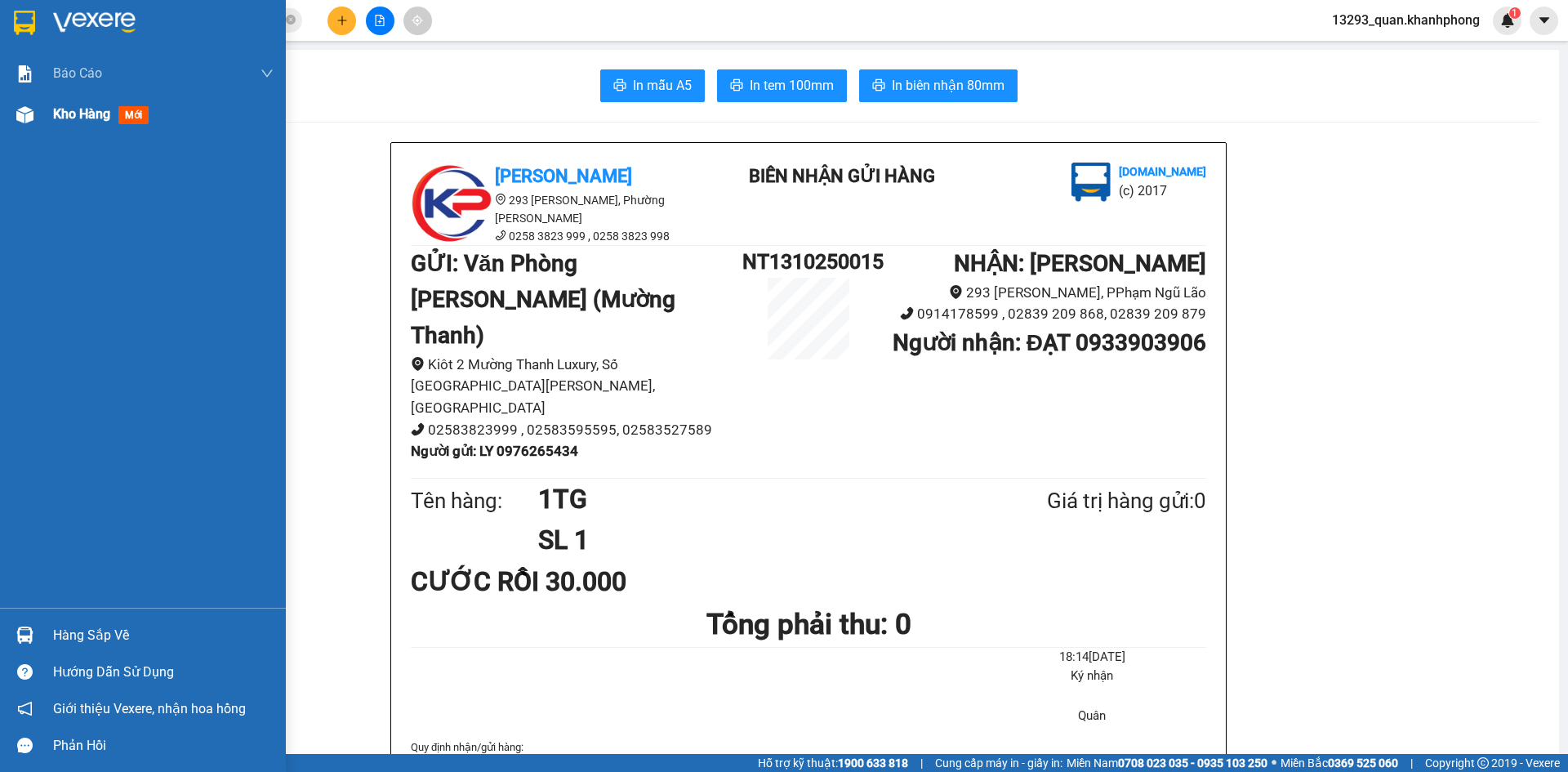
click at [73, 118] on span "Kho hàng" at bounding box center [81, 114] width 57 height 15
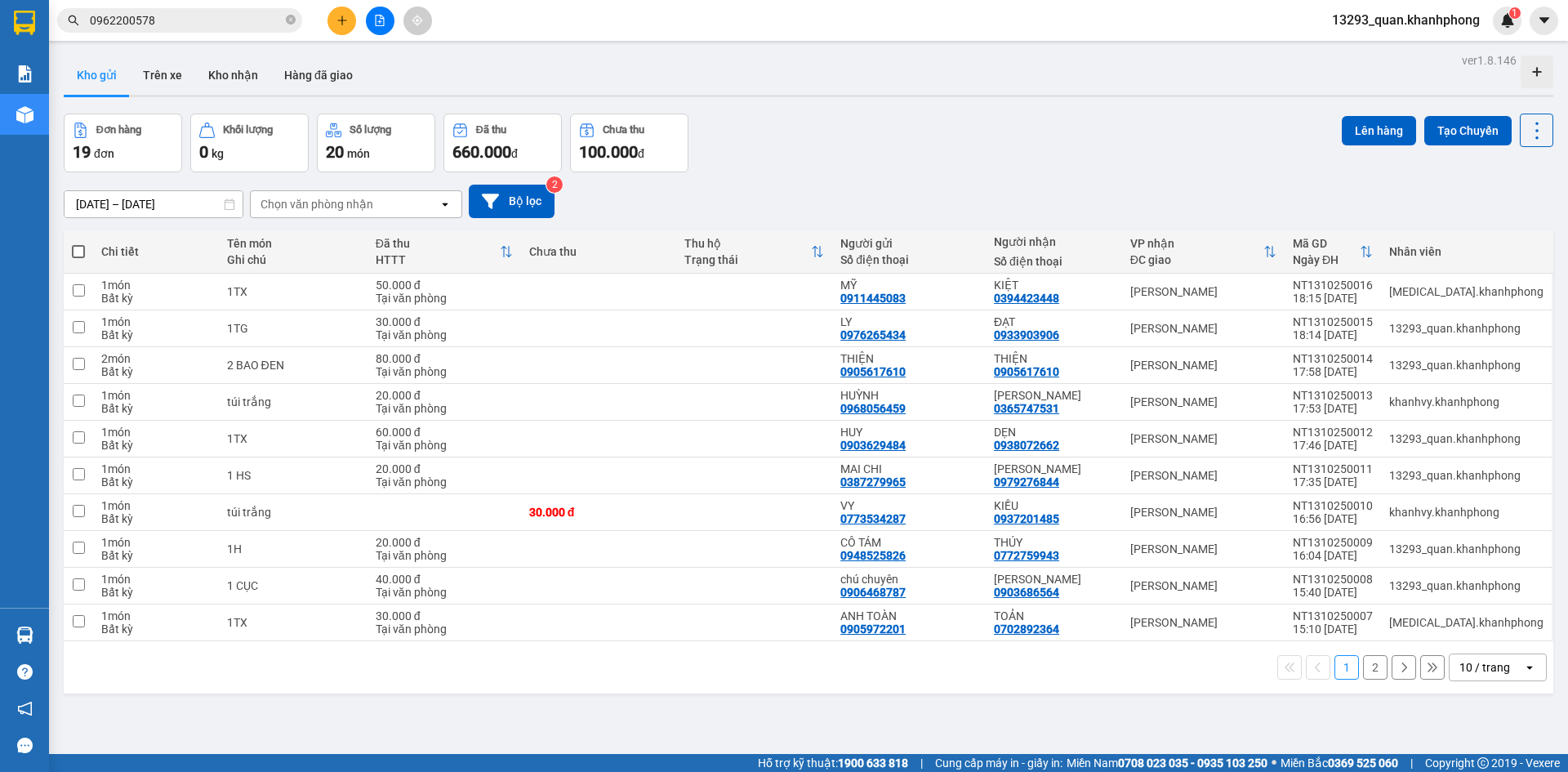
click at [1006, 154] on div "Đơn hàng 19 đơn Khối lượng 0 kg Số lượng 20 món Đã thu 660.000 đ Chưa thu 100.0…" at bounding box center [809, 142] width 1490 height 59
click at [1005, 192] on div "[DATE] – [DATE] Press the down arrow key to interact with the calendar and sele…" at bounding box center [809, 201] width 1490 height 34
click at [1517, 326] on icon at bounding box center [1523, 328] width 12 height 12
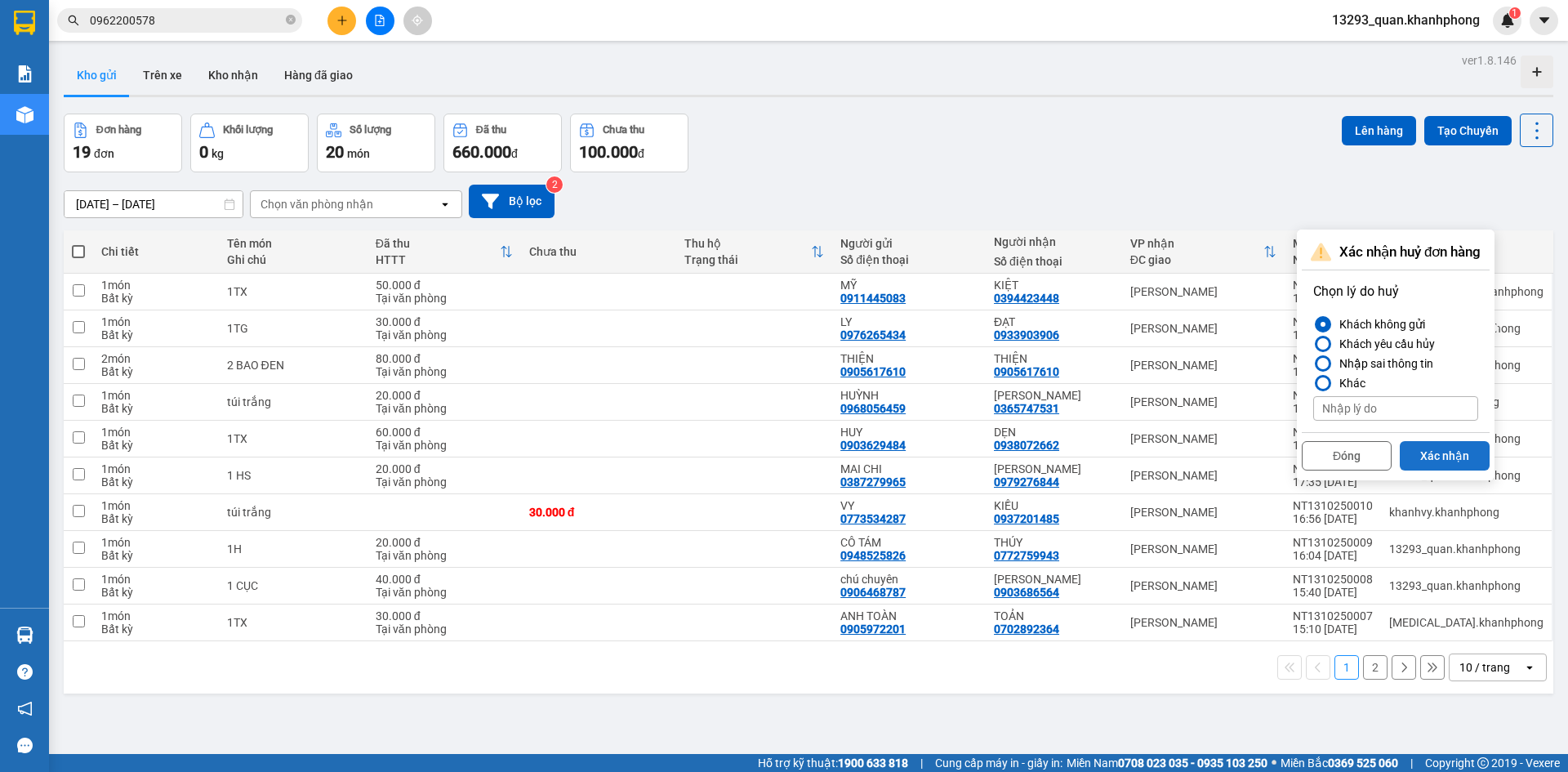
click at [1440, 455] on button "Xác nhận" at bounding box center [1444, 455] width 90 height 30
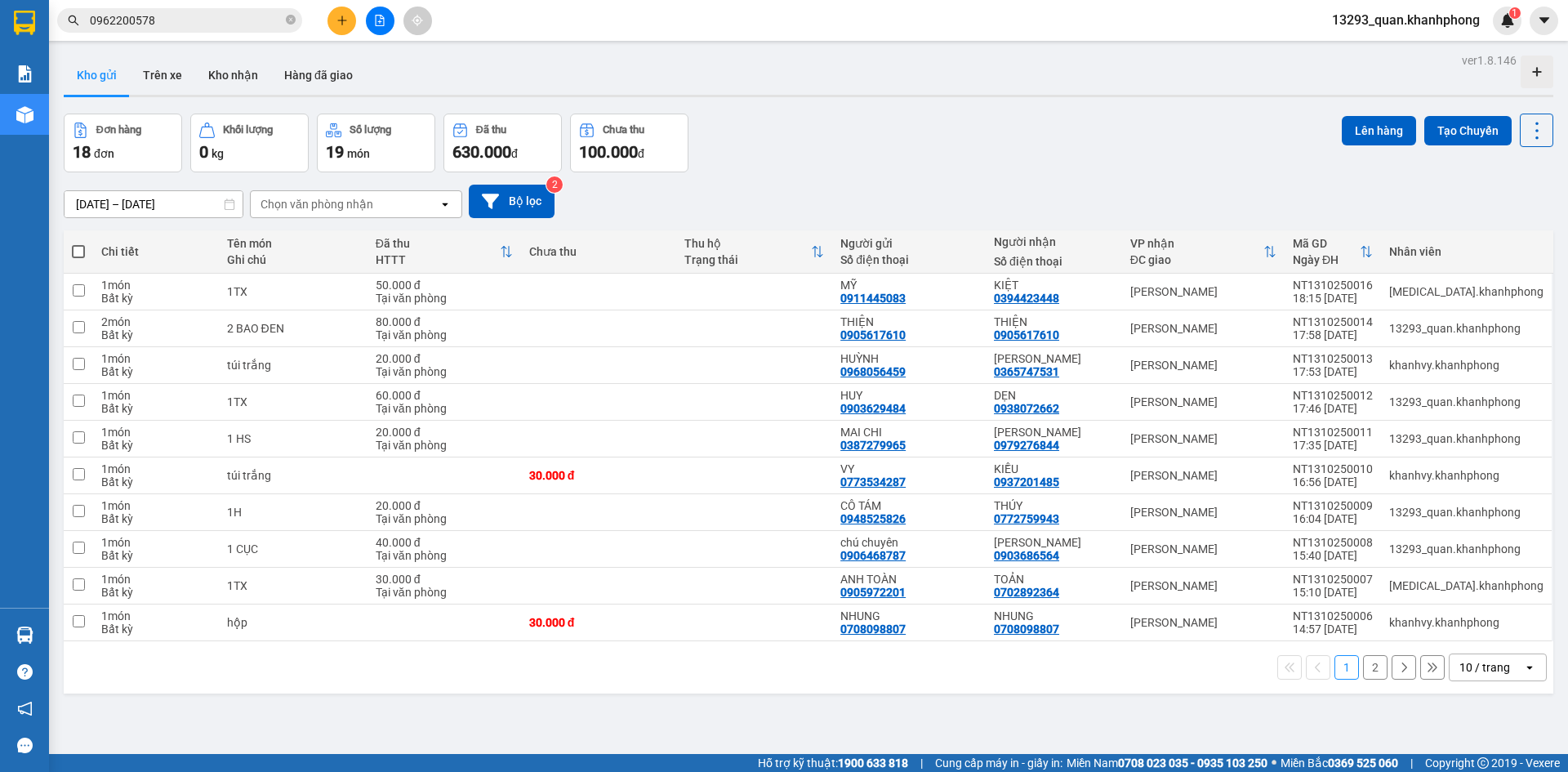
click at [1148, 124] on div "Đơn hàng 18 đơn Khối lượng 0 kg Số lượng 19 món Đã thu 630.000 đ Chưa thu 100.0…" at bounding box center [809, 142] width 1490 height 59
click at [933, 122] on div "Đơn hàng 18 đơn Khối lượng 0 kg Số lượng 19 món Đã thu 630.000 đ Chưa thu 100.0…" at bounding box center [809, 142] width 1490 height 59
click at [344, 19] on icon "plus" at bounding box center [343, 20] width 12 height 12
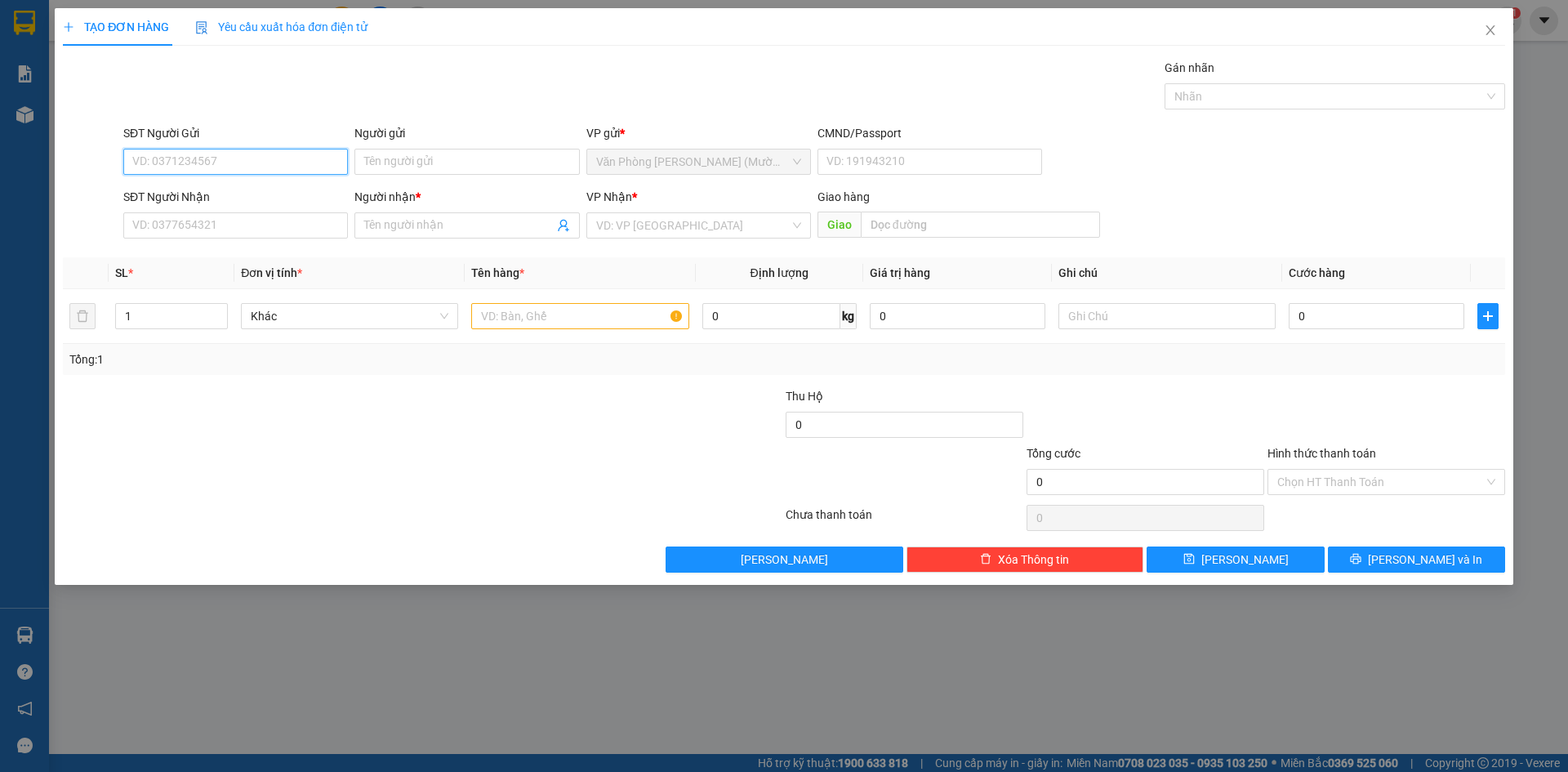
click at [307, 155] on input "SĐT Người Gửi" at bounding box center [235, 161] width 224 height 26
paste input "0976265434"
type input "0976265434"
click at [428, 167] on input "Người gửi" at bounding box center [466, 161] width 224 height 26
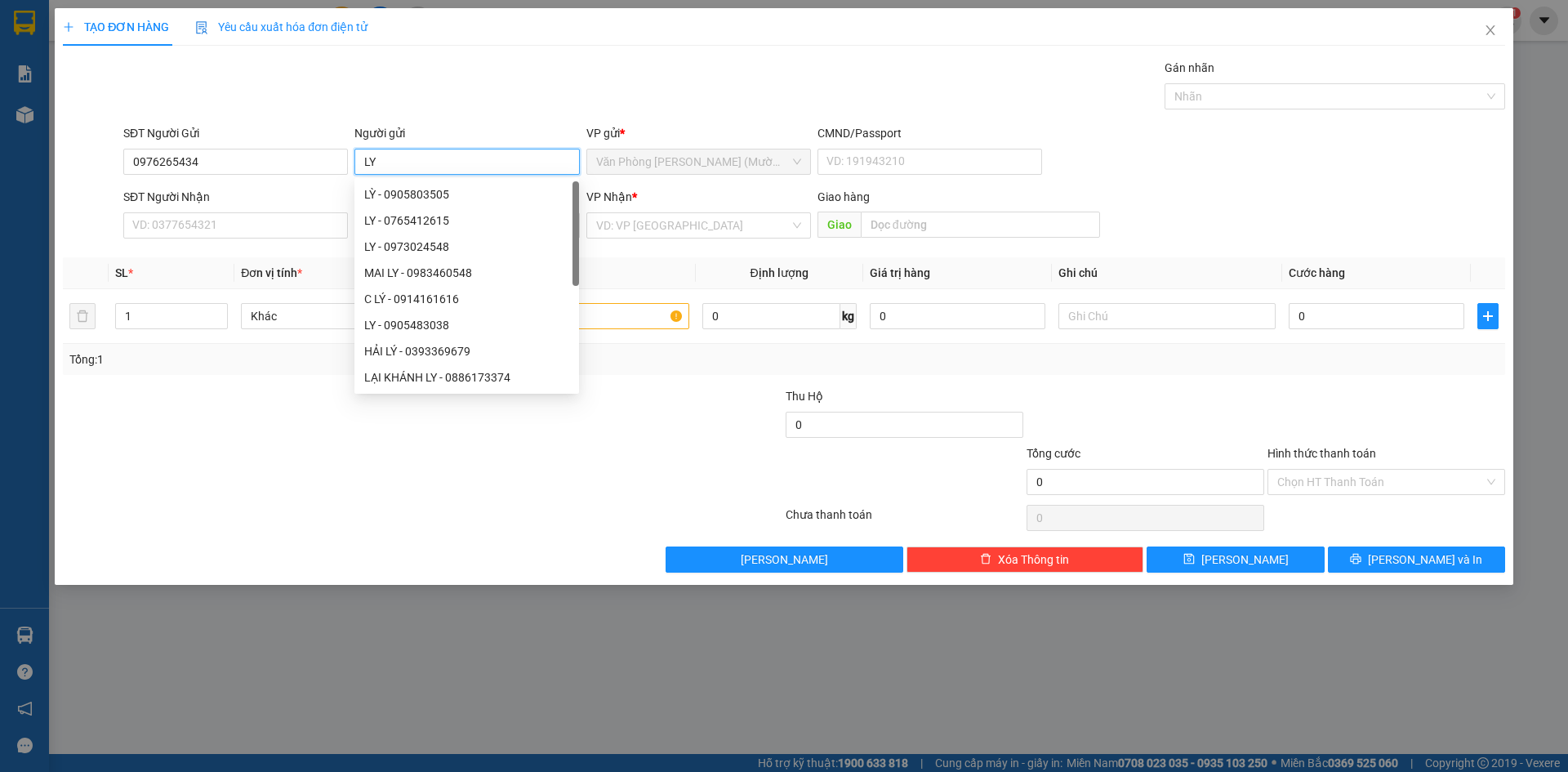
type input "LY"
click at [484, 81] on div "Gói vận chuyển * Tiêu chuẩn Gán nhãn Nhãn" at bounding box center [814, 87] width 1388 height 57
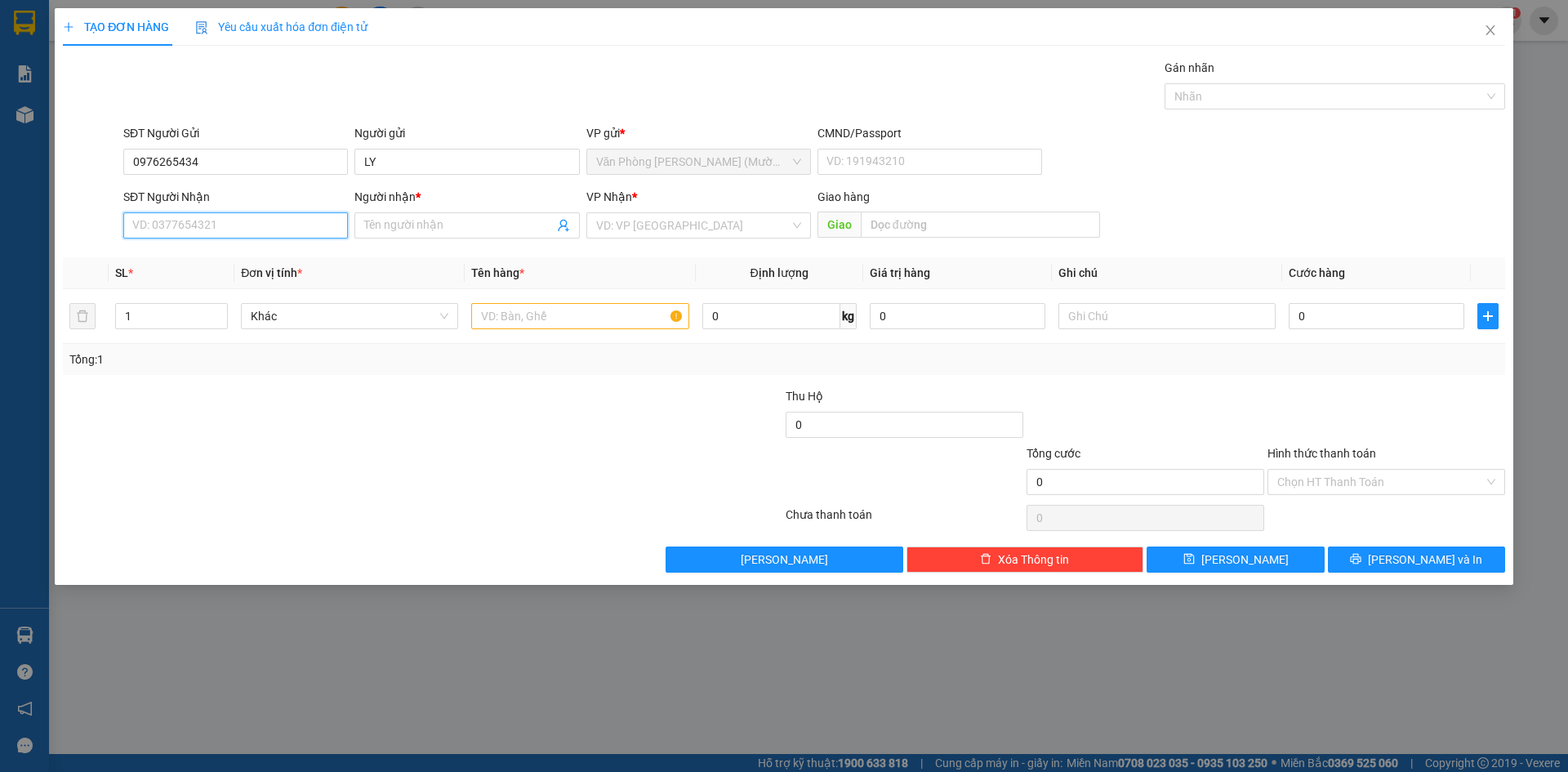
click at [236, 230] on input "SĐT Người Nhận" at bounding box center [235, 225] width 224 height 26
click at [277, 231] on input "SĐT Người Nhận" at bounding box center [235, 225] width 224 height 26
click at [324, 234] on input "SĐT Người Nhận" at bounding box center [235, 225] width 224 height 26
type input "0933903906"
click at [452, 229] on input "Người nhận *" at bounding box center [458, 225] width 189 height 18
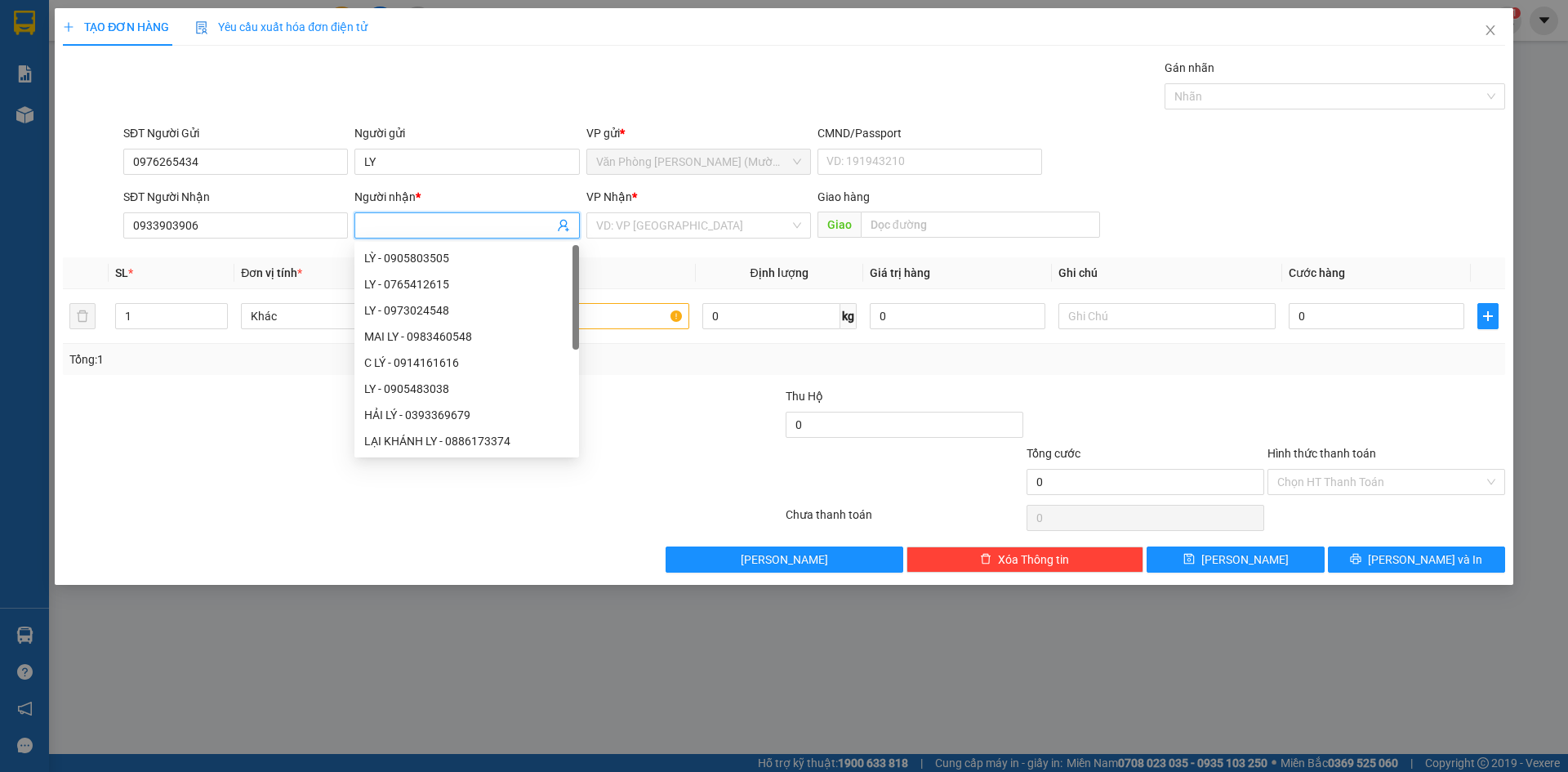
type input "D"
type input "ĐẠT"
click at [664, 226] on input "search" at bounding box center [692, 224] width 193 height 24
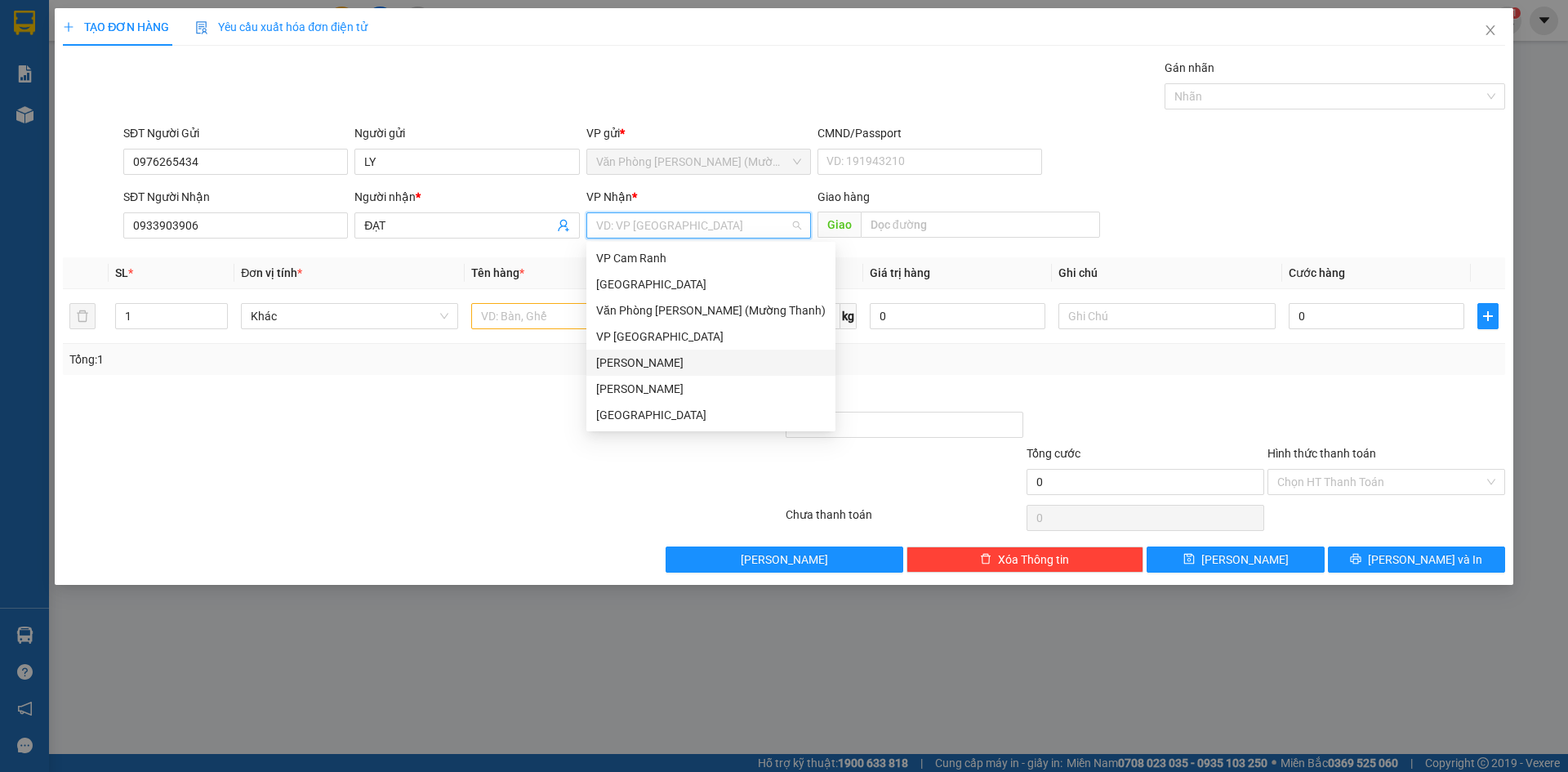
click at [669, 358] on div "[PERSON_NAME]" at bounding box center [710, 362] width 229 height 18
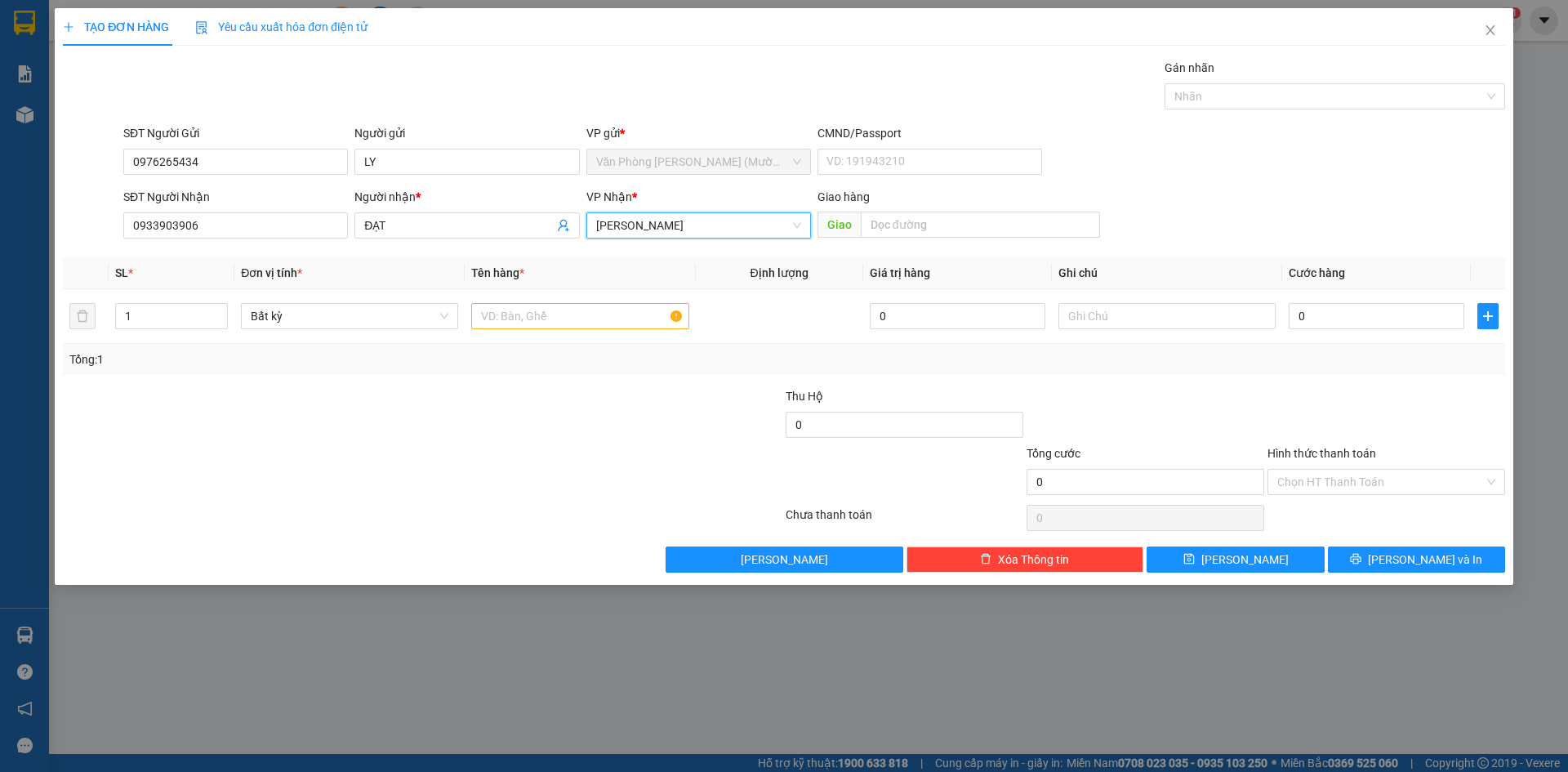
click at [1167, 170] on div "SĐT Người Gửi 0976265434 Người gửi LY VP gửi * Văn Phòng [PERSON_NAME] ([PERSON…" at bounding box center [814, 152] width 1388 height 57
click at [603, 313] on input "text" at bounding box center [580, 316] width 218 height 26
type input "1TG"
drag, startPoint x: 1324, startPoint y: 208, endPoint x: 1326, endPoint y: 304, distance: 96.0
click at [1324, 209] on div "SĐT Người Nhận 0933903906 Người nhận * ĐẠT VP Nhận * [PERSON_NAME] hàng Giao" at bounding box center [814, 216] width 1388 height 57
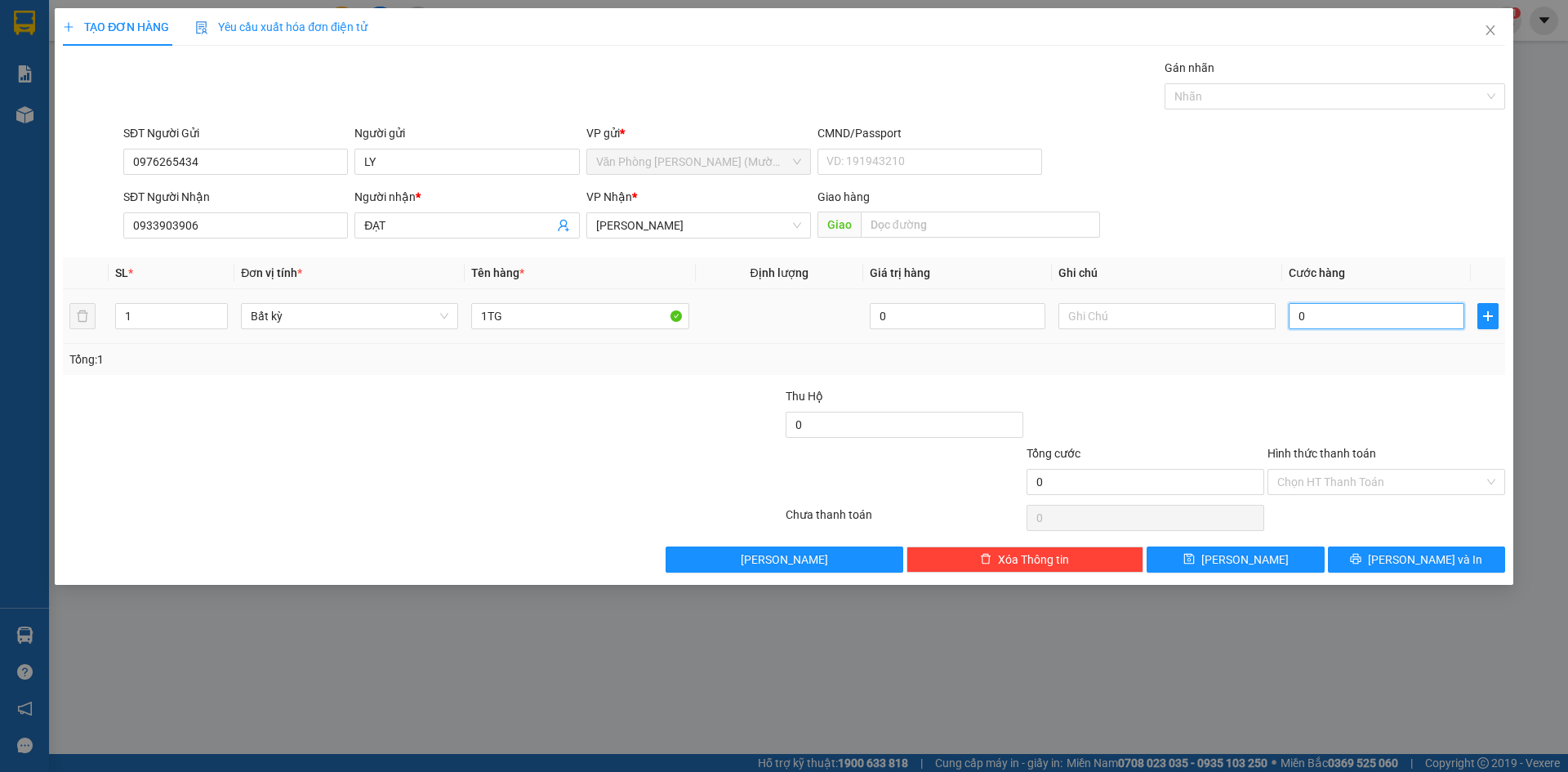
click at [1330, 311] on input "0" at bounding box center [1376, 316] width 175 height 26
type input "3"
type input "30"
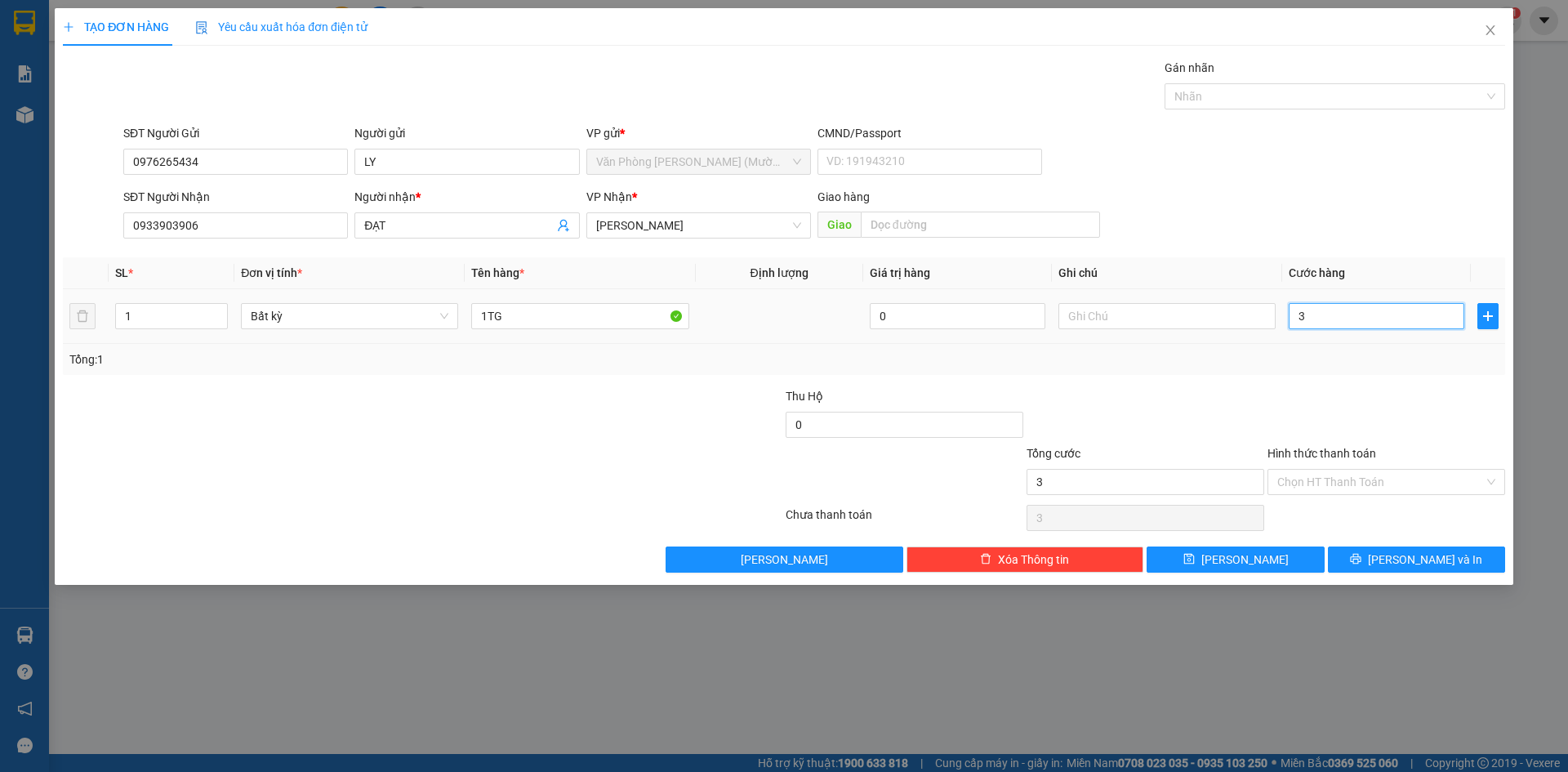
type input "30"
type input "30.000"
drag, startPoint x: 1451, startPoint y: 230, endPoint x: 1351, endPoint y: 261, distance: 104.7
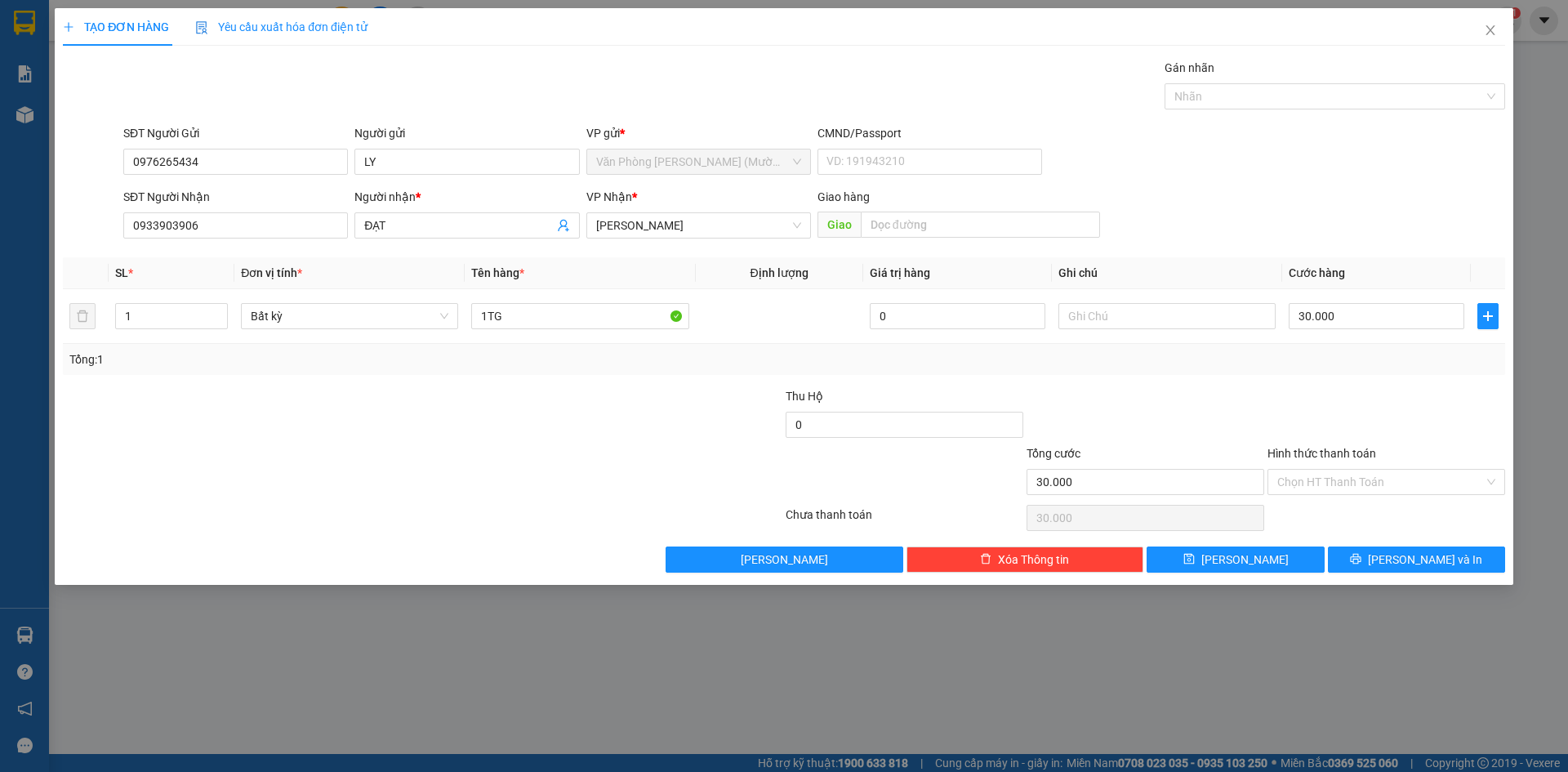
click at [1450, 230] on div "SĐT Người Nhận 0933903906 Người nhận * ĐẠT VP Nhận * [PERSON_NAME] hàng Giao" at bounding box center [814, 216] width 1388 height 57
drag, startPoint x: 1364, startPoint y: 418, endPoint x: 1374, endPoint y: 388, distance: 31.6
click at [1371, 412] on div at bounding box center [1386, 415] width 241 height 57
click at [1399, 192] on div "SĐT Người Nhận 0933903906 Người nhận * ĐẠT VP Nhận * [PERSON_NAME] hàng Giao" at bounding box center [814, 216] width 1388 height 57
drag, startPoint x: 1382, startPoint y: 400, endPoint x: 1376, endPoint y: 449, distance: 49.4
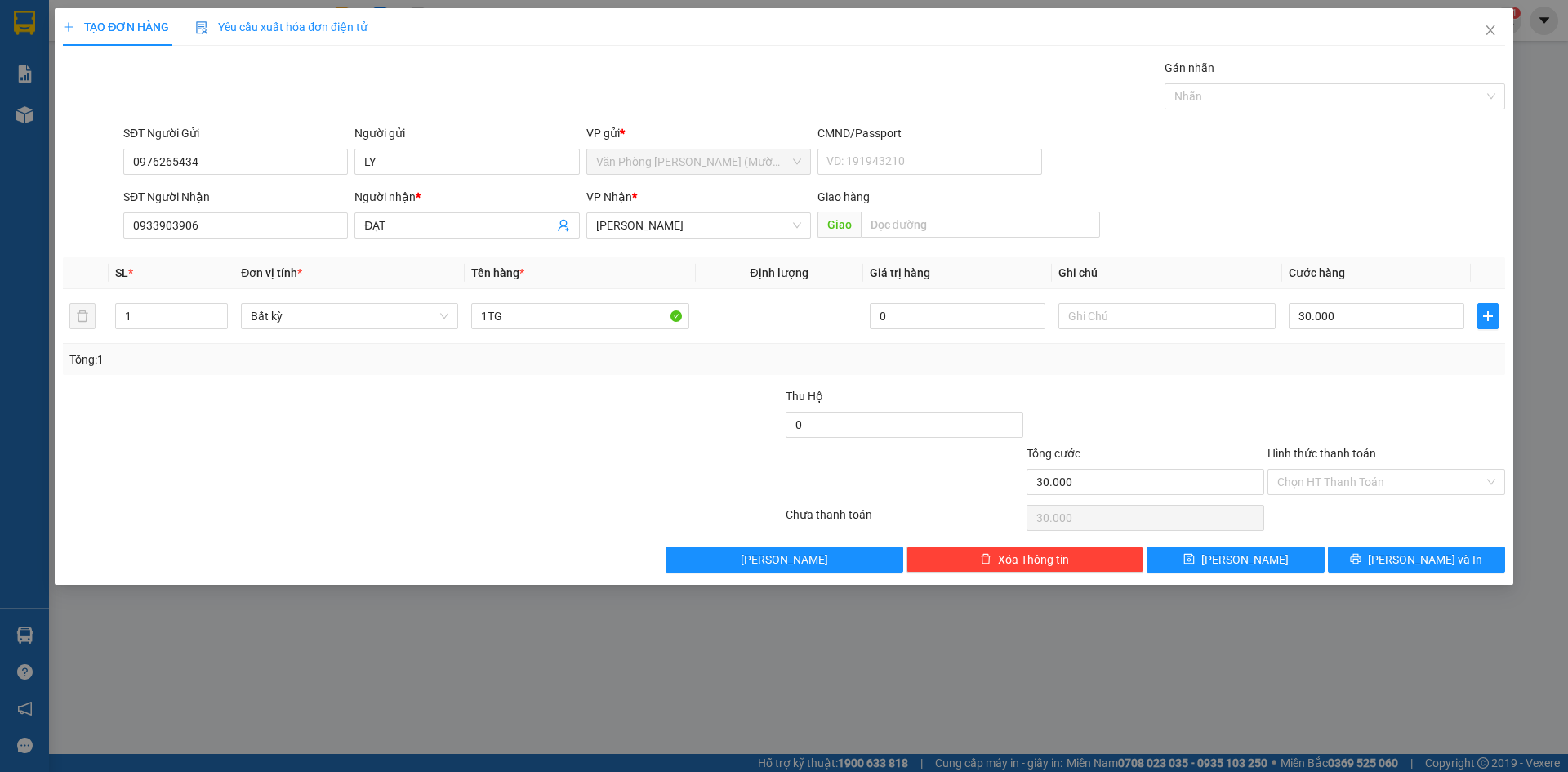
click at [1382, 399] on div at bounding box center [1386, 415] width 241 height 57
click at [1370, 475] on input "Hình thức thanh toán" at bounding box center [1380, 481] width 207 height 24
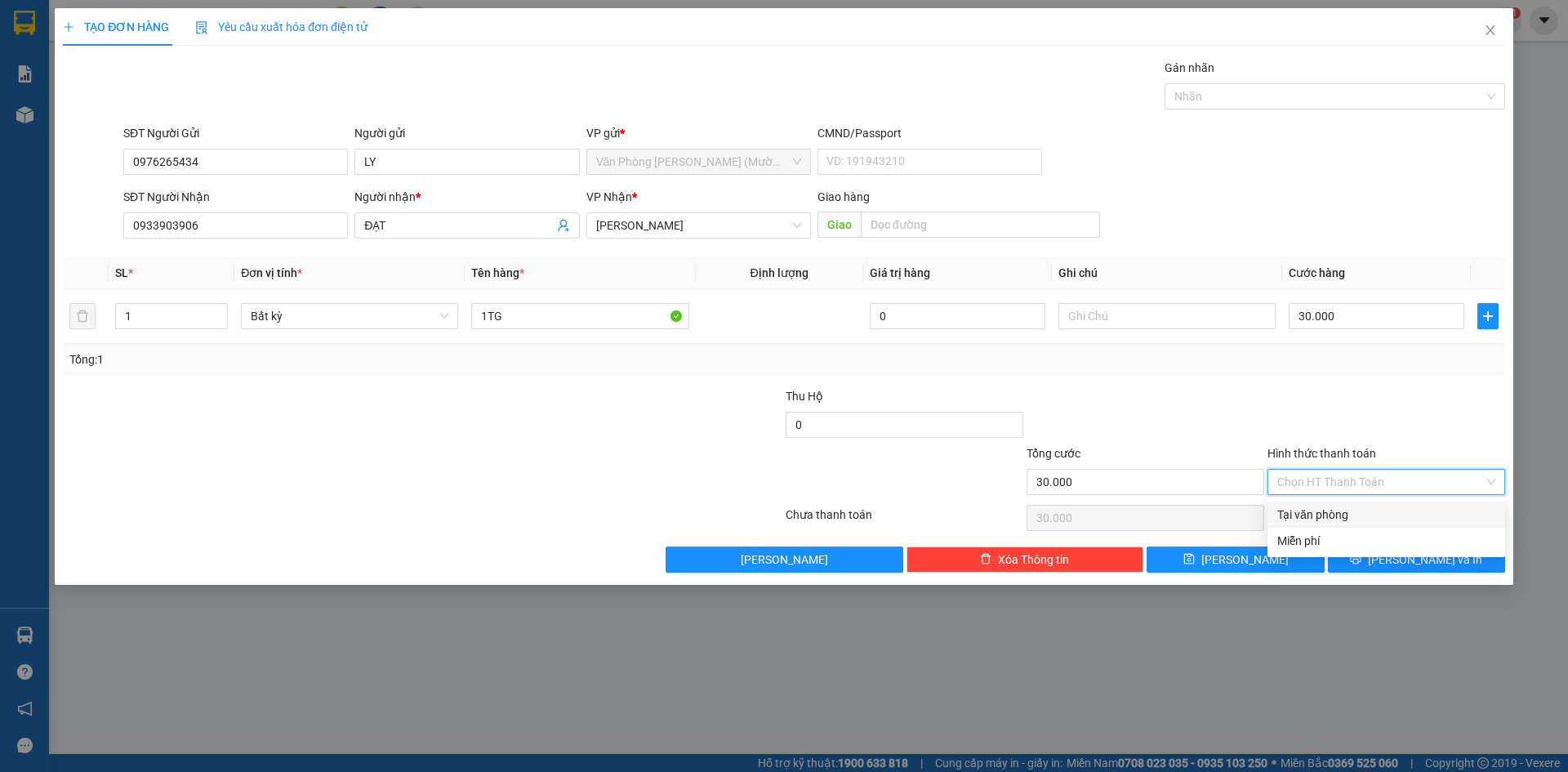
click at [1318, 520] on div "Tại văn phòng" at bounding box center [1386, 514] width 218 height 18
type input "0"
click at [1397, 445] on div "Hình thức thanh toán" at bounding box center [1386, 456] width 238 height 24
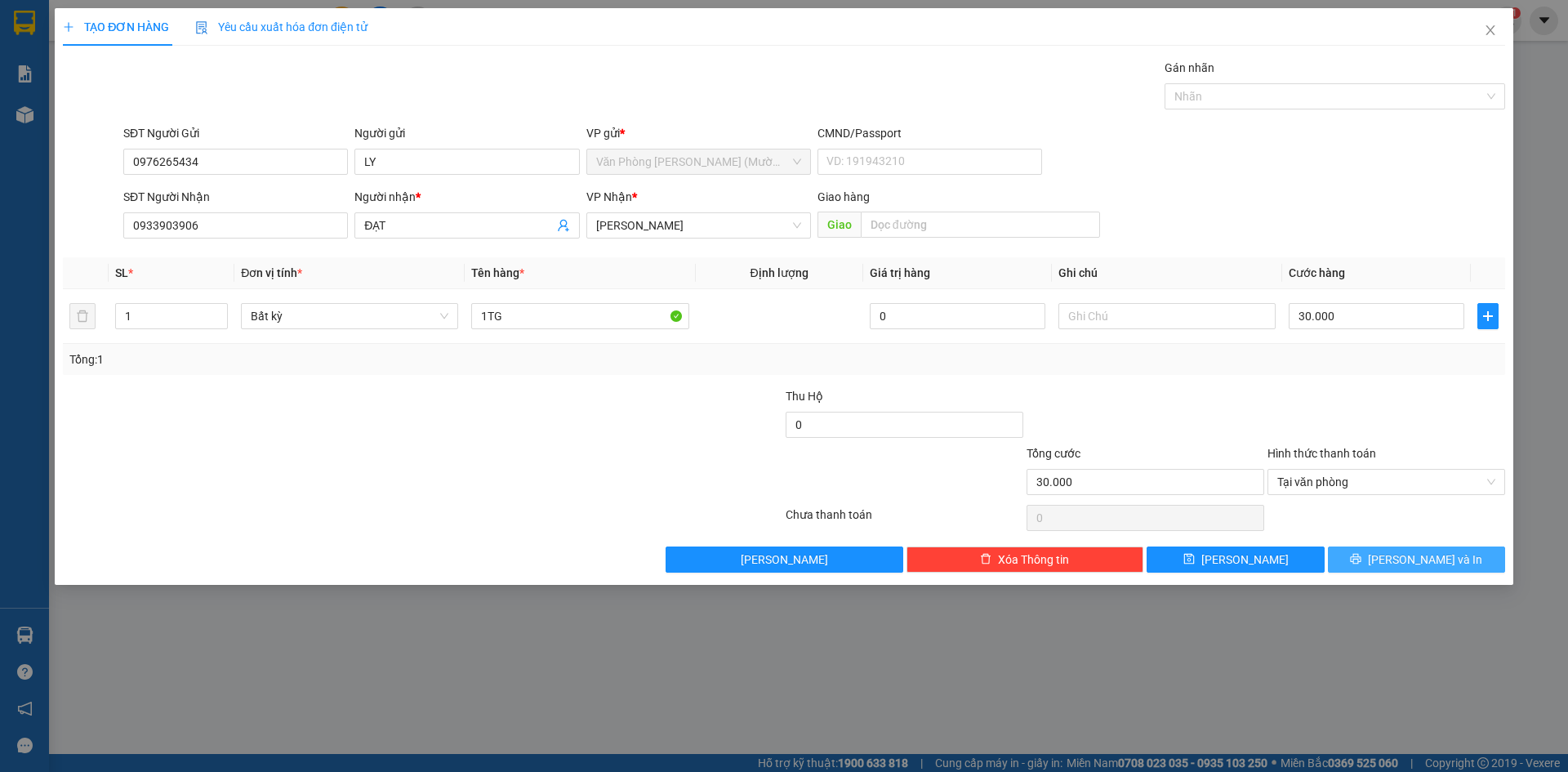
click at [1402, 552] on button "[PERSON_NAME] và In" at bounding box center [1417, 559] width 177 height 26
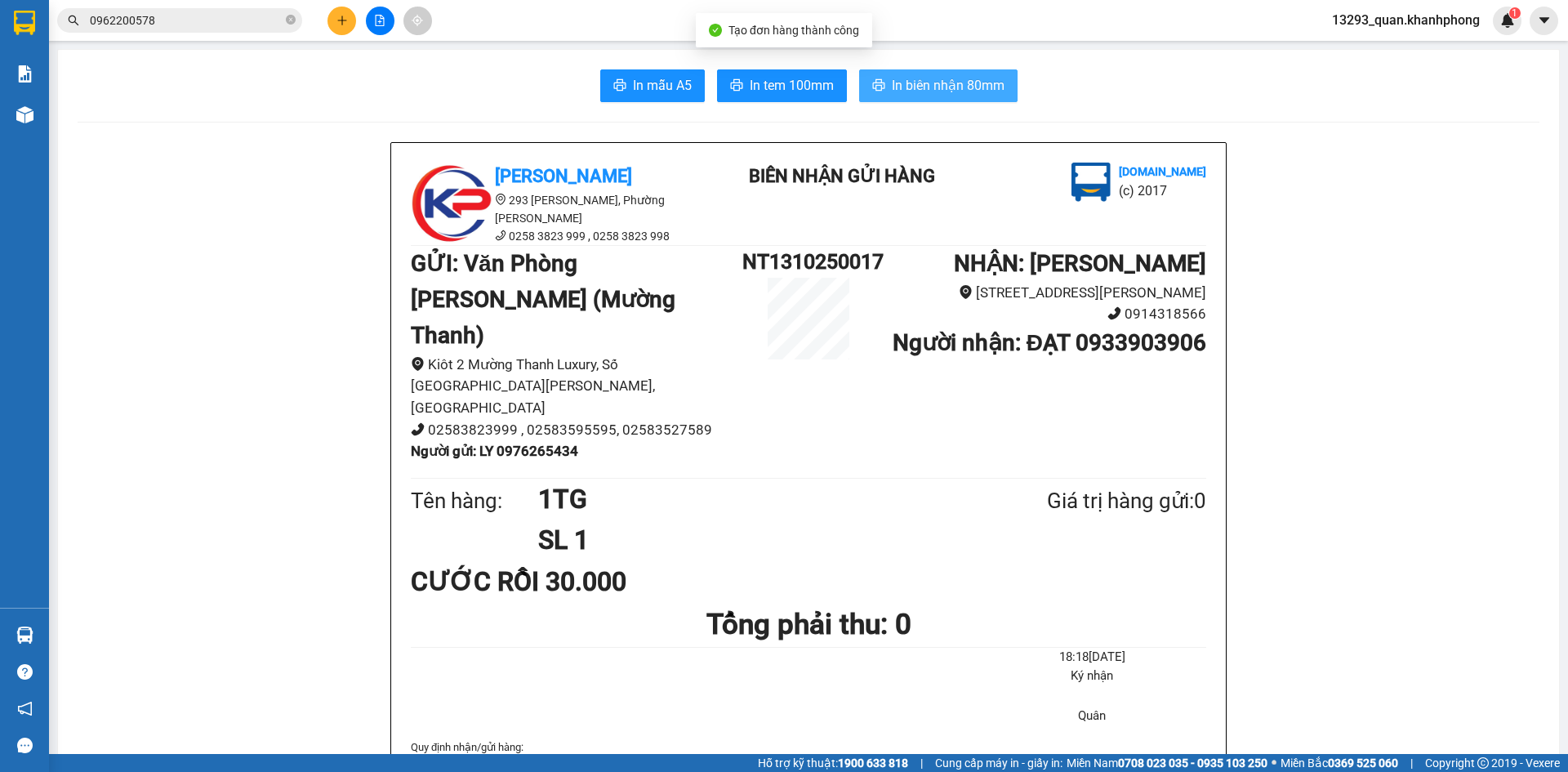
click at [956, 84] on span "In biên nhận 80mm" at bounding box center [947, 85] width 113 height 20
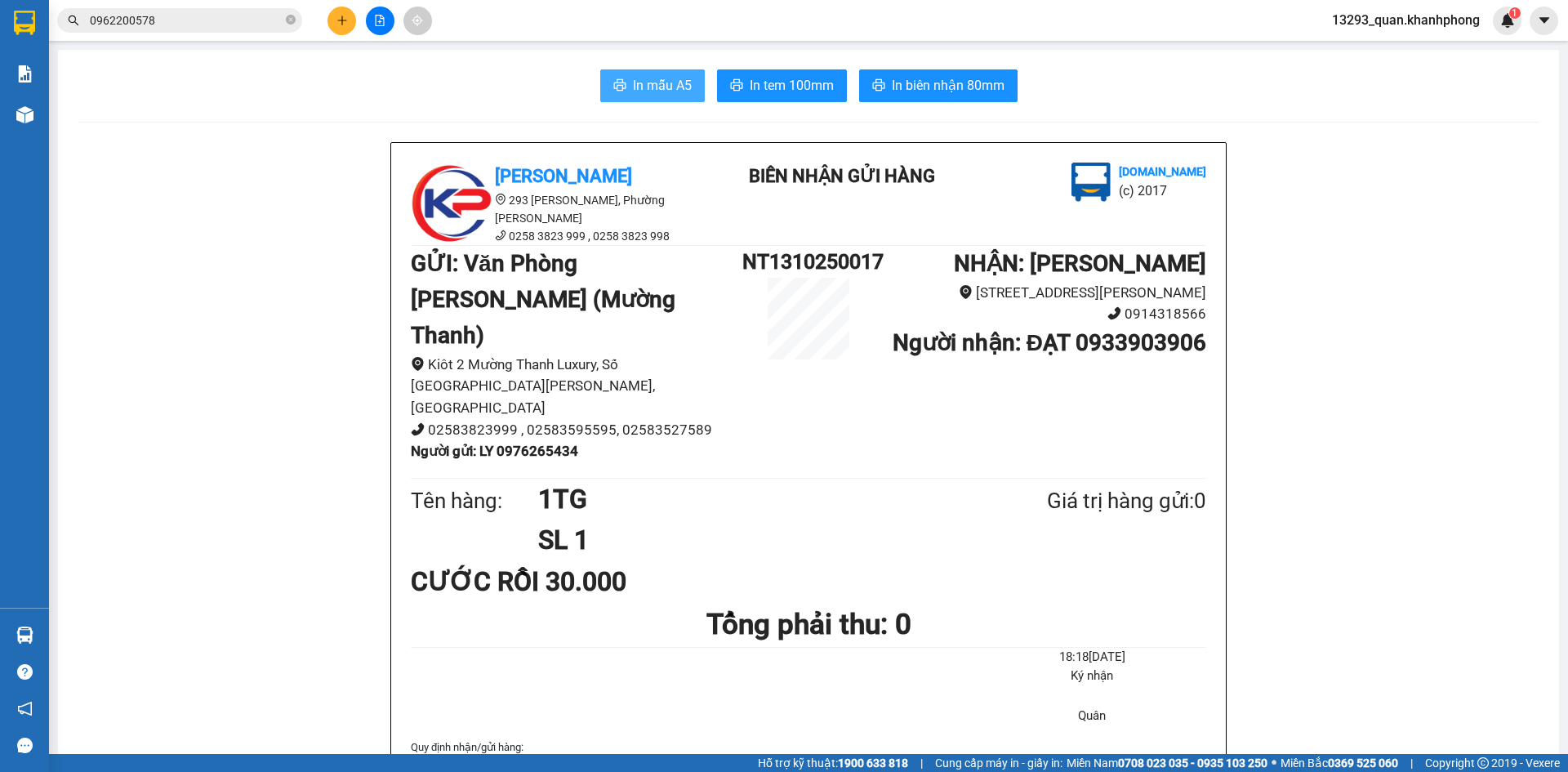
click at [657, 87] on span "In mẫu A5" at bounding box center [662, 85] width 59 height 20
click at [339, 28] on button at bounding box center [342, 21] width 29 height 29
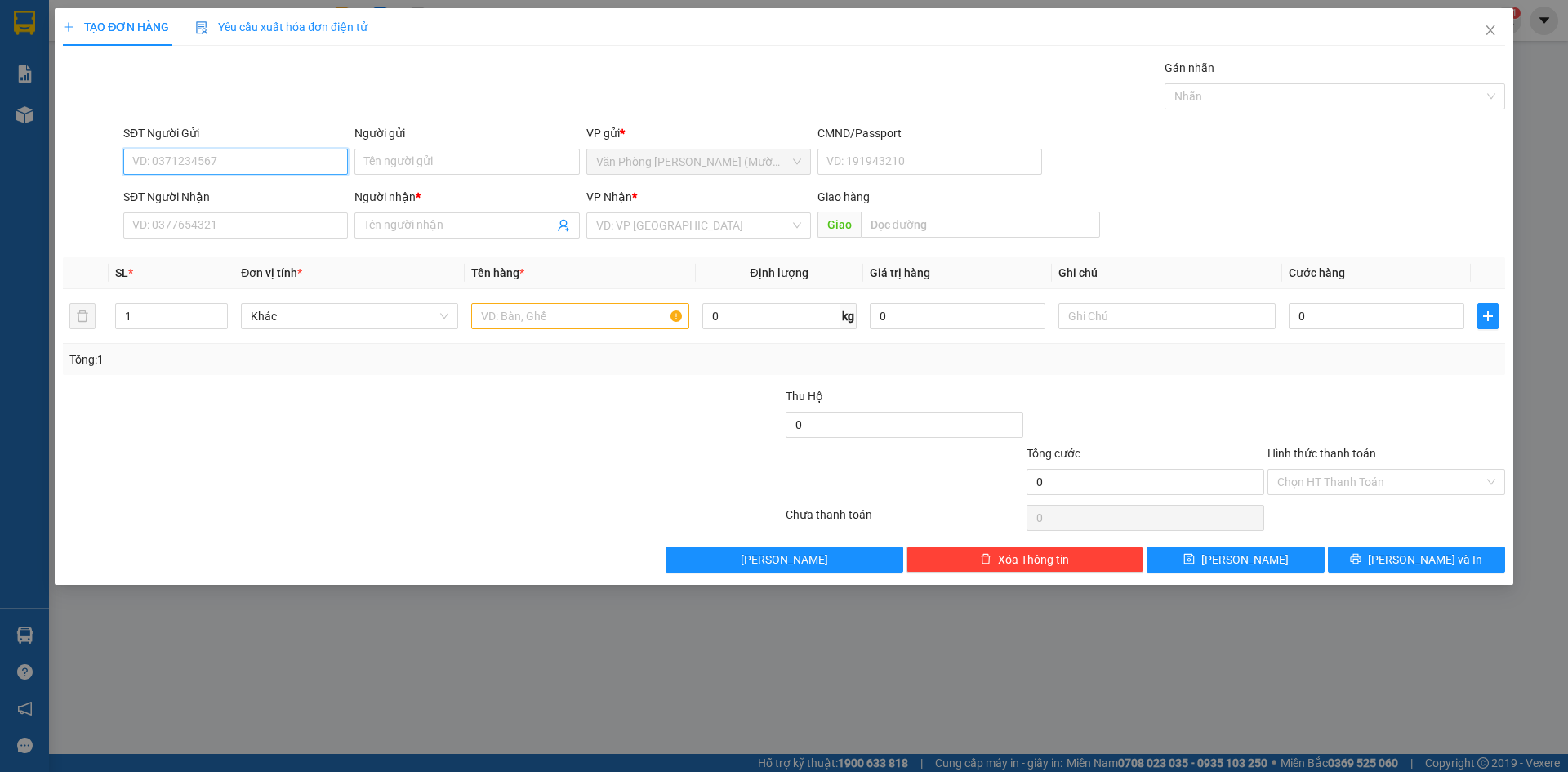
click at [274, 165] on input "SĐT Người Gửi" at bounding box center [235, 161] width 224 height 26
click at [189, 196] on div "0917004356 - HIẾU" at bounding box center [235, 194] width 205 height 18
type input "0917004356"
type input "HIẾU"
type input "0917004356"
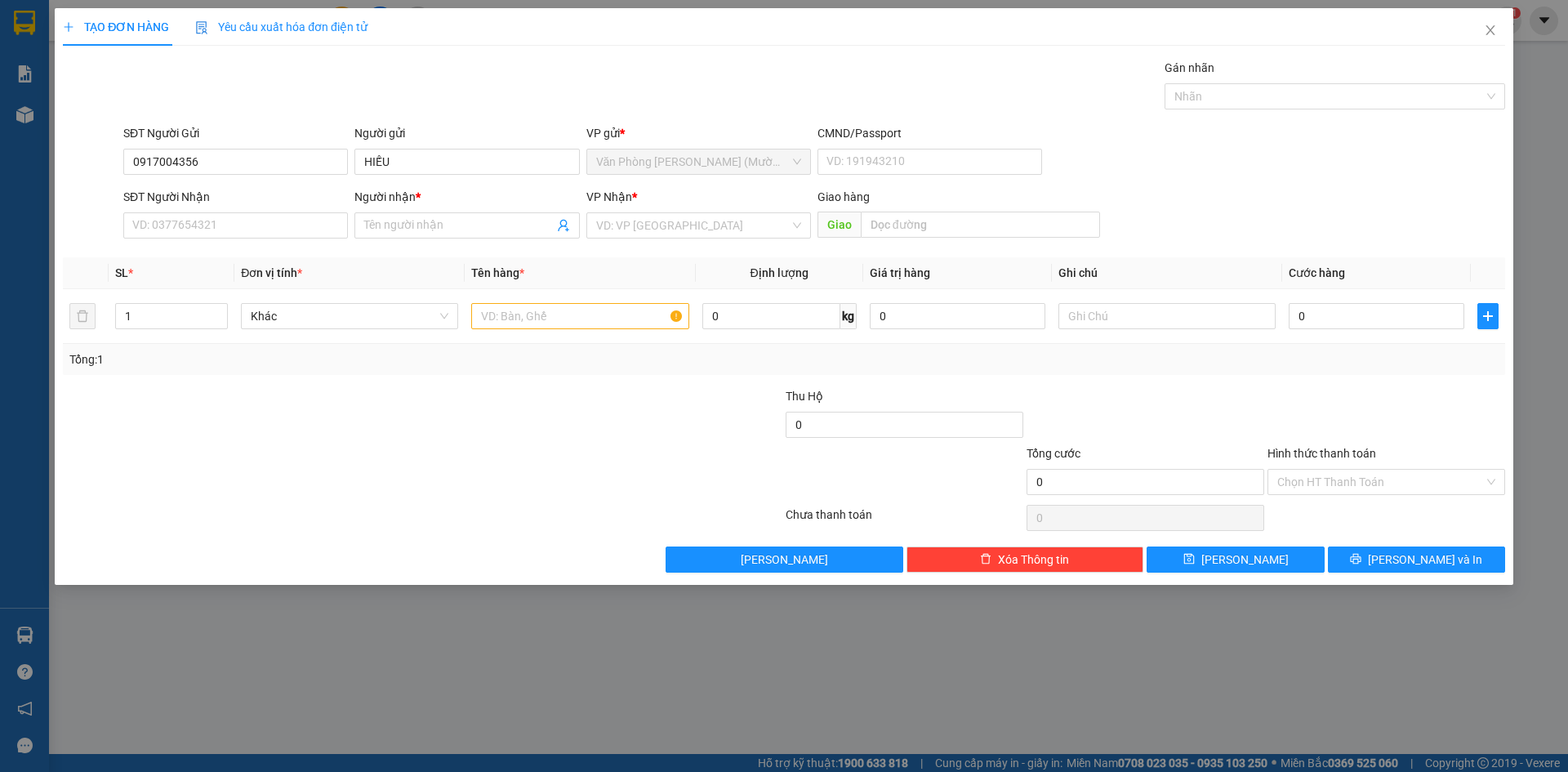
click at [247, 100] on div "Gói vận chuyển * Tiêu chuẩn Gán nhãn Nhãn" at bounding box center [814, 87] width 1388 height 57
click at [264, 232] on input "SĐT Người Nhận" at bounding box center [235, 225] width 224 height 26
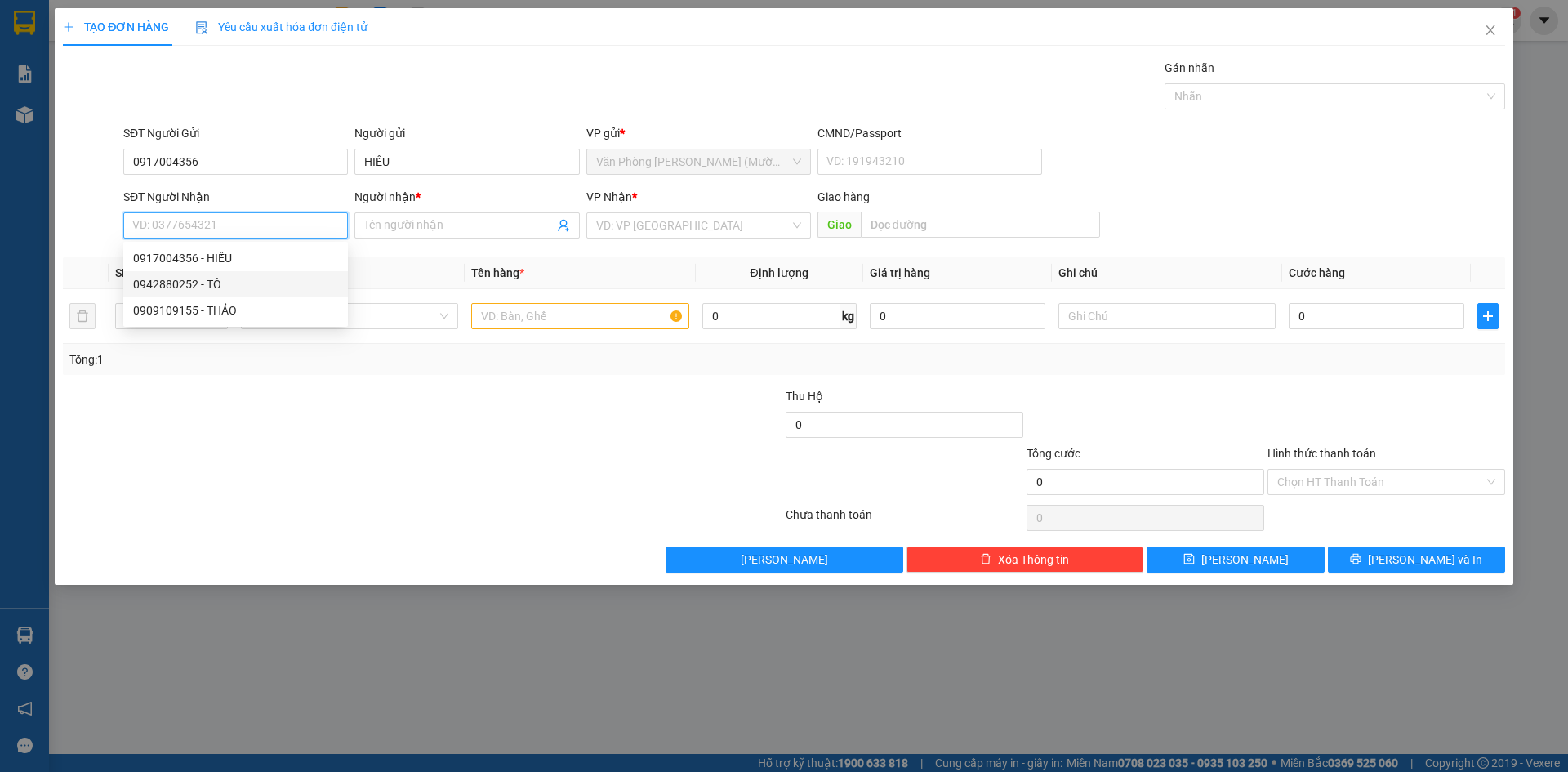
click at [243, 283] on div "0942880252 - TÔ" at bounding box center [235, 284] width 205 height 18
type input "0942880252"
type input "TÔ"
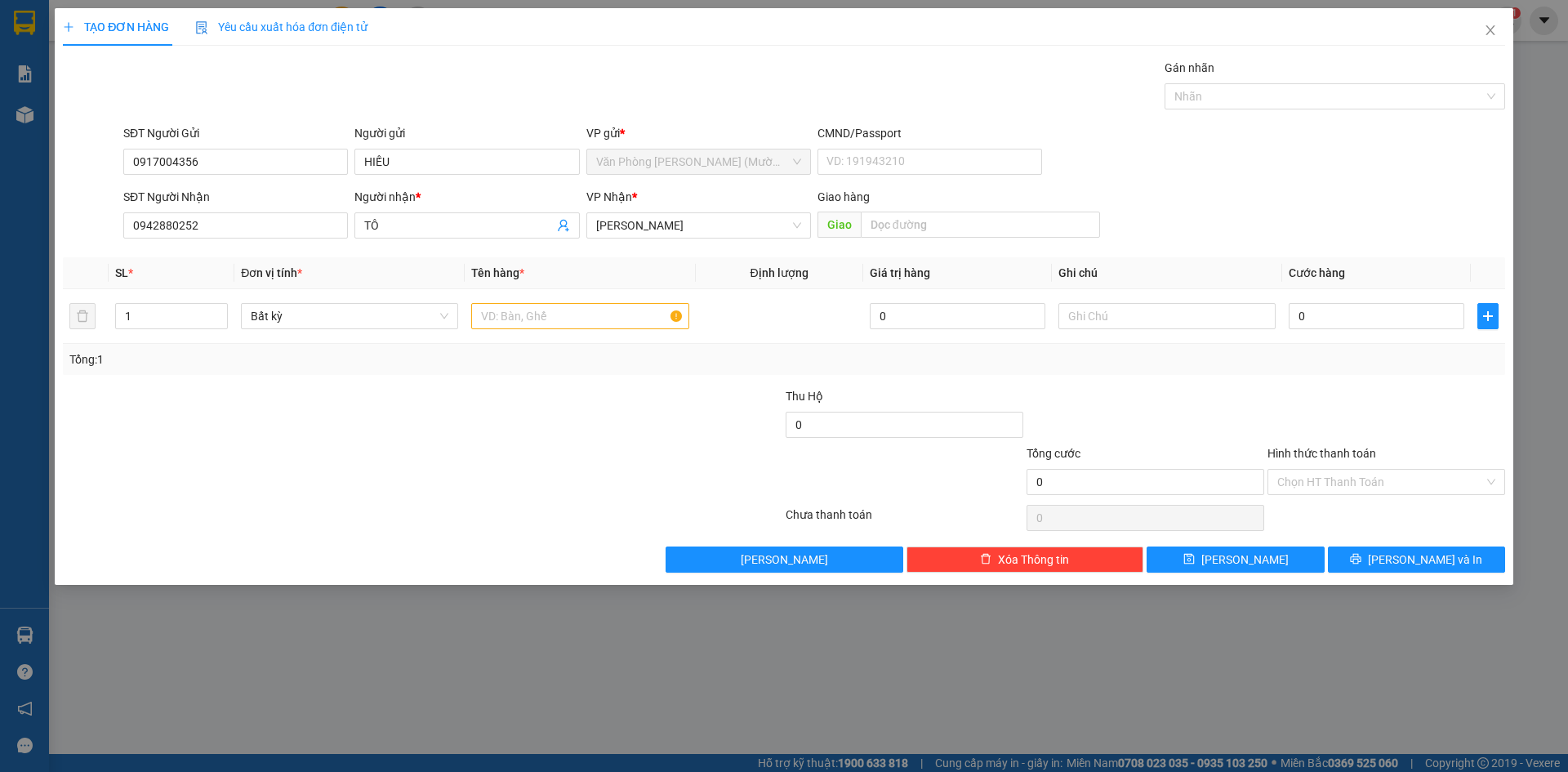
click at [563, 60] on div "Gói vận chuyển * Tiêu chuẩn Gán nhãn Nhãn" at bounding box center [814, 87] width 1388 height 57
click at [597, 46] on div "TẠO ĐƠN HÀNG Yêu cầu xuất hóa đơn điện tử Transit Pickup Surcharge Ids Transit …" at bounding box center [784, 290] width 1442 height 564
click at [510, 315] on input "text" at bounding box center [580, 316] width 218 height 26
type input "1H"
click at [1365, 169] on div "SĐT Người Gửi 0917004356 Người gửi HIẾU VP gửi * Văn Phòng [PERSON_NAME] ([PERS…" at bounding box center [814, 152] width 1388 height 57
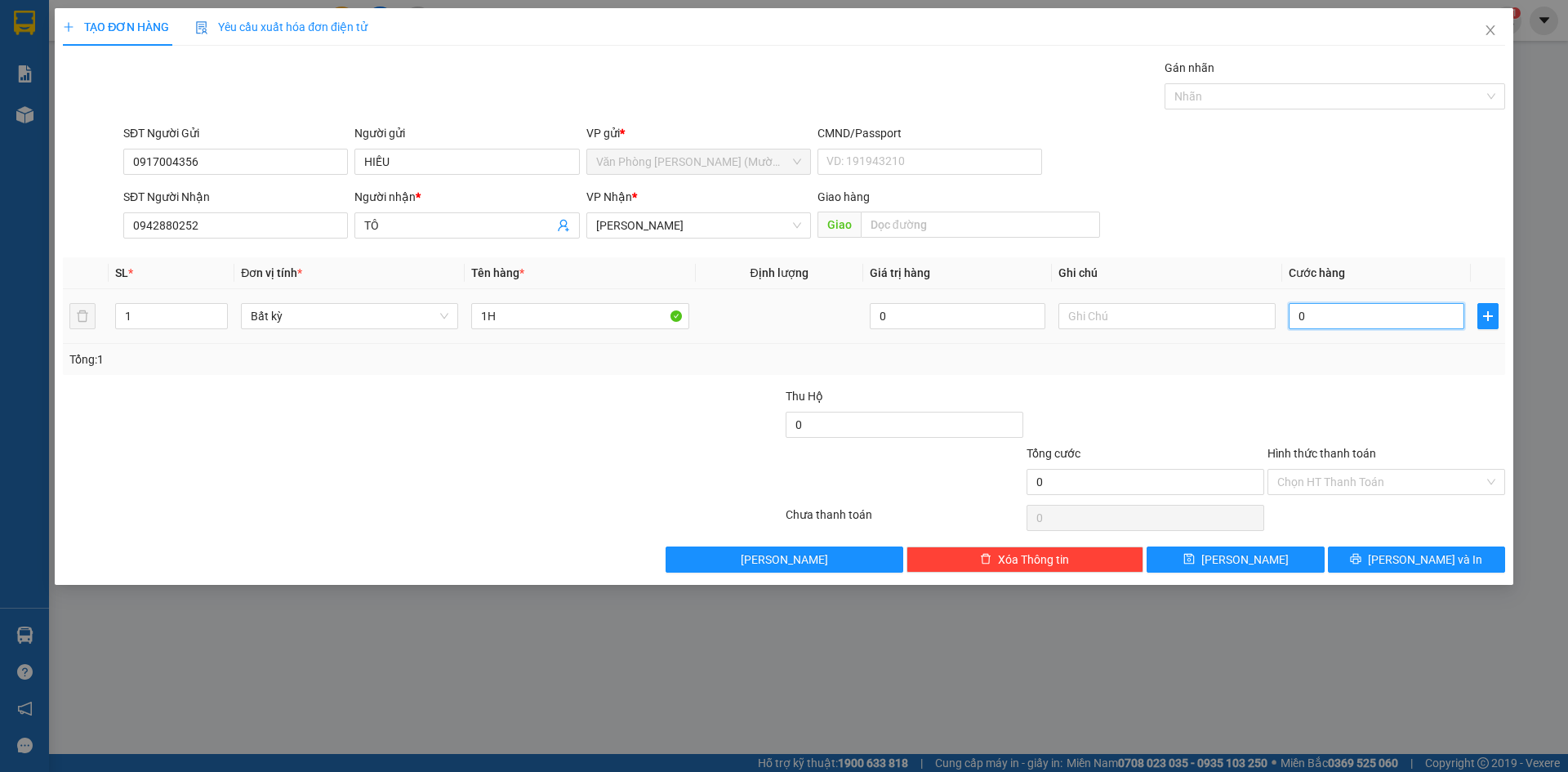
click at [1336, 319] on input "0" at bounding box center [1376, 316] width 175 height 26
type input "2"
type input "20"
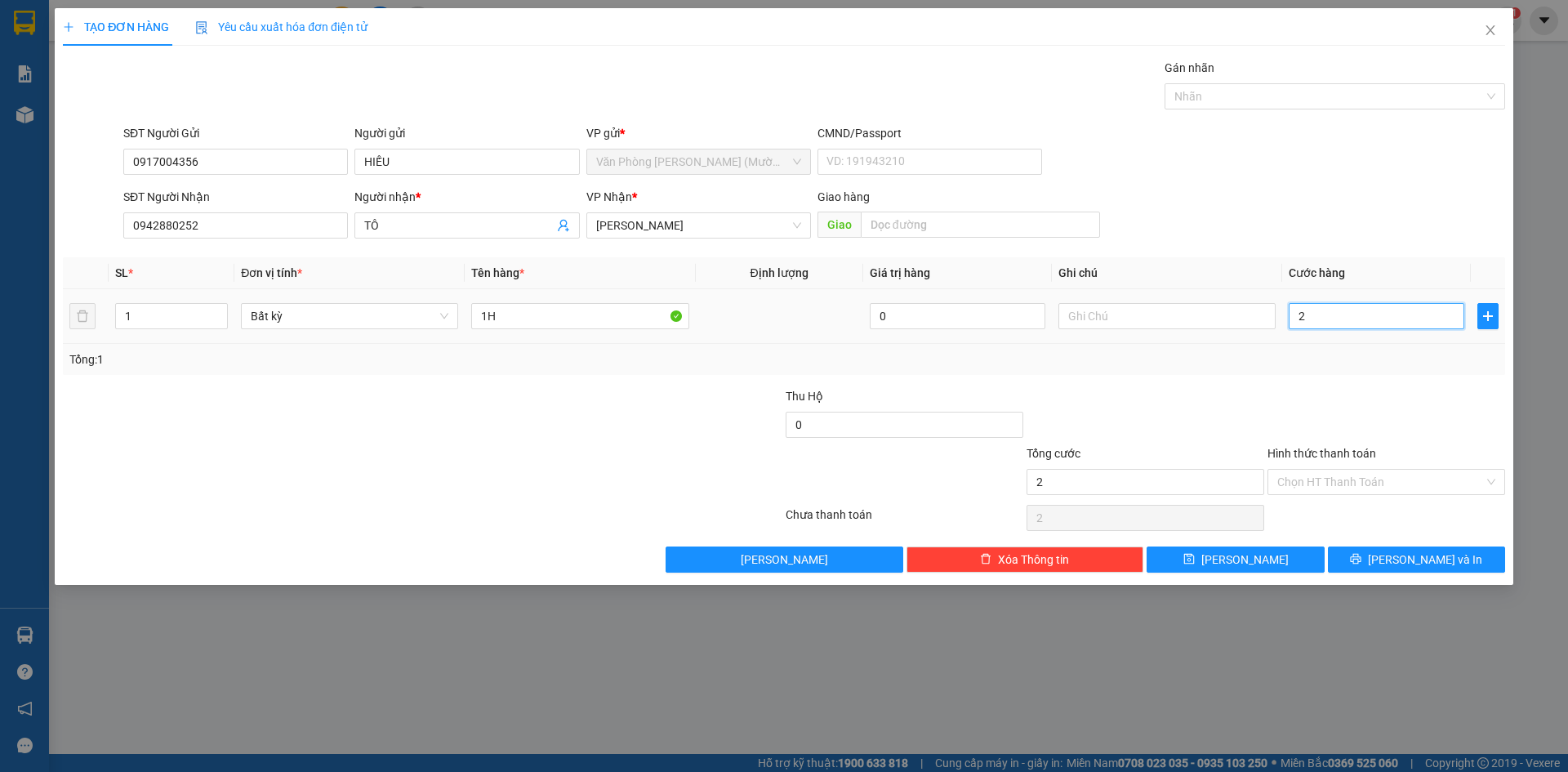
type input "20"
type input "20.000"
click at [1335, 209] on div "SĐT Người Nhận 0942880252 Người nhận * TÔ VP Nhận * [PERSON_NAME] hàng Giao" at bounding box center [814, 216] width 1388 height 57
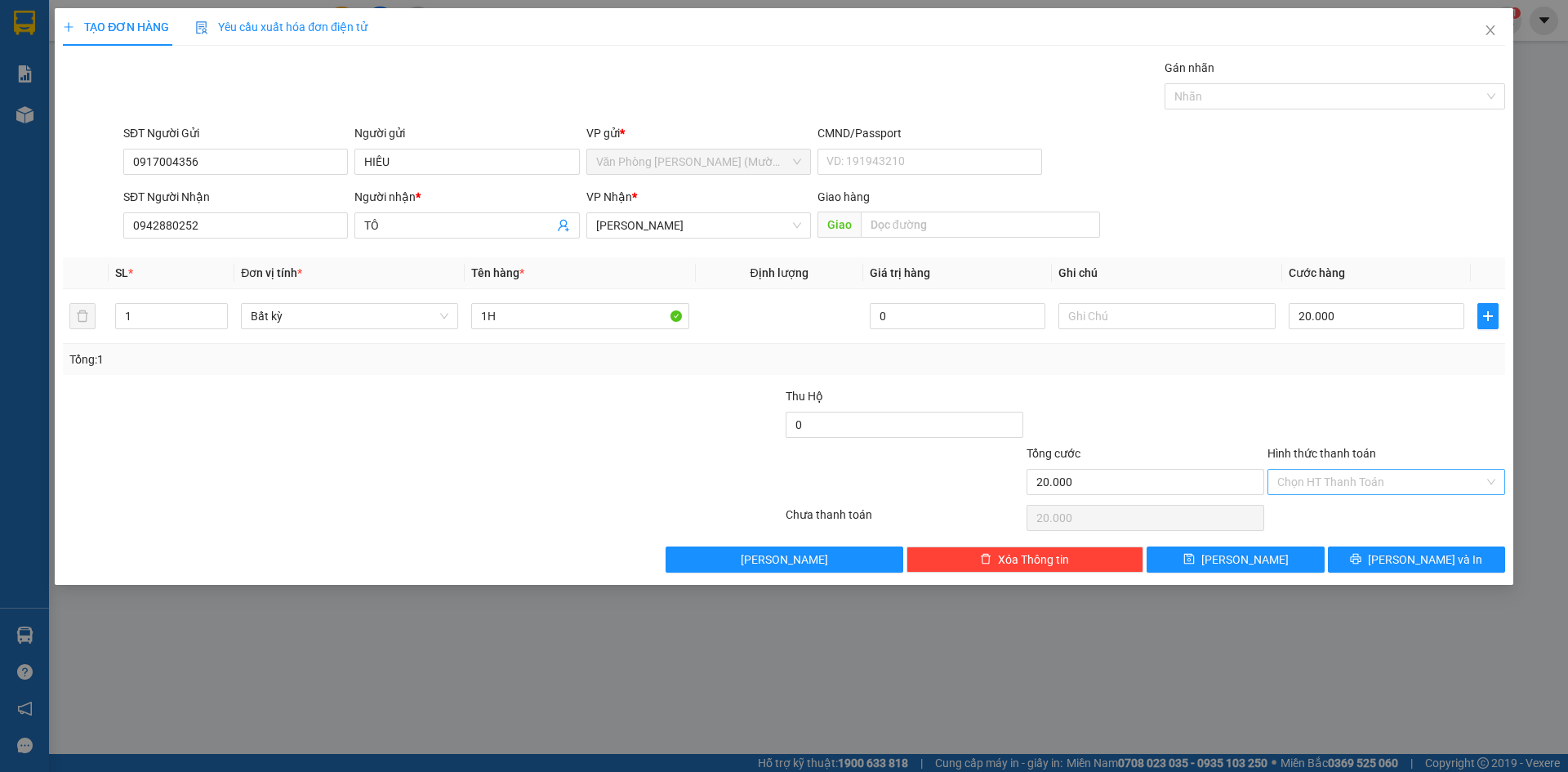
drag, startPoint x: 1348, startPoint y: 373, endPoint x: 1374, endPoint y: 482, distance: 112.1
click at [1350, 405] on div "Transit Pickup Surcharge Ids Transit Deliver Surcharge Ids Transit Deliver Surc…" at bounding box center [784, 316] width 1442 height 514
click at [1374, 479] on input "Hình thức thanh toán" at bounding box center [1380, 481] width 207 height 24
click at [1362, 508] on div "Tại văn phòng" at bounding box center [1386, 514] width 218 height 18
type input "0"
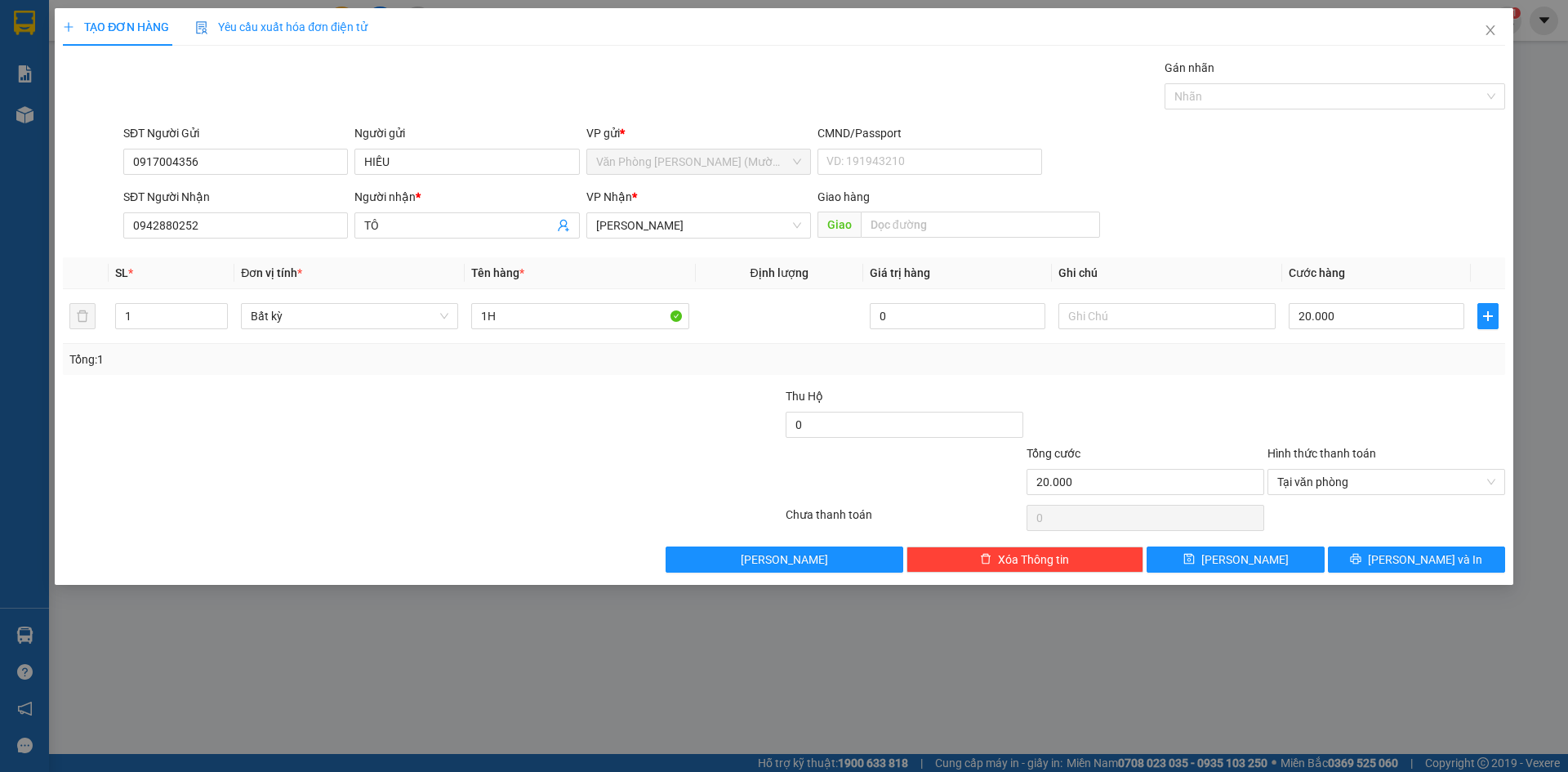
click at [1400, 418] on div at bounding box center [1386, 415] width 241 height 57
click at [1409, 562] on span "[PERSON_NAME] và In" at bounding box center [1425, 559] width 115 height 18
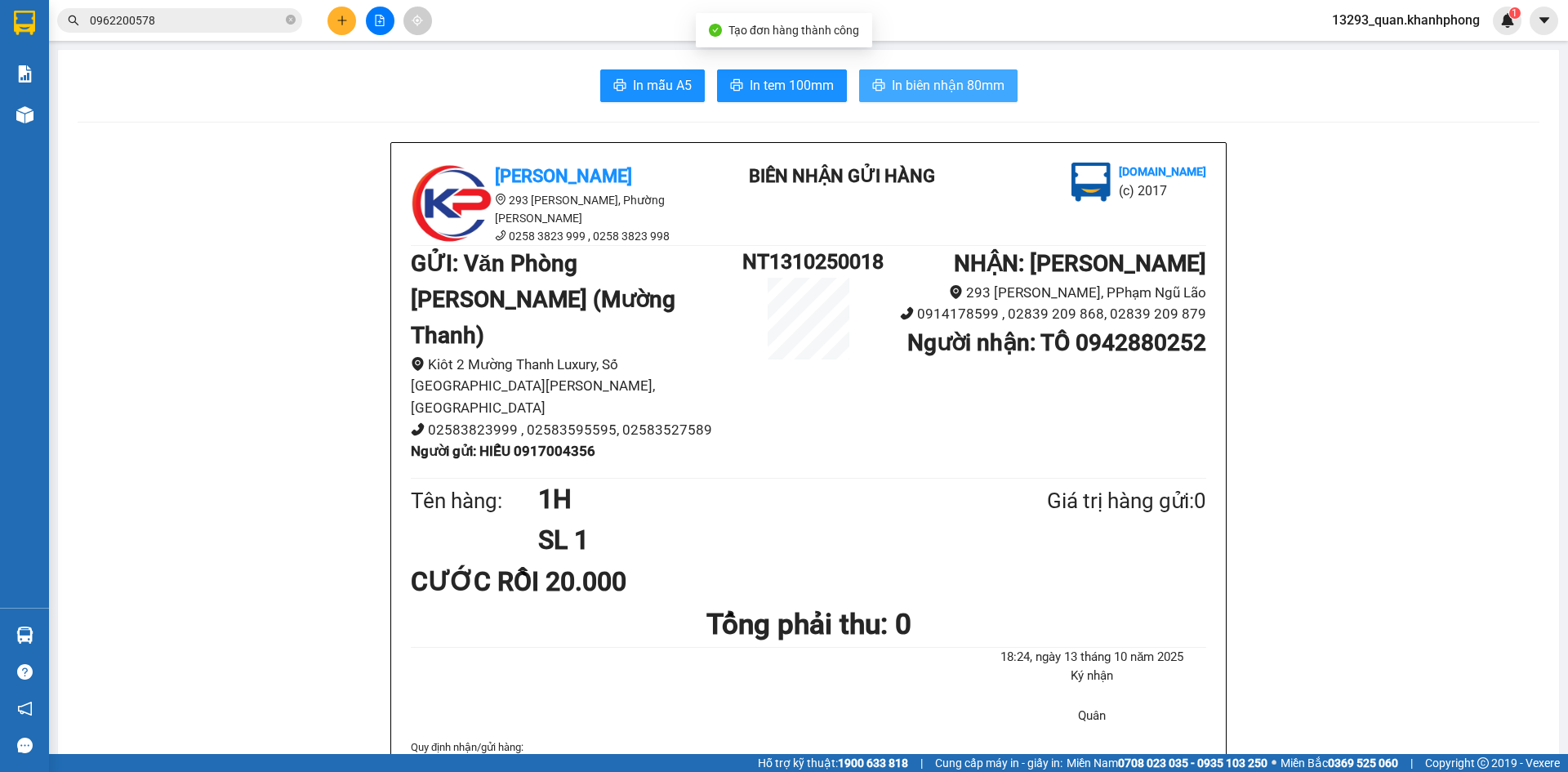
click at [982, 86] on span "In biên nhận 80mm" at bounding box center [947, 85] width 113 height 20
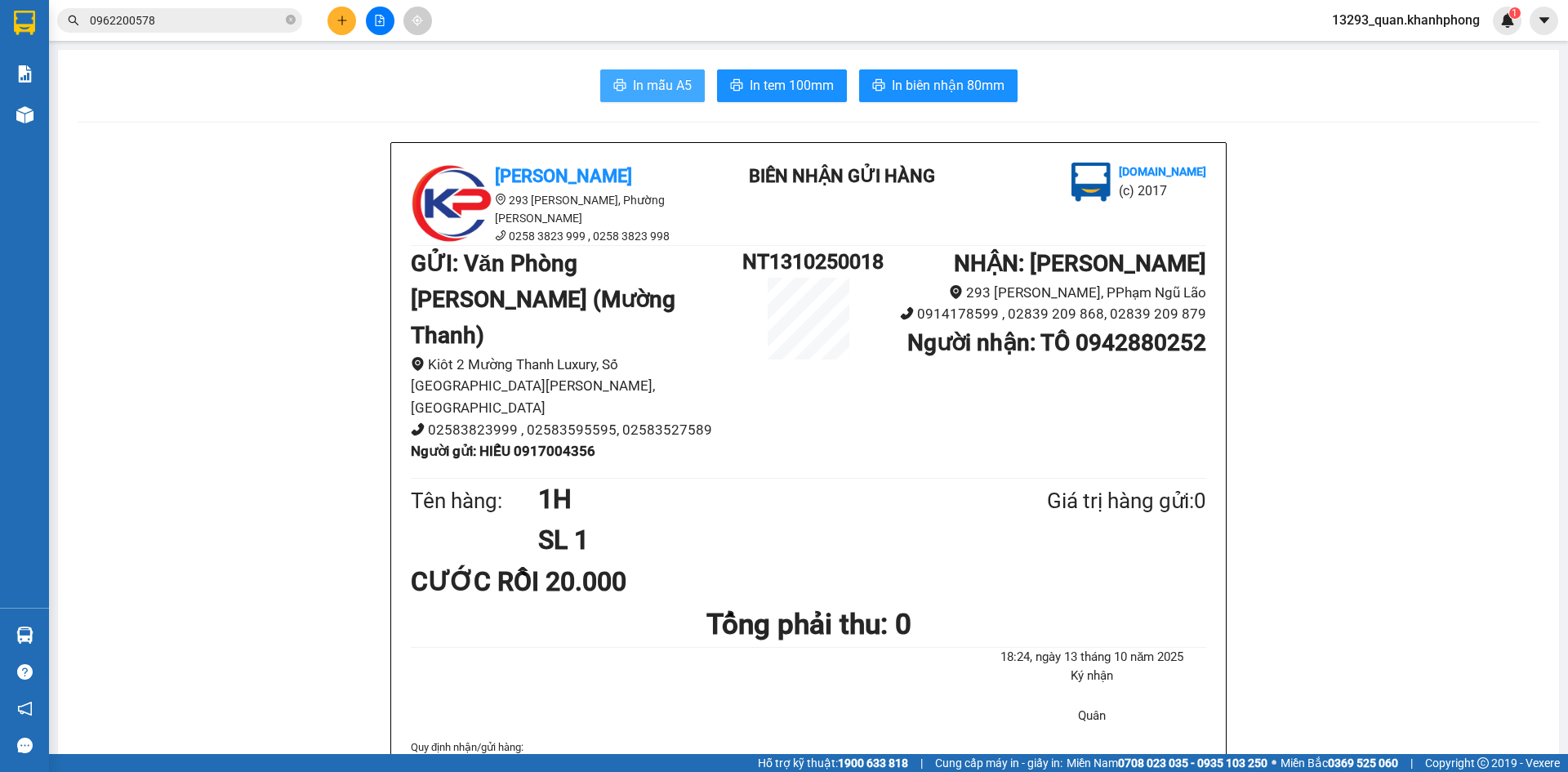
click at [676, 88] on span "In mẫu A5" at bounding box center [662, 85] width 59 height 20
click at [342, 19] on icon "plus" at bounding box center [342, 19] width 1 height 9
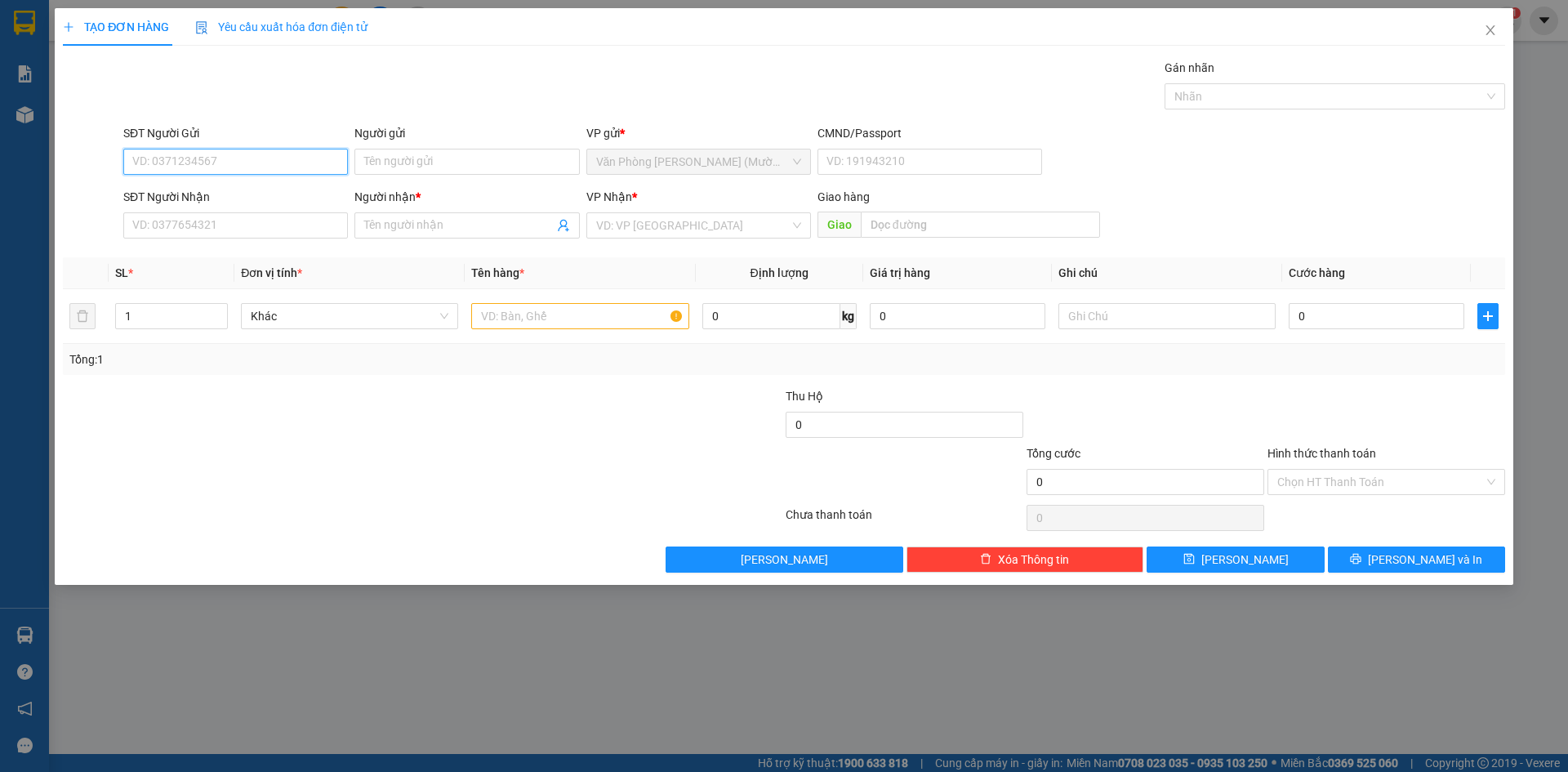
drag, startPoint x: 263, startPoint y: 166, endPoint x: 306, endPoint y: 152, distance: 45.2
click at [265, 165] on input "SĐT Người Gửi" at bounding box center [235, 161] width 224 height 26
type input "0977362500"
drag, startPoint x: 244, startPoint y: 198, endPoint x: 225, endPoint y: 212, distance: 23.6
click at [237, 202] on div "0977362500 - THIÊN" at bounding box center [235, 194] width 205 height 18
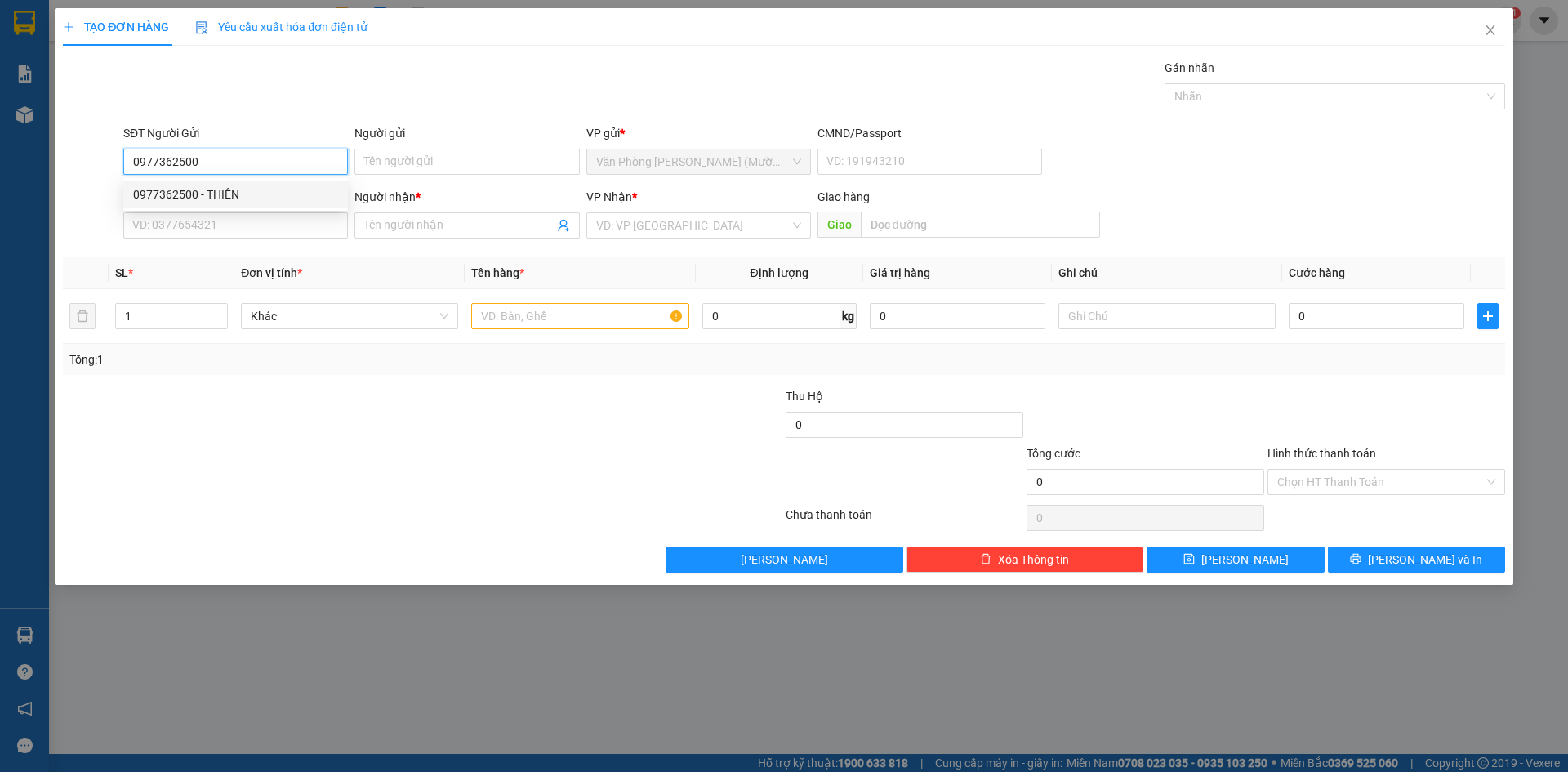
type input "THIÊN"
type input "0977362500"
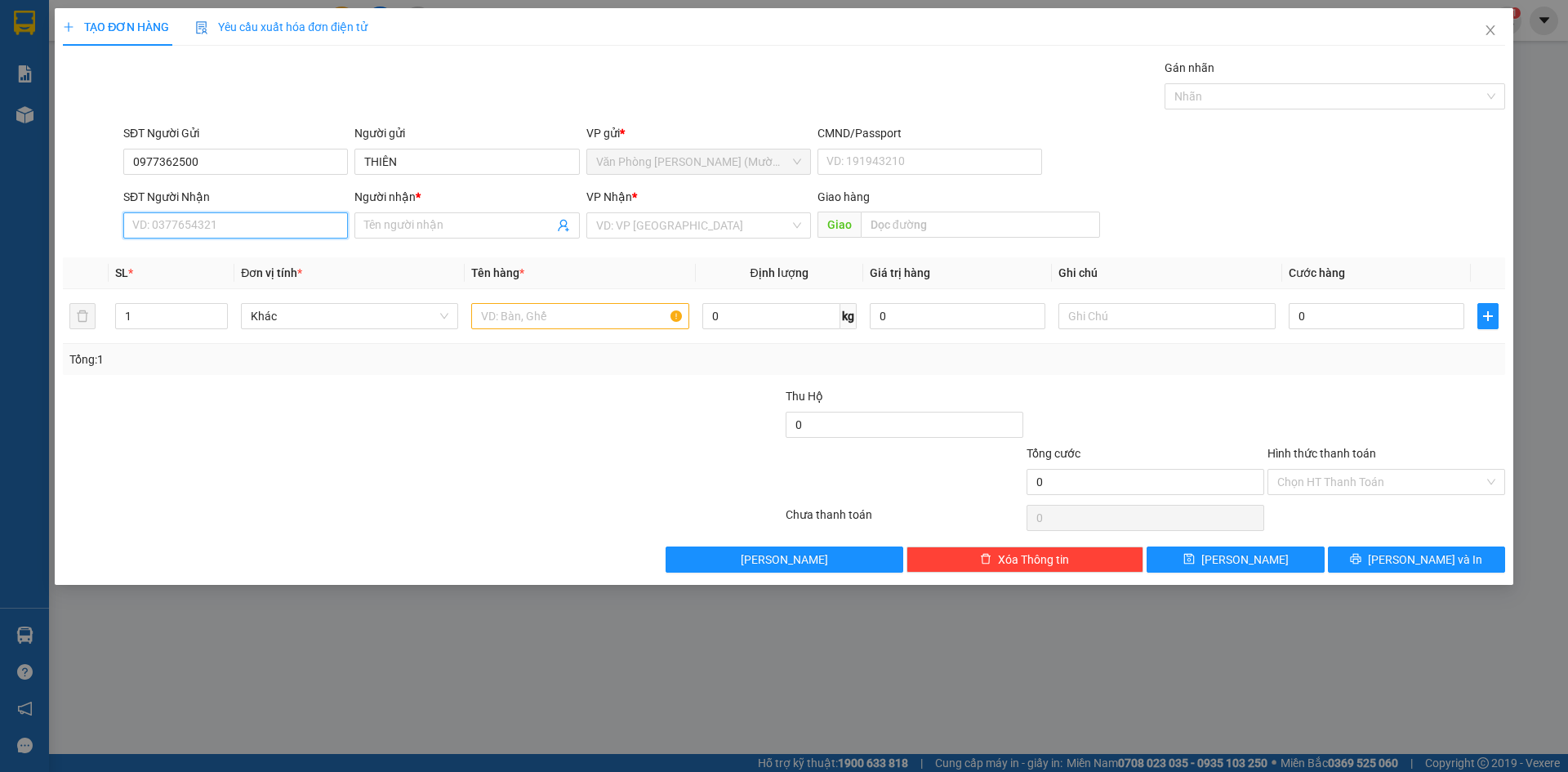
click at [224, 231] on input "SĐT Người Nhận" at bounding box center [235, 225] width 224 height 26
click at [216, 281] on div "0888860889 - BẢO" at bounding box center [235, 284] width 205 height 18
type input "0888860889"
type input "BẢO"
click at [289, 75] on div "Gói vận chuyển * Tiêu chuẩn Gán nhãn Nhãn" at bounding box center [814, 87] width 1388 height 57
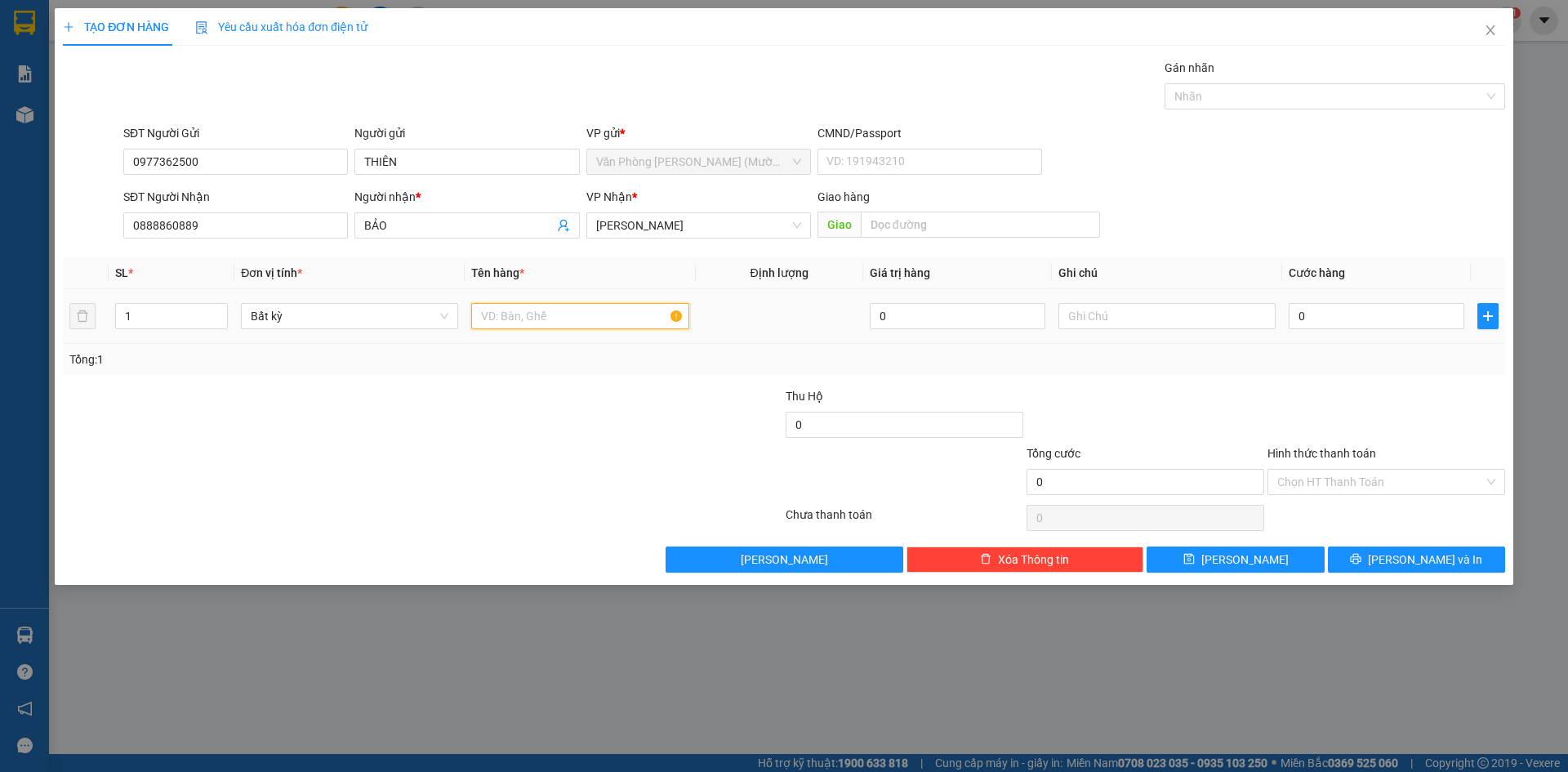
click at [545, 315] on input "text" at bounding box center [580, 316] width 218 height 26
type input "1H"
click at [1408, 326] on input "0" at bounding box center [1376, 316] width 175 height 26
type input "2"
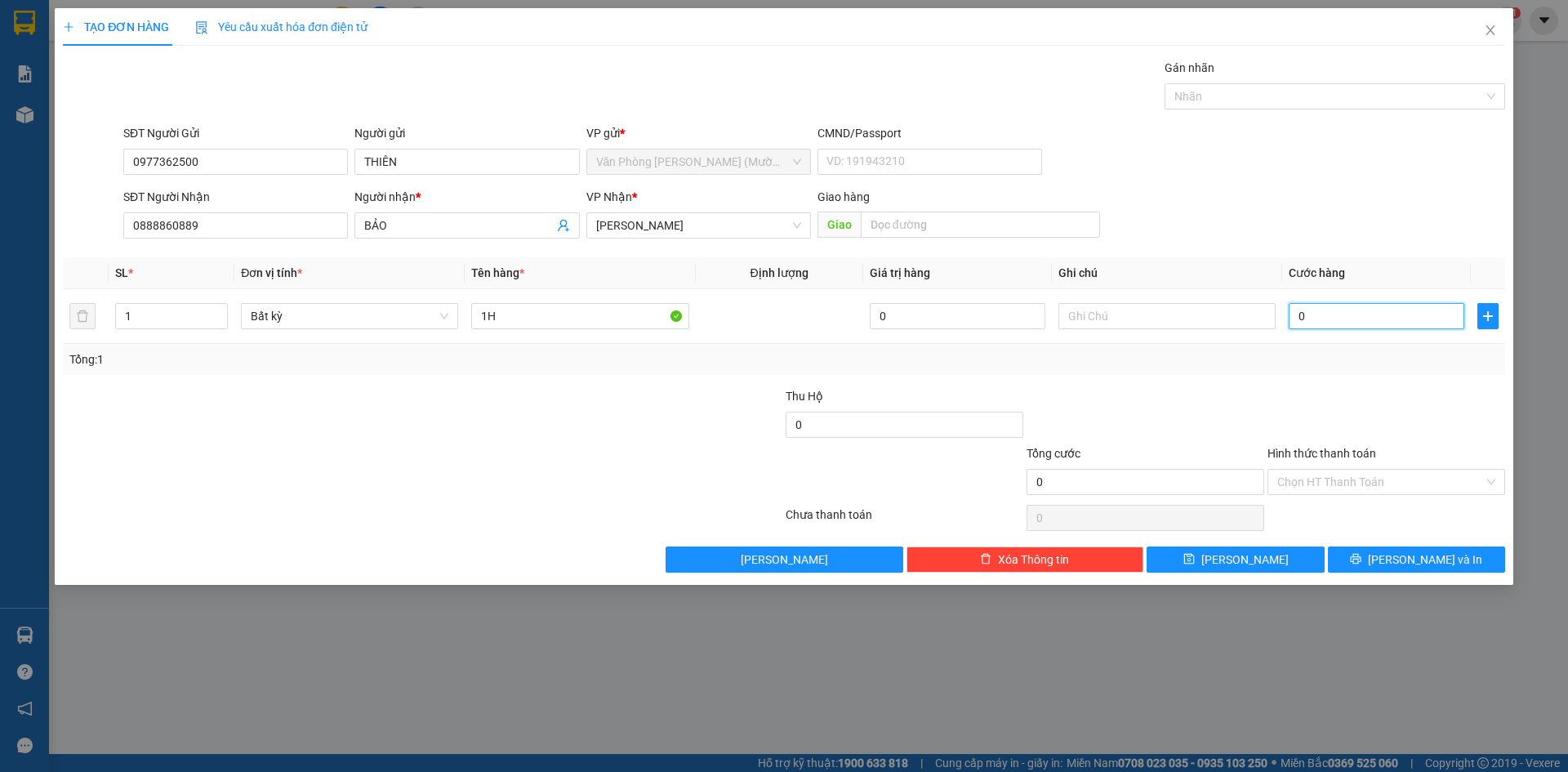
type input "2"
type input "20"
type input "20.000"
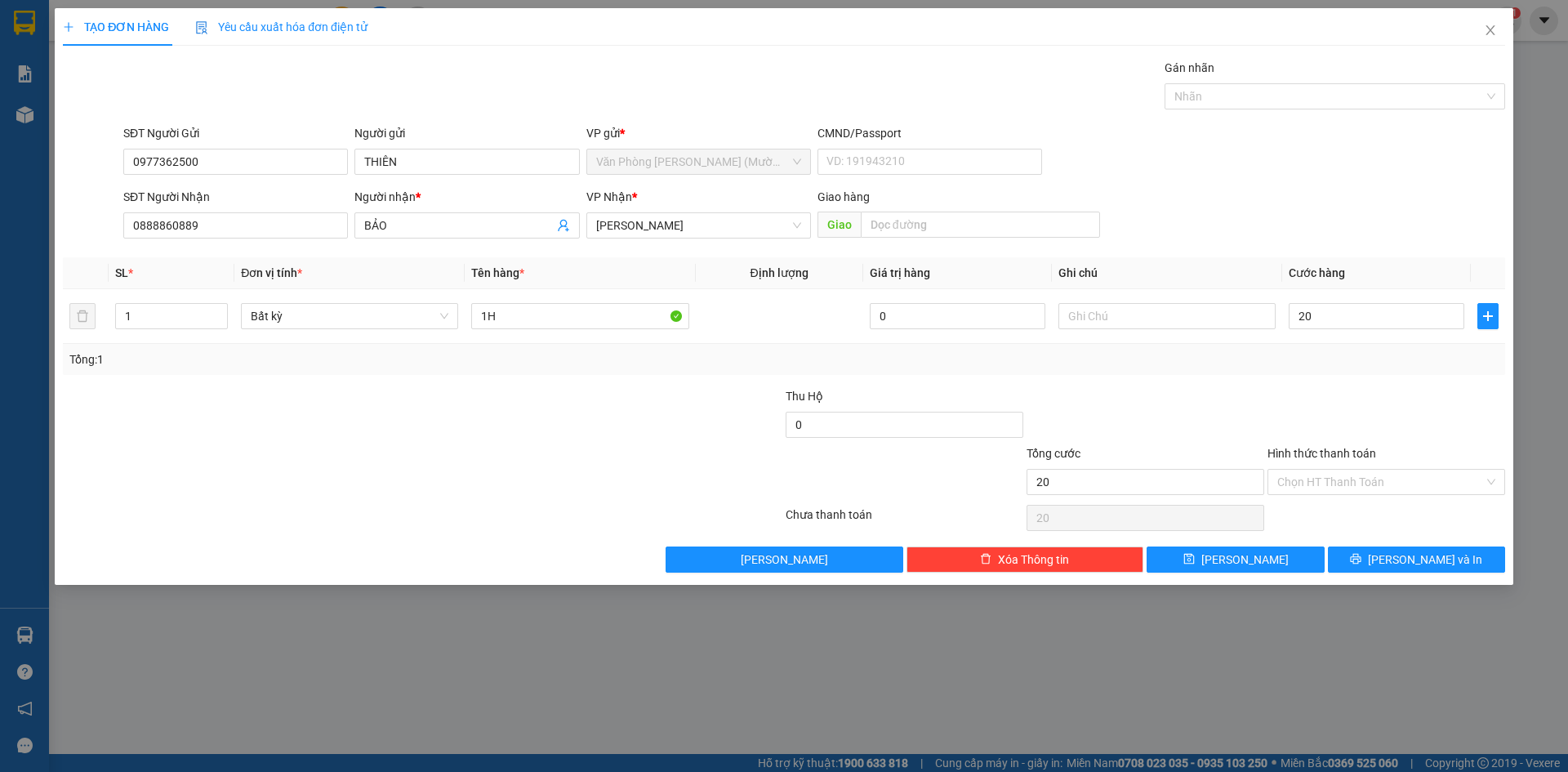
type input "20.000"
click at [1430, 156] on div "SĐT Người Gửi 0977362500 Người gửi THIÊN VP gửi * Văn Phòng [PERSON_NAME] ([PER…" at bounding box center [814, 152] width 1388 height 57
click at [1424, 563] on span "[PERSON_NAME] và In" at bounding box center [1425, 559] width 115 height 18
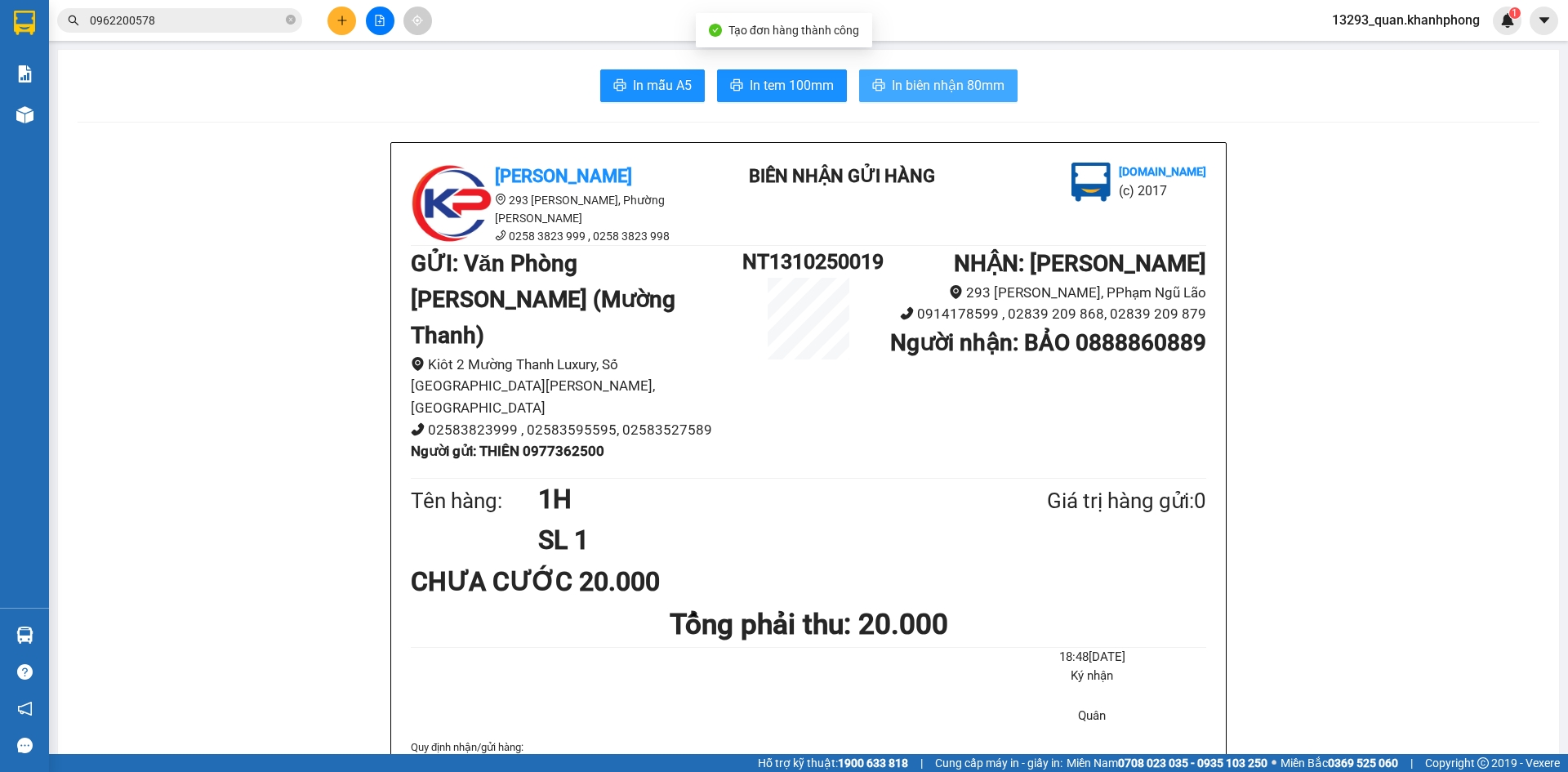
click at [974, 89] on span "In biên nhận 80mm" at bounding box center [947, 85] width 113 height 20
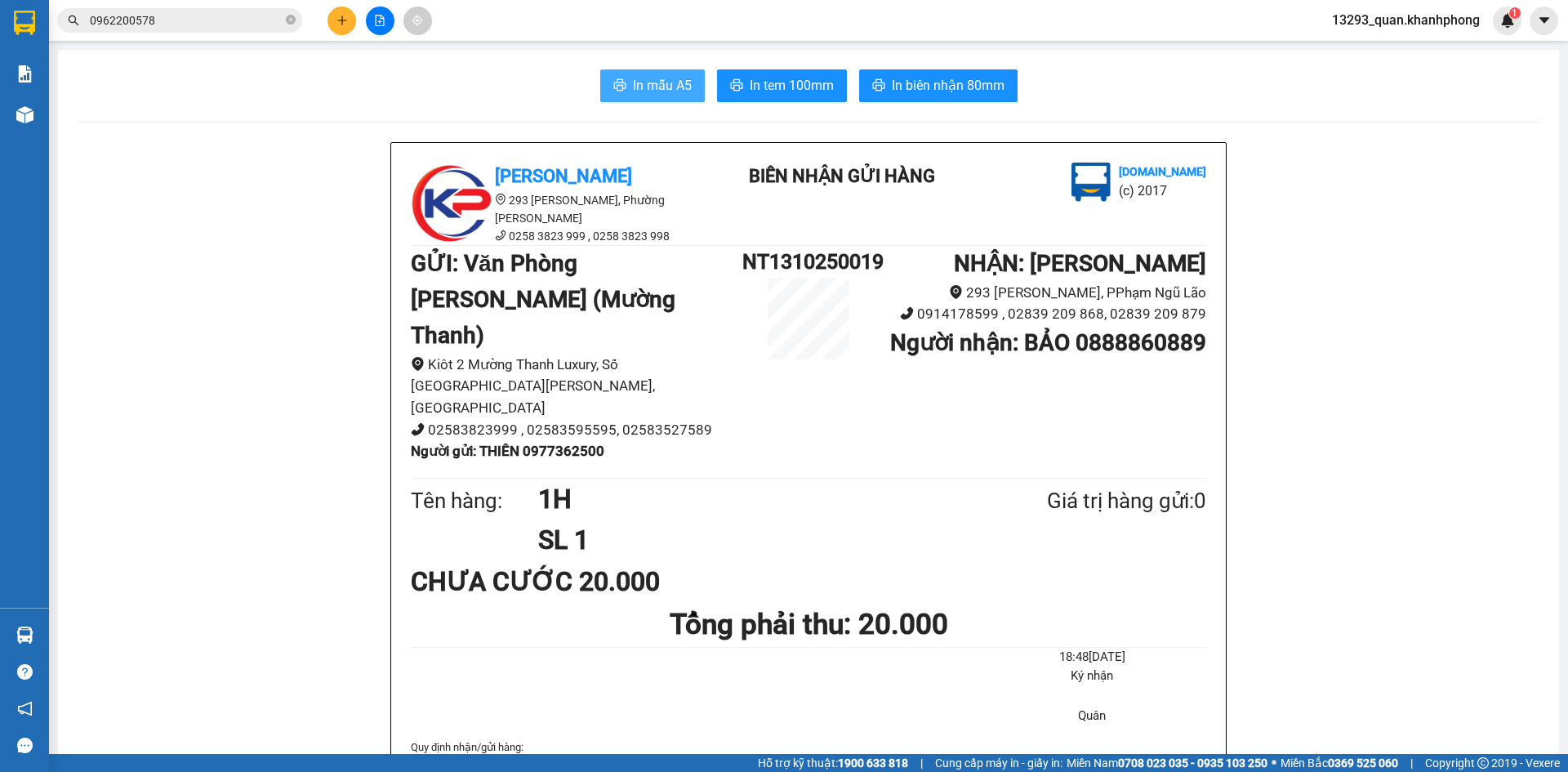
click at [663, 100] on button "In mẫu A5" at bounding box center [653, 86] width 105 height 33
